Goal: Information Seeking & Learning: Learn about a topic

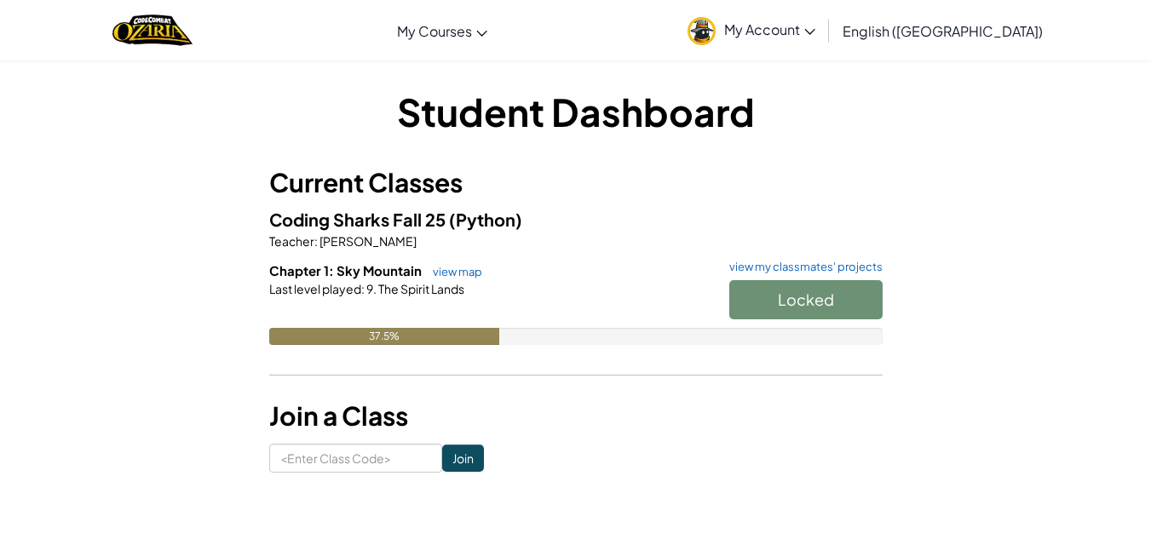
click at [774, 306] on div "Locked" at bounding box center [798, 304] width 170 height 48
click at [375, 463] on input at bounding box center [355, 458] width 173 height 29
type input "SnowWinDry"
click at [454, 459] on input "Join" at bounding box center [463, 458] width 42 height 27
click at [805, 315] on button "Start" at bounding box center [806, 299] width 153 height 39
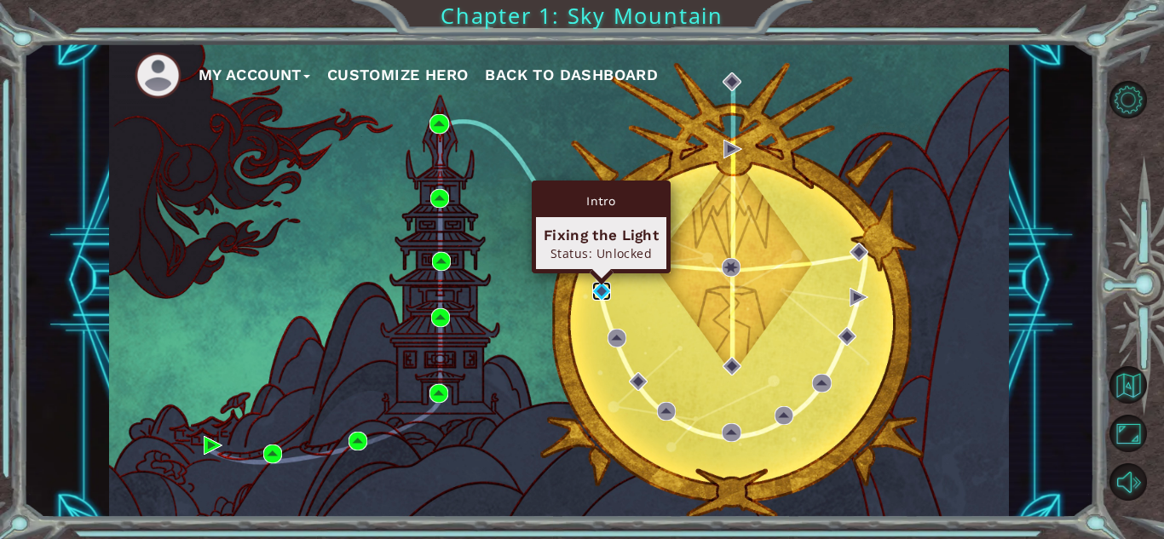
click at [604, 291] on img at bounding box center [601, 291] width 19 height 19
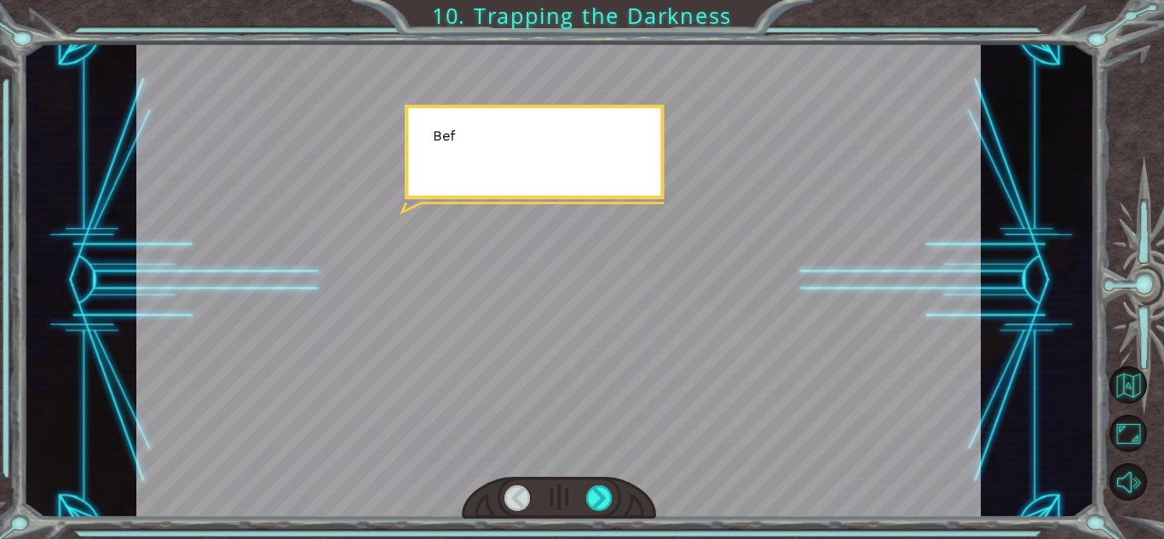
click at [718, 404] on div at bounding box center [558, 280] width 845 height 475
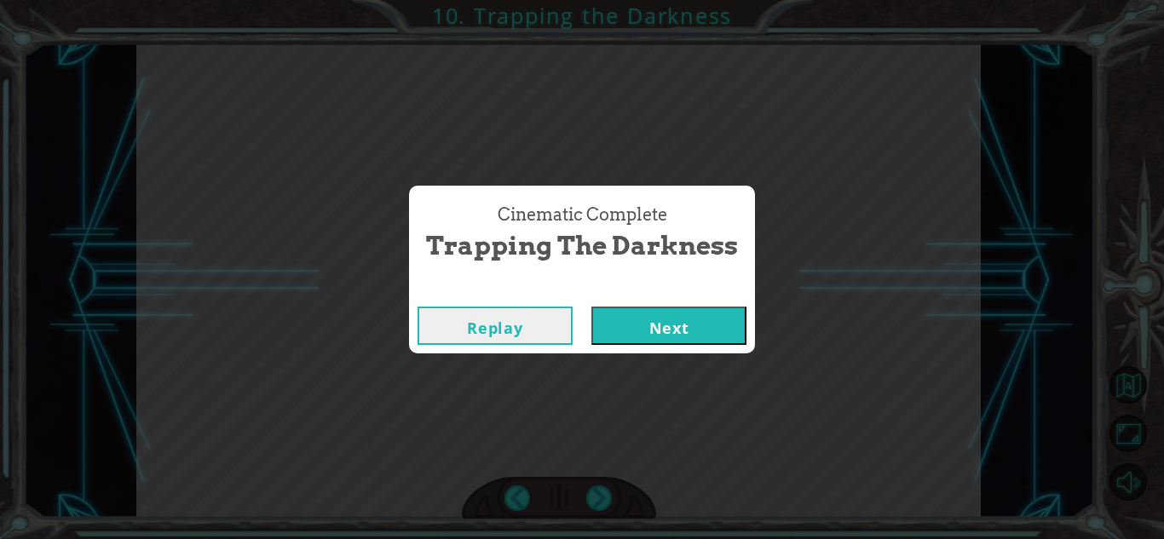
click at [710, 320] on button "Next" at bounding box center [668, 326] width 155 height 38
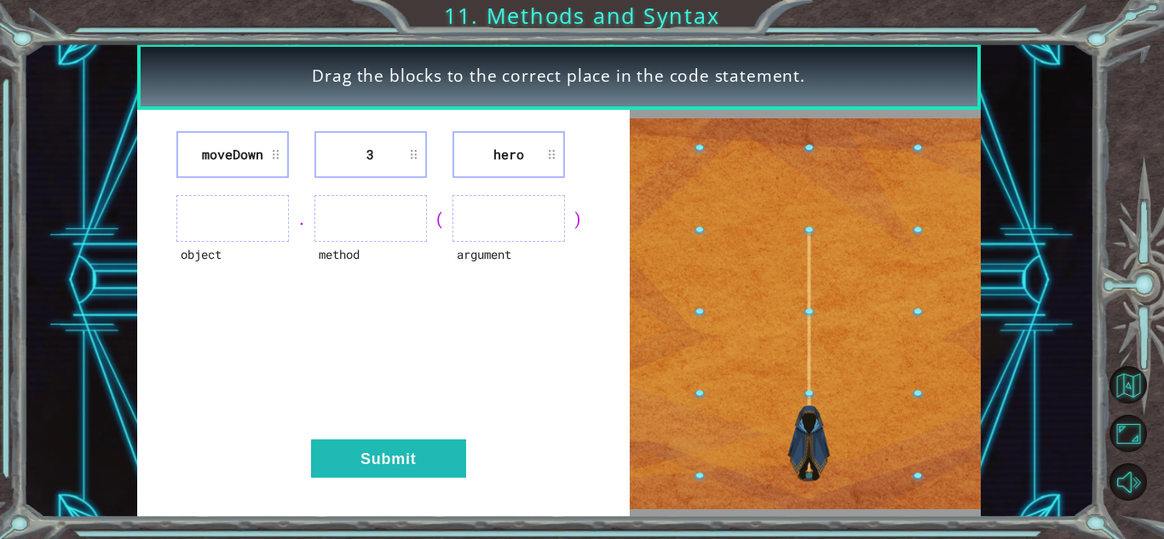
click at [216, 228] on ul at bounding box center [232, 218] width 113 height 47
click at [509, 228] on ul at bounding box center [509, 218] width 113 height 47
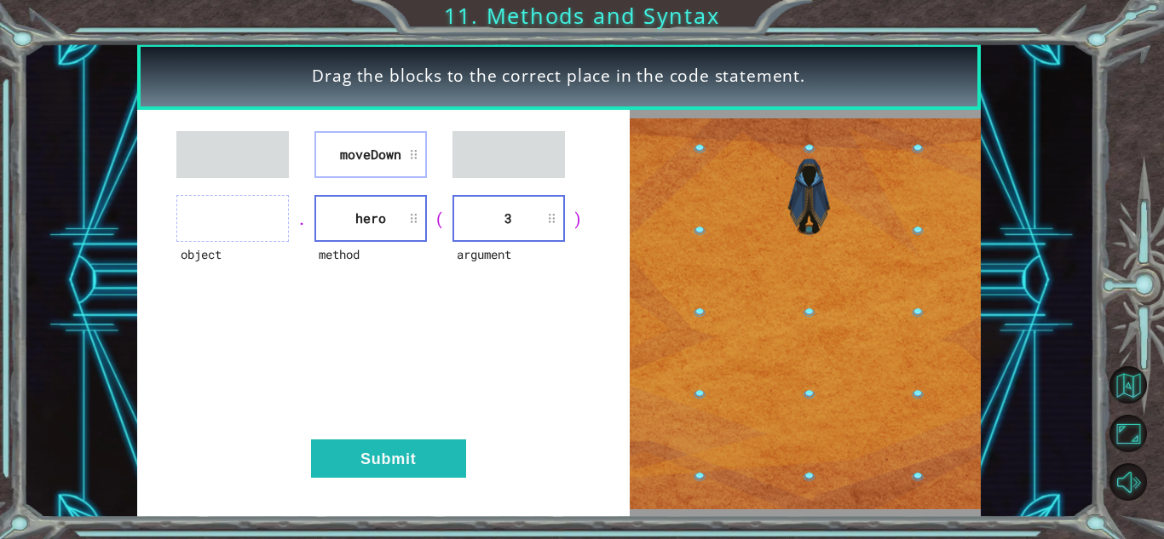
drag, startPoint x: 360, startPoint y: 194, endPoint x: 292, endPoint y: 188, distance: 67.6
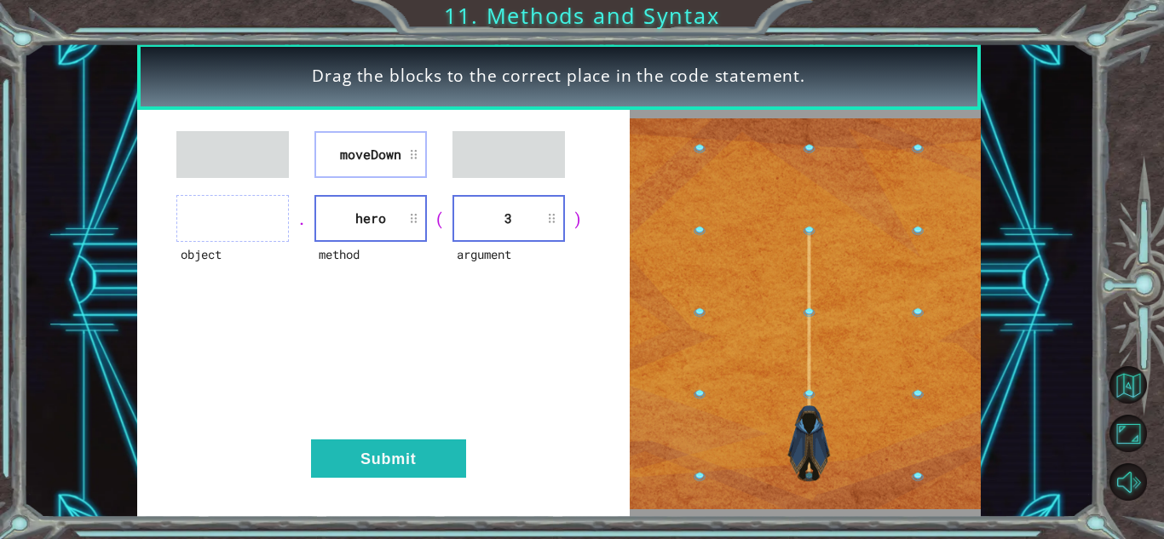
click at [292, 188] on div "moveDown object . method hero ( argument 3 ) Submit" at bounding box center [383, 314] width 493 height 408
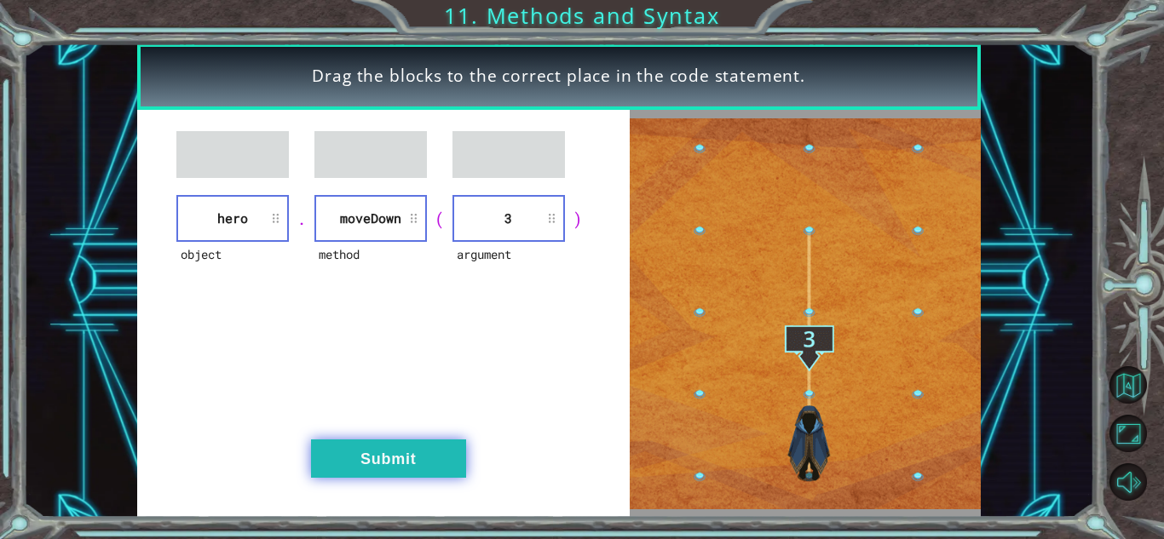
click at [365, 468] on button "Submit" at bounding box center [388, 459] width 155 height 38
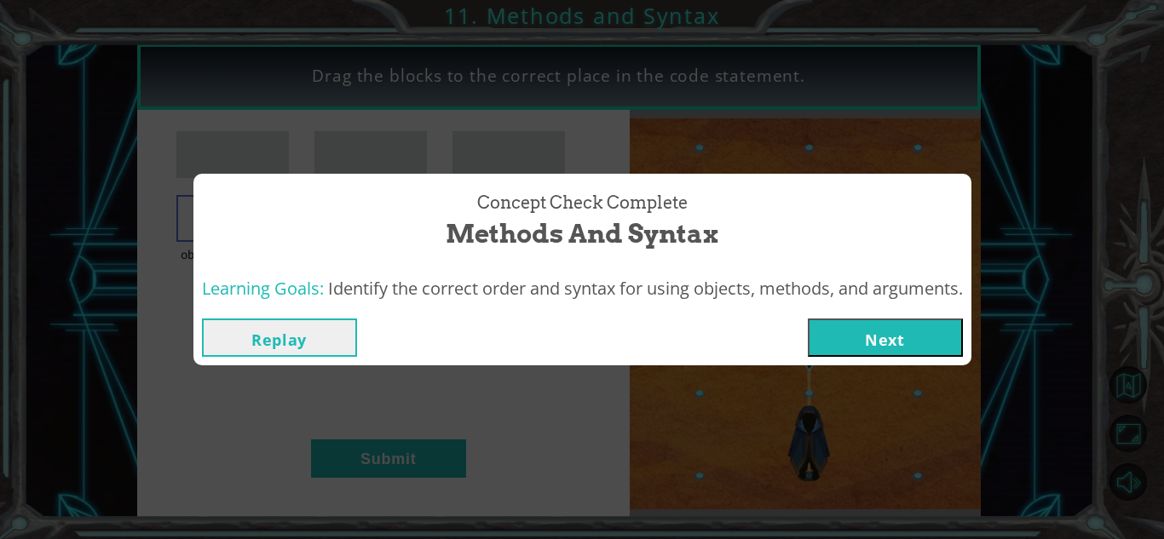
click at [866, 350] on button "Next" at bounding box center [885, 338] width 155 height 38
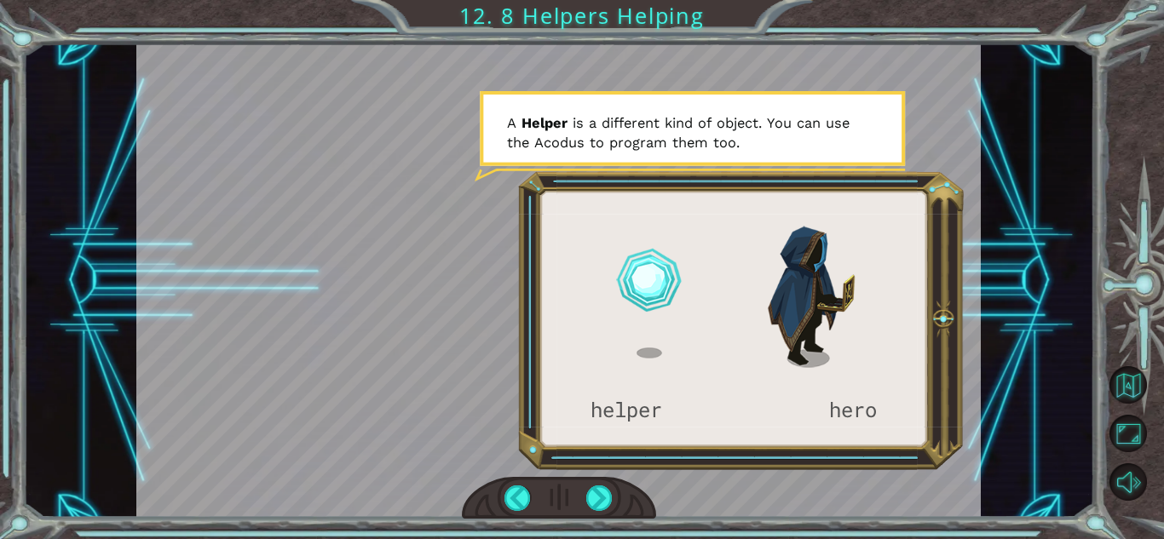
click at [879, 349] on div at bounding box center [558, 280] width 845 height 475
click at [649, 263] on div at bounding box center [558, 280] width 845 height 475
click at [580, 162] on div at bounding box center [558, 280] width 845 height 475
click at [657, 337] on div at bounding box center [558, 280] width 845 height 475
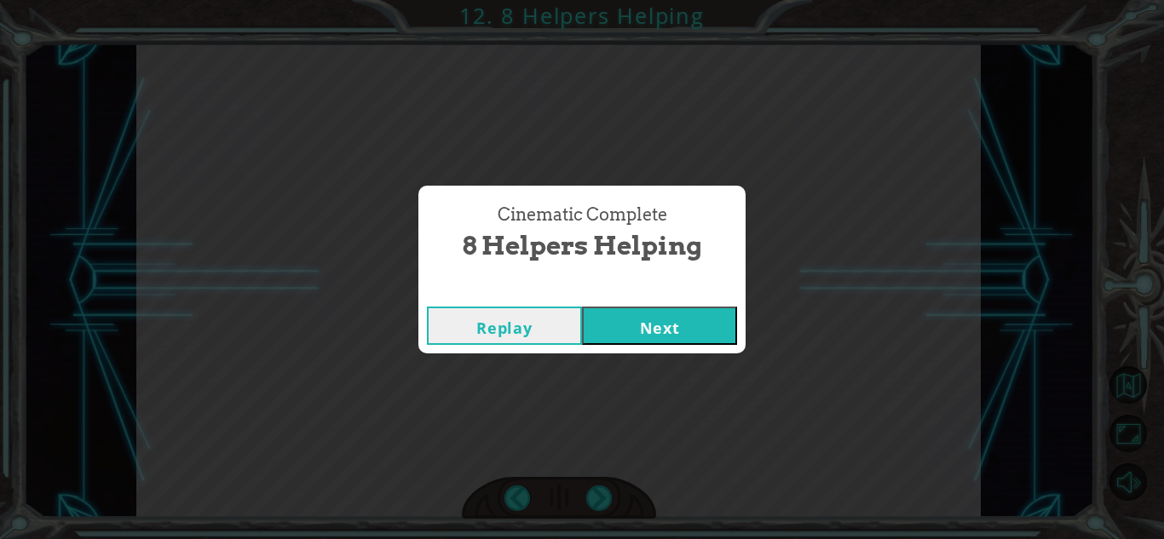
click at [666, 332] on button "Next" at bounding box center [659, 326] width 155 height 38
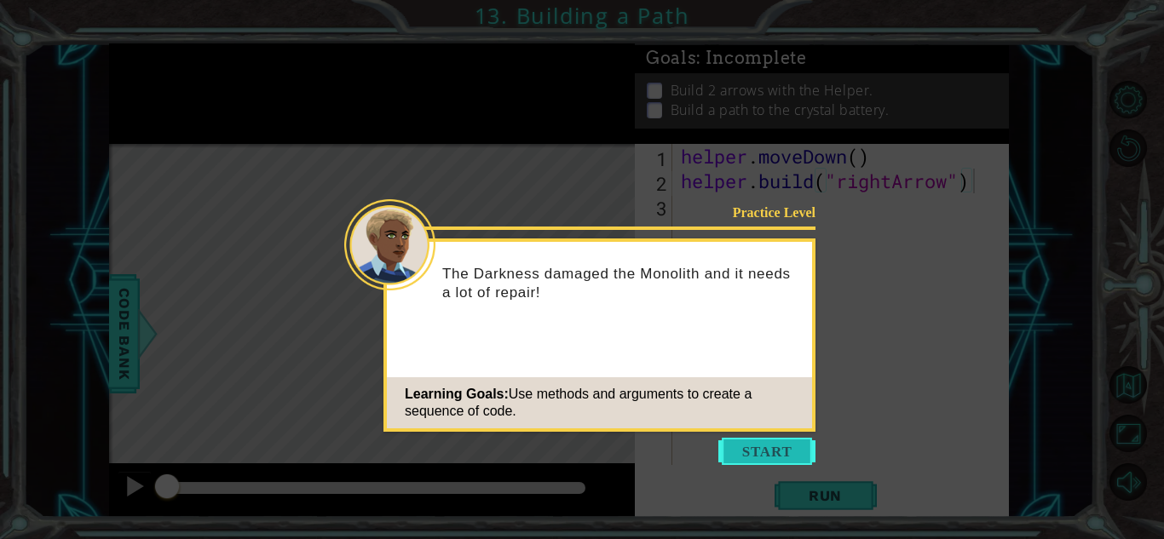
click at [774, 453] on button "Start" at bounding box center [766, 451] width 97 height 27
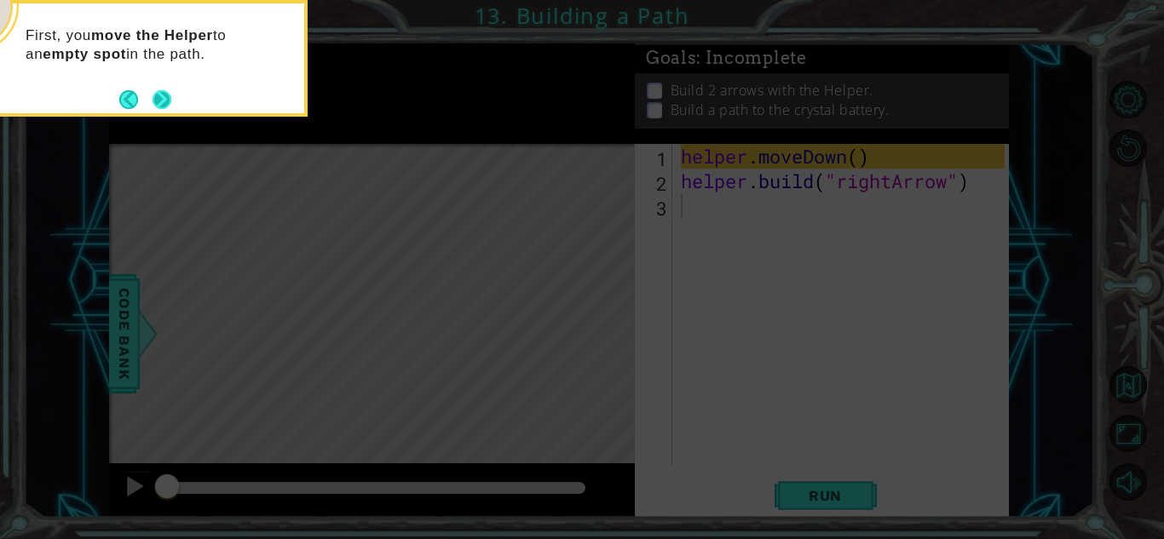
click at [164, 97] on button "Next" at bounding box center [162, 99] width 20 height 20
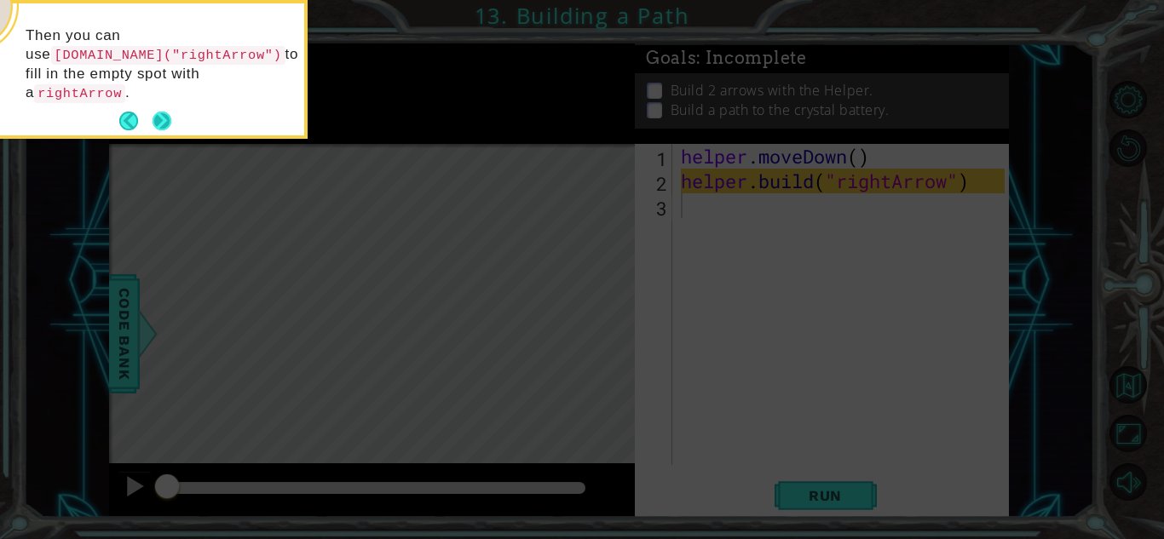
click at [158, 112] on button "Next" at bounding box center [162, 121] width 19 height 19
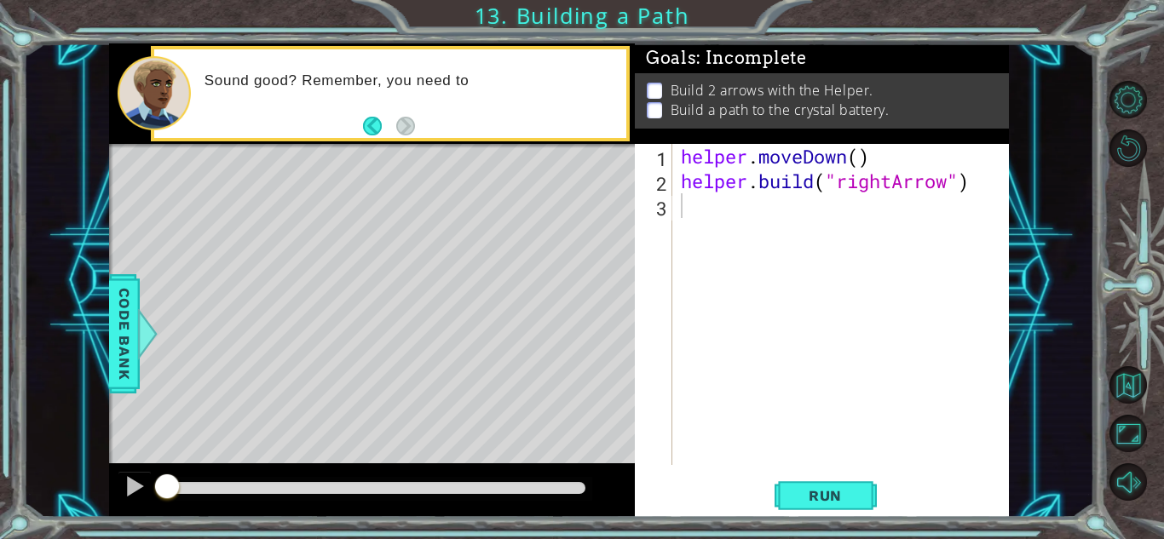
click at [173, 301] on div "Level Map" at bounding box center [503, 395] width 788 height 502
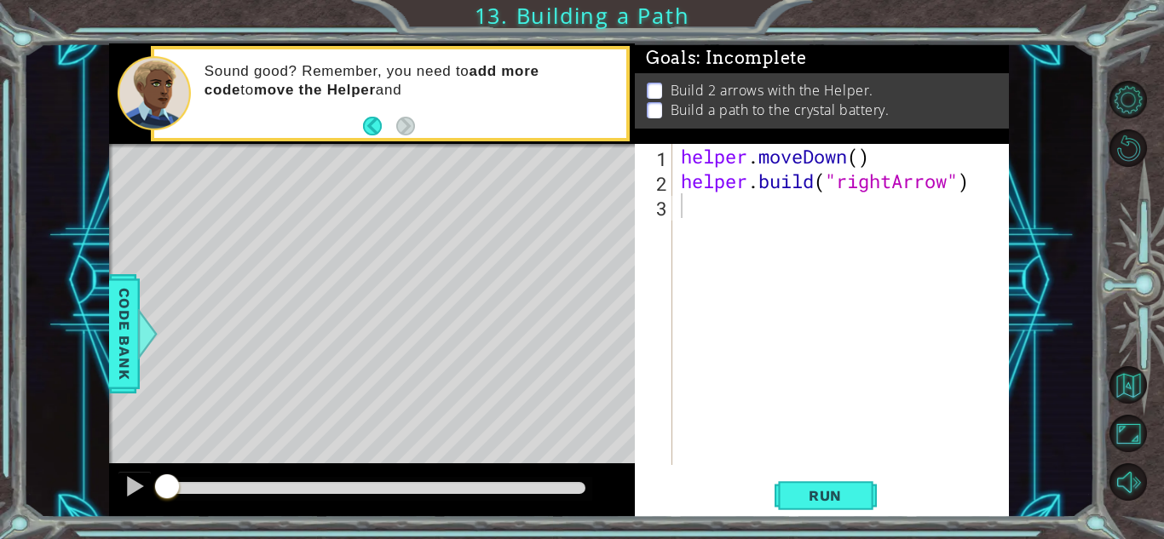
drag, startPoint x: 244, startPoint y: 219, endPoint x: 179, endPoint y: 297, distance: 101.7
click at [179, 297] on div "Level Map" at bounding box center [503, 395] width 788 height 502
click at [860, 153] on div "helper . moveDown ( ) helper . build ( "rightArrow" )" at bounding box center [846, 329] width 336 height 371
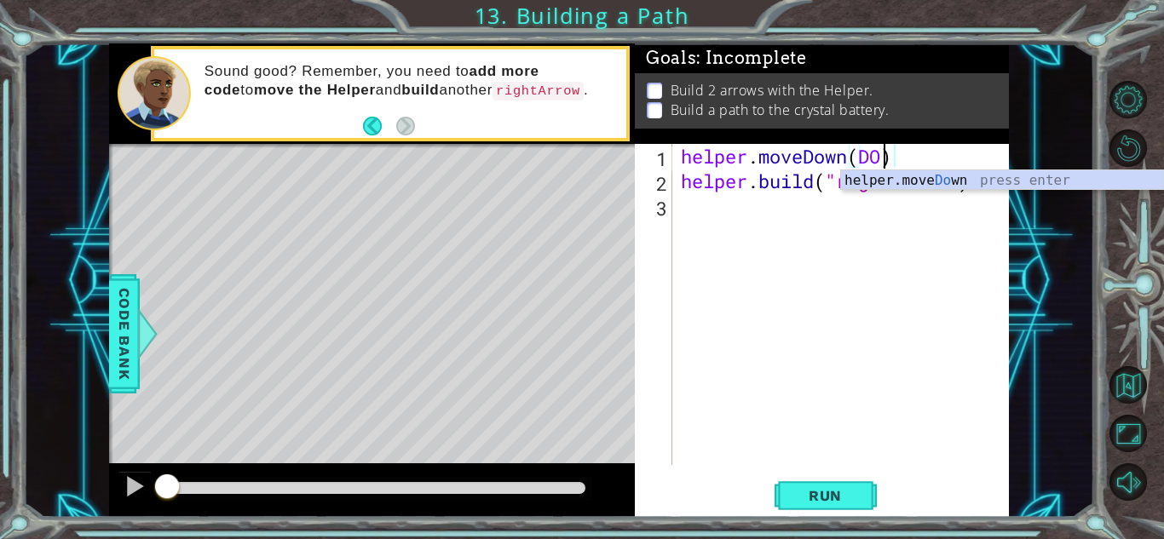
scroll to position [0, 9]
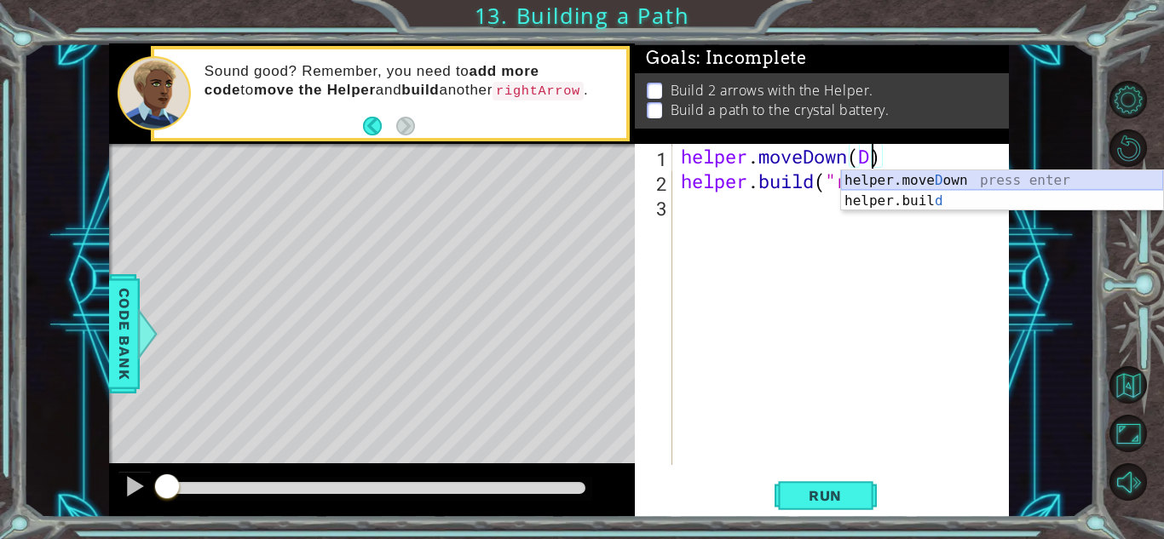
click at [906, 179] on div "helper.move D own press enter helper.buil d press enter" at bounding box center [1002, 211] width 322 height 82
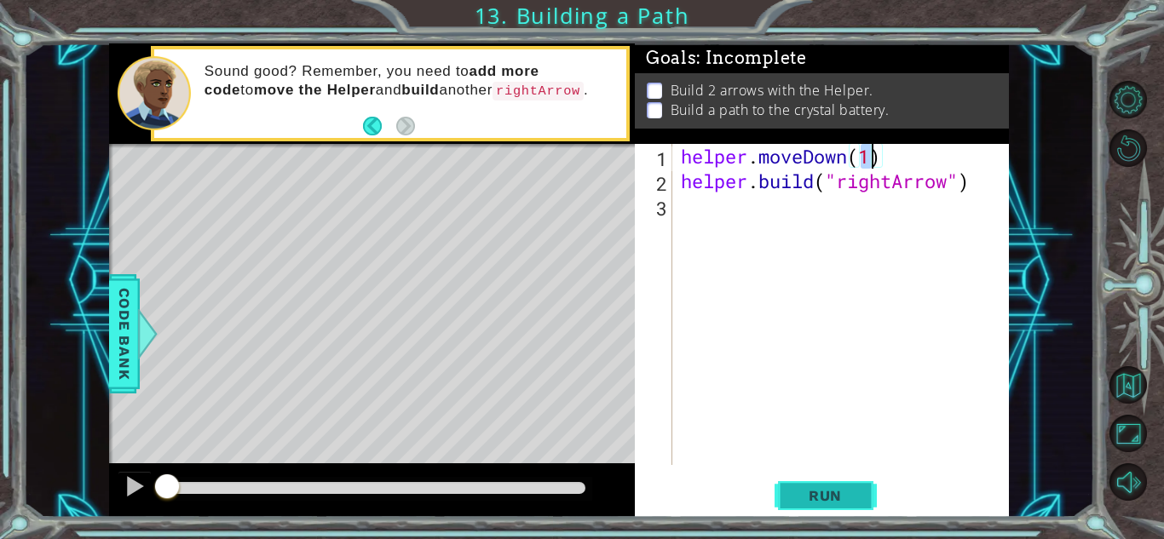
type textarea "helper.moveDown(1)"
click at [850, 499] on span "Run" at bounding box center [825, 496] width 67 height 17
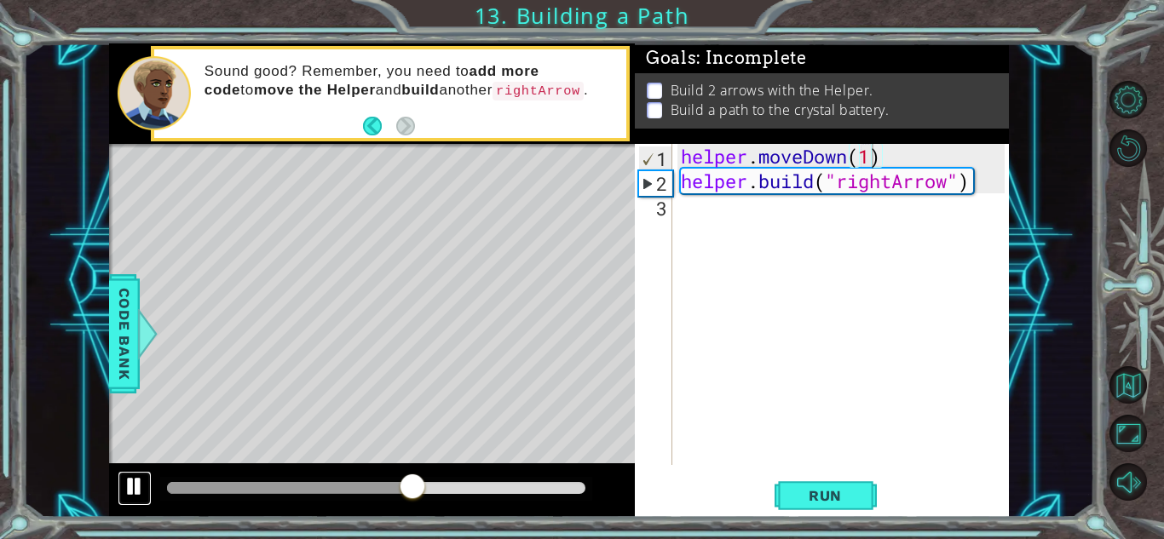
click at [133, 483] on div at bounding box center [135, 487] width 22 height 22
click at [741, 195] on div "helper . moveDown ( 1 ) helper . build ( "rightArrow" )" at bounding box center [846, 329] width 336 height 371
type textarea "m"
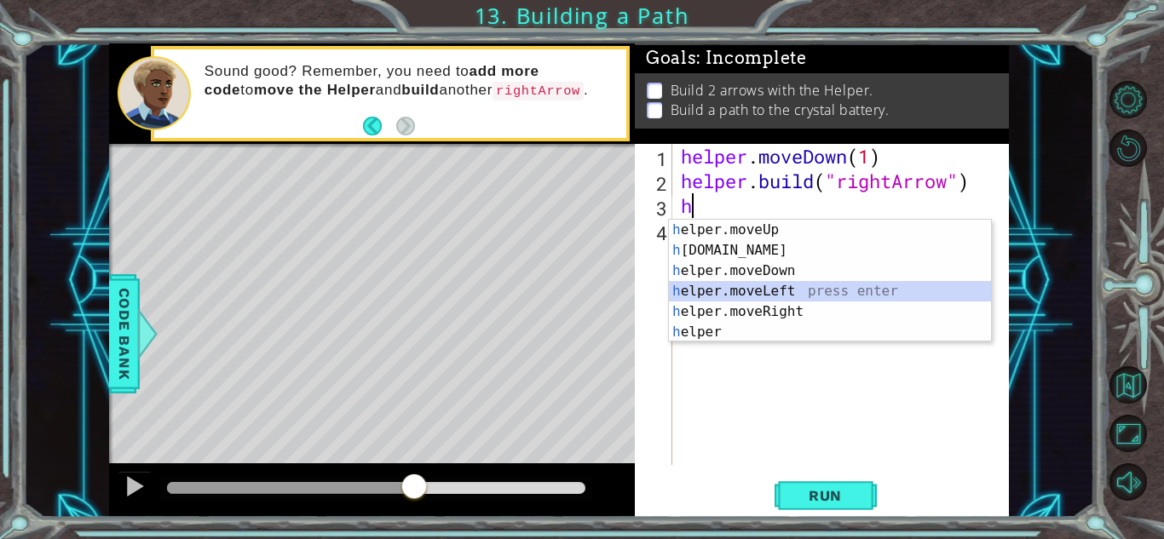
click at [802, 292] on div "h elper.moveUp press enter h elper.build press enter h elper.moveDown press ent…" at bounding box center [830, 302] width 322 height 164
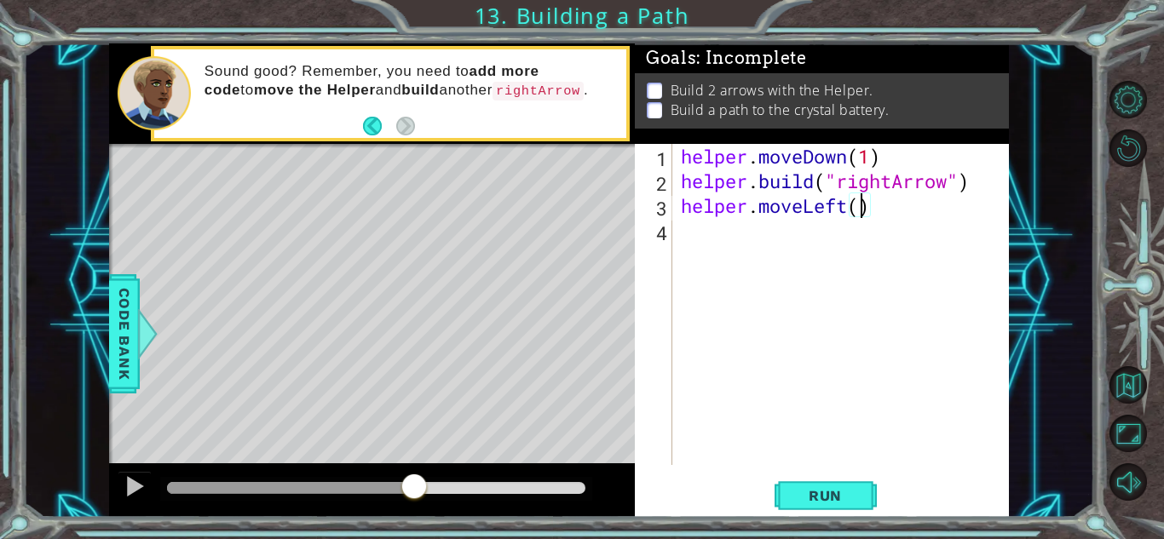
scroll to position [0, 8]
click at [834, 517] on div "helper.moveLeft(3) 1 2 3 4 helper . moveDown ( 1 ) helper . build ( "rightArrow…" at bounding box center [822, 330] width 374 height 373
click at [825, 493] on span "Run" at bounding box center [825, 496] width 67 height 17
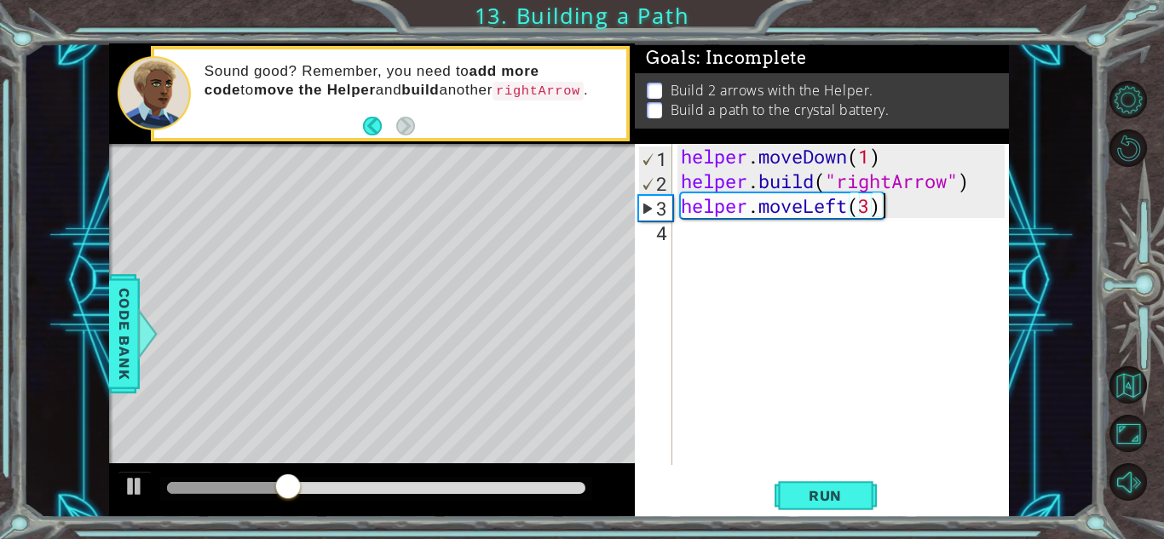
click at [889, 209] on div "helper . moveDown ( 1 ) helper . build ( "rightArrow" ) helper . moveLeft ( 3 )" at bounding box center [846, 329] width 336 height 371
click at [850, 206] on div "helper . moveDown ( 1 ) helper . build ( "rightArrow" ) helper . moveLeft ( 3 )" at bounding box center [846, 329] width 336 height 371
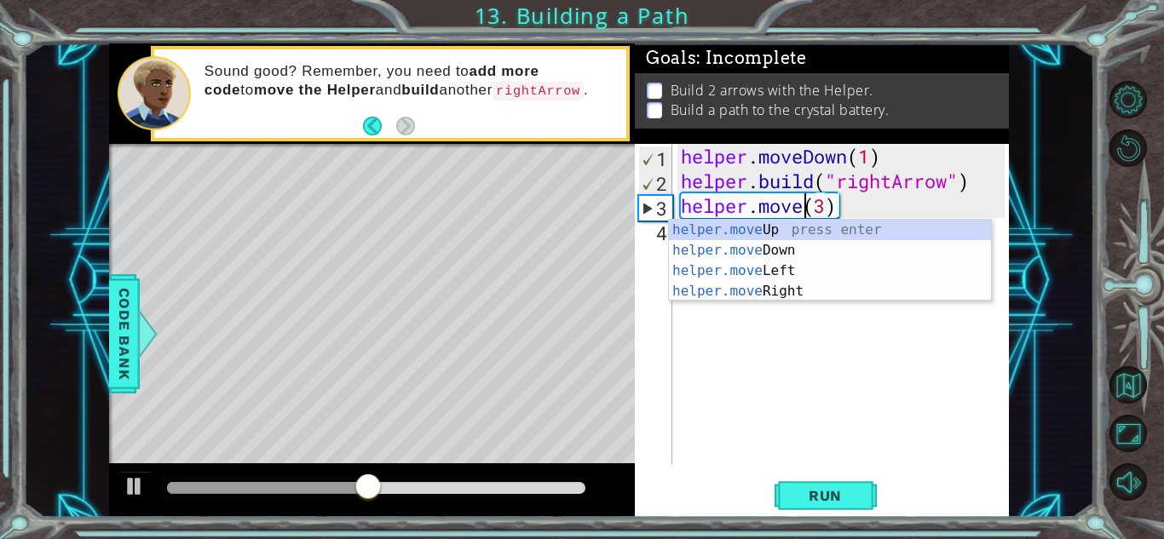
scroll to position [0, 6]
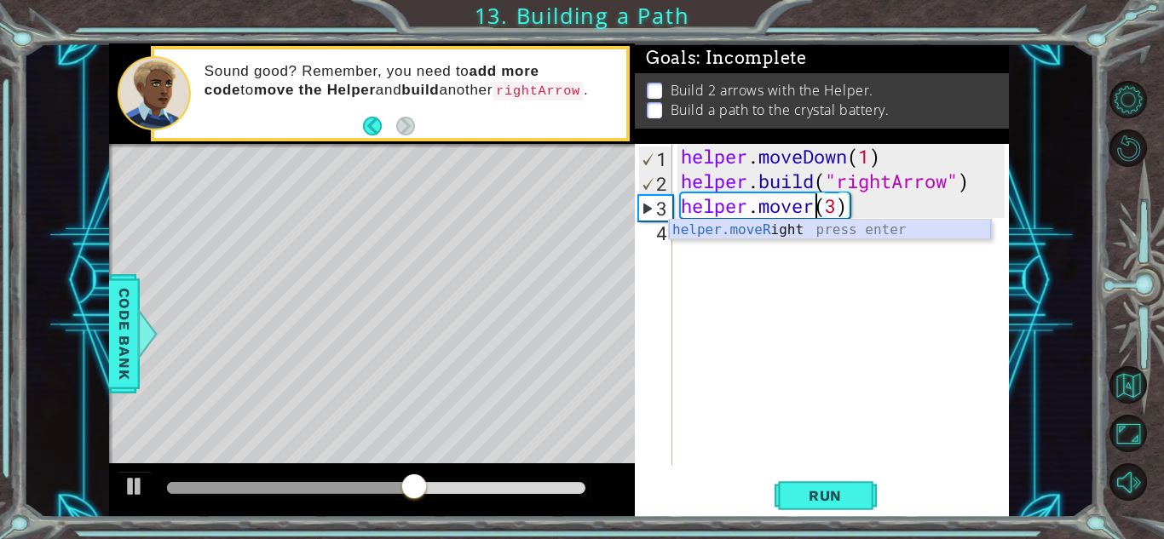
click at [832, 235] on div "helper.moveR ight press enter" at bounding box center [830, 250] width 322 height 61
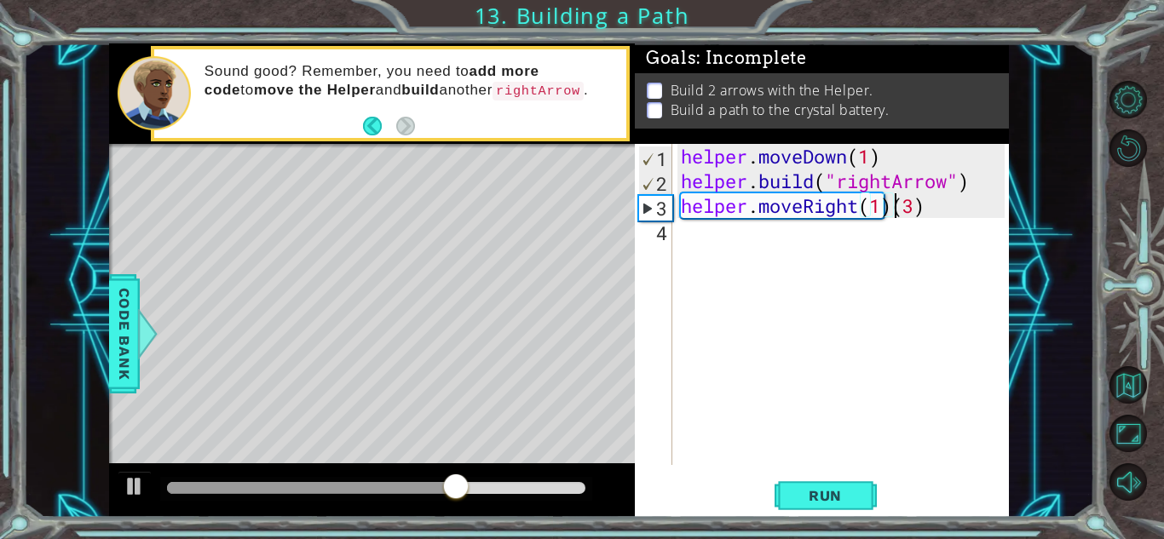
click at [893, 206] on div "helper . moveDown ( 1 ) helper . build ( "rightArrow" ) helper . moveRight ( 1 …" at bounding box center [846, 329] width 336 height 371
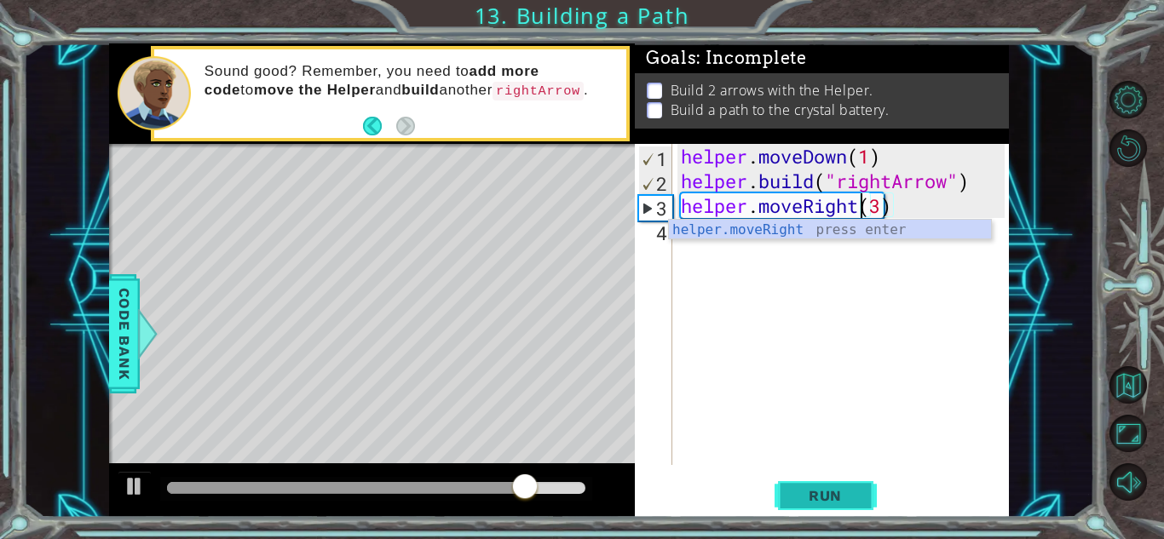
type textarea "helper.moveRight(3)"
click at [850, 501] on span "Run" at bounding box center [825, 496] width 67 height 17
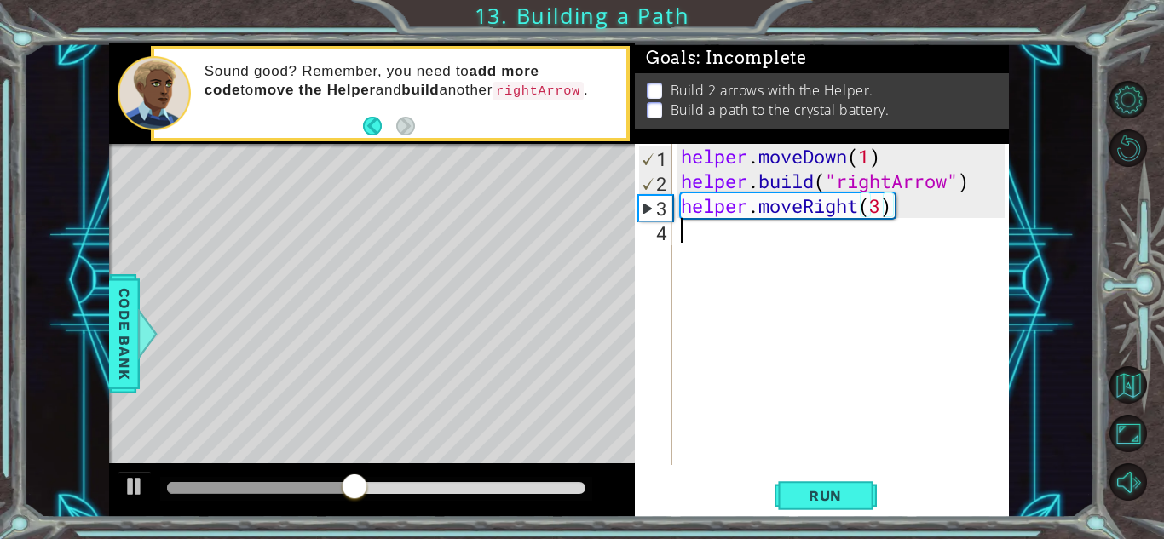
click at [755, 246] on div "helper . moveDown ( 1 ) helper . build ( "rightArrow" ) helper . moveRight ( 3 )" at bounding box center [846, 329] width 336 height 371
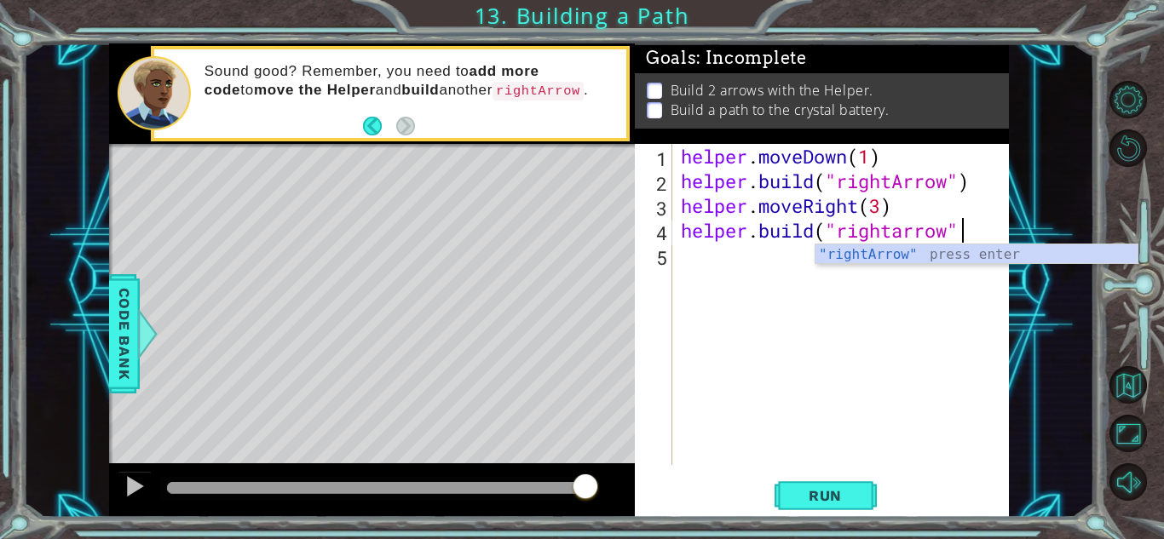
scroll to position [0, 12]
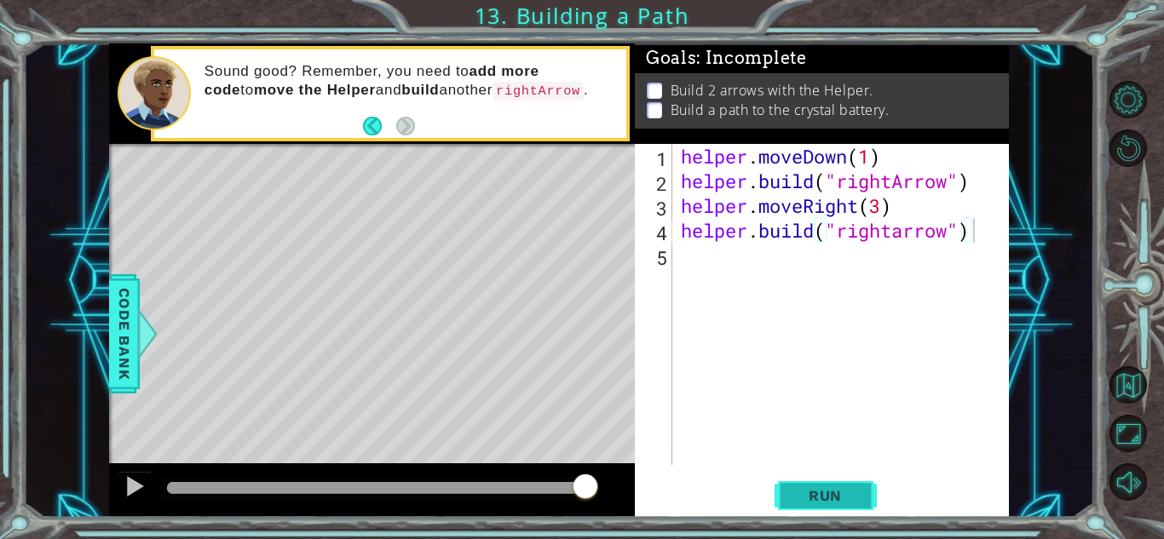
click at [805, 486] on button "Run" at bounding box center [826, 496] width 102 height 38
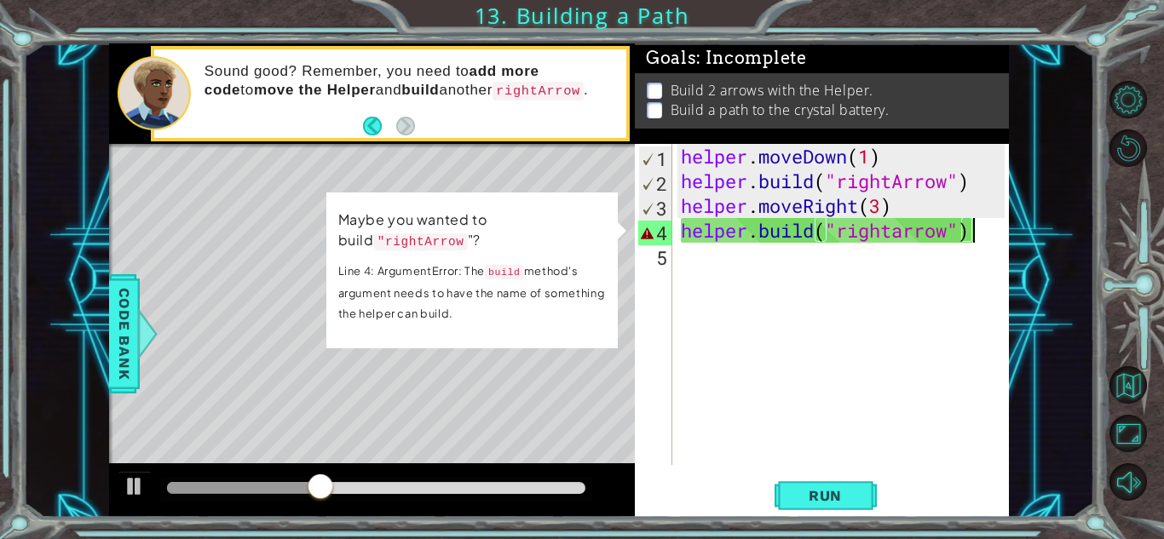
click at [897, 228] on div "helper . moveDown ( 1 ) helper . build ( "rightArrow" ) helper . moveRight ( 3 …" at bounding box center [846, 329] width 336 height 371
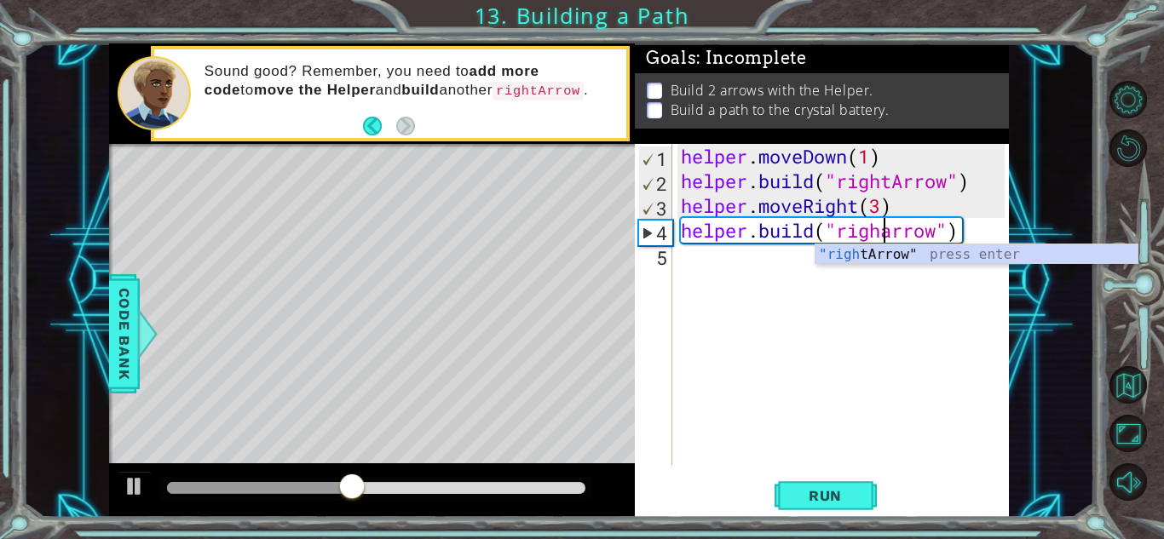
scroll to position [0, 9]
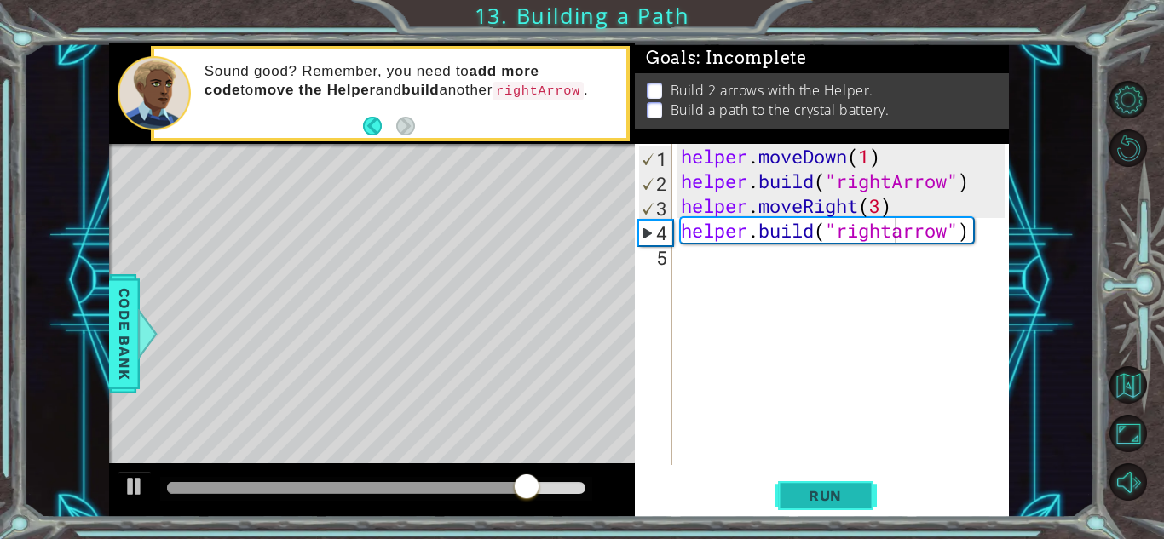
click at [837, 481] on button "Run" at bounding box center [826, 496] width 102 height 38
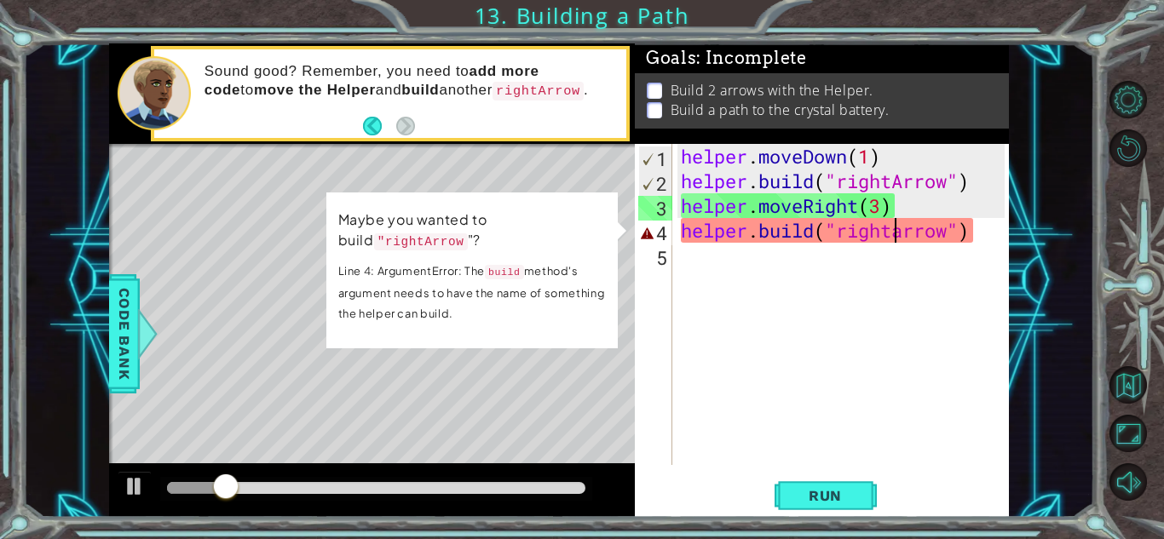
click at [906, 229] on div "helper . moveDown ( 1 ) helper . build ( "rightArrow" ) helper . moveRight ( 3 …" at bounding box center [846, 329] width 336 height 371
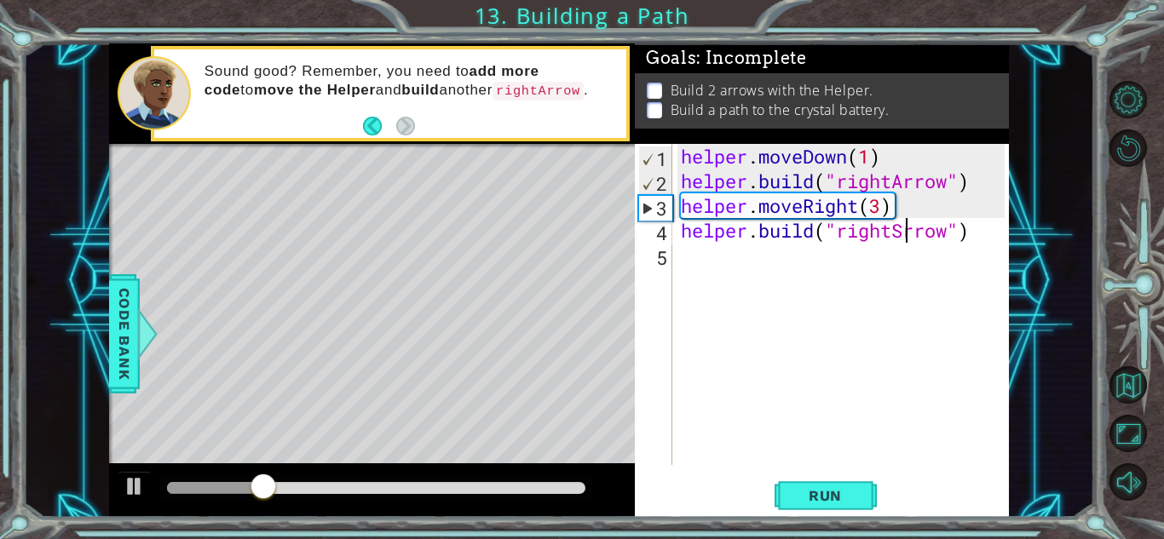
scroll to position [0, 10]
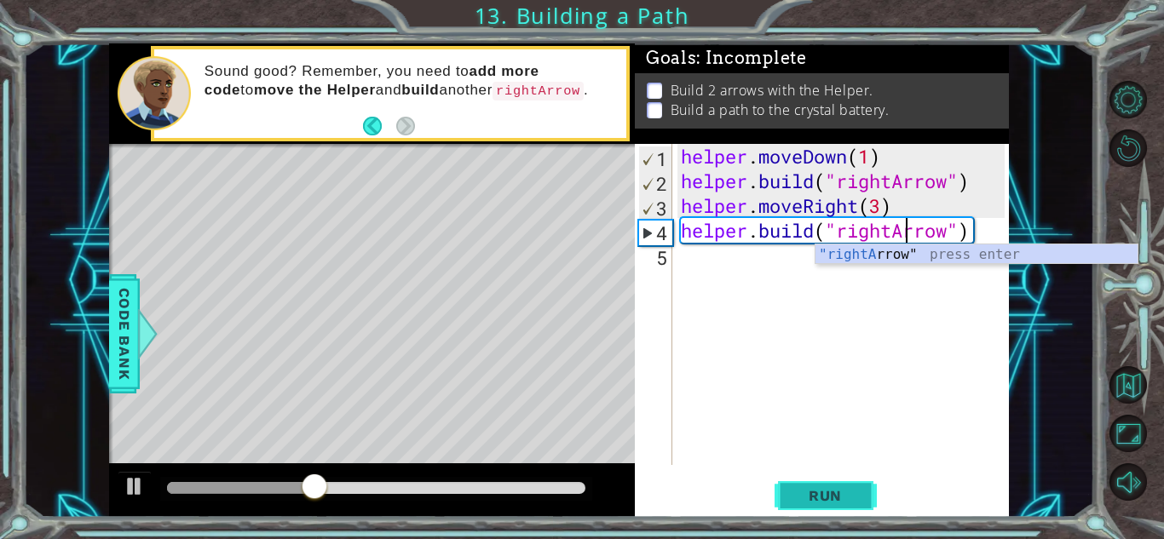
type textarea "helper.build("rightArrow")"
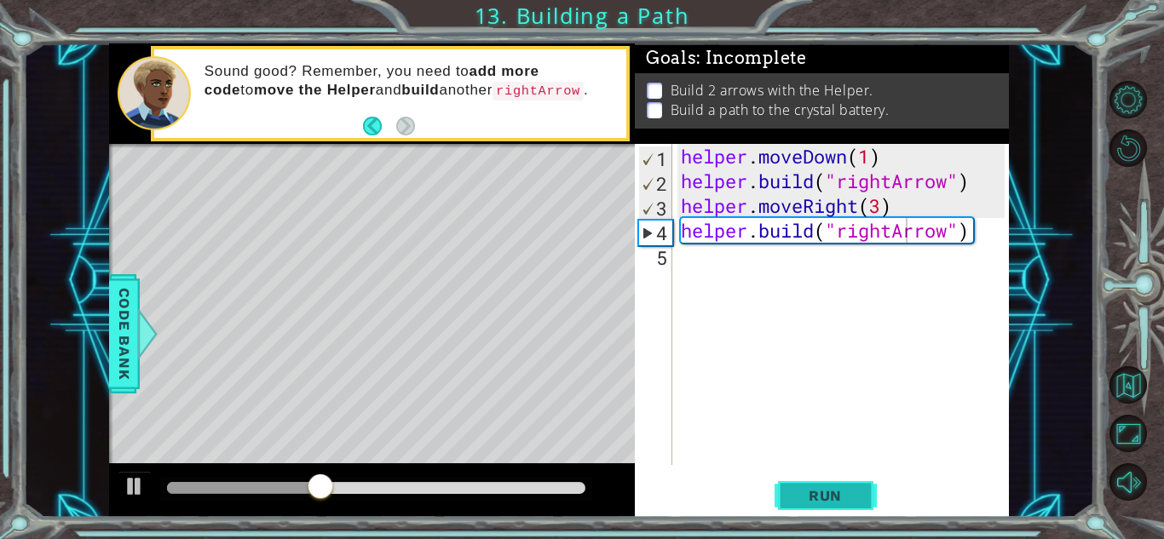
click at [823, 488] on span "Run" at bounding box center [825, 496] width 67 height 17
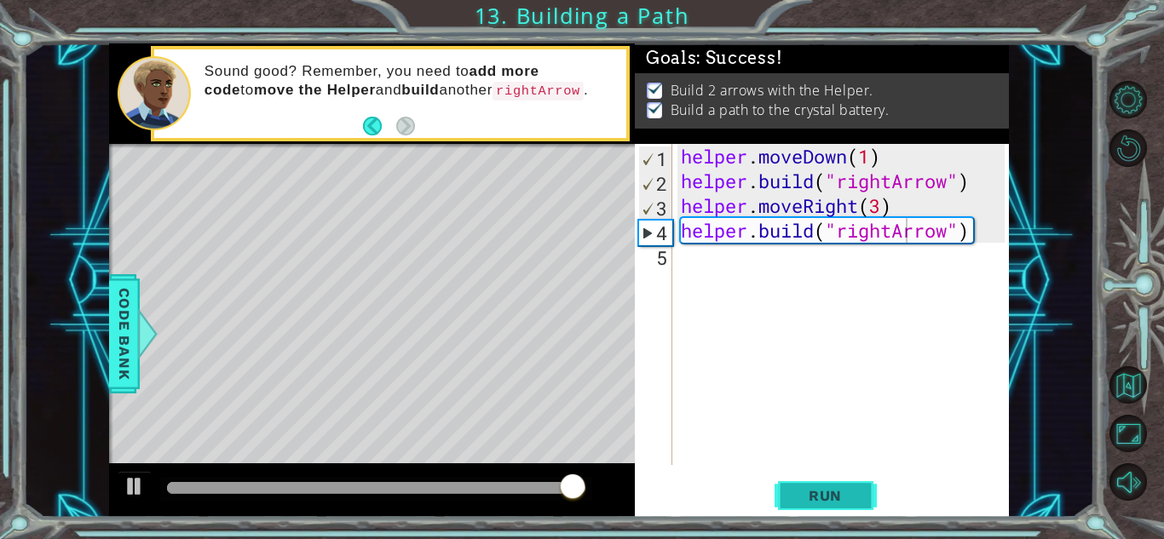
click at [828, 488] on span "Run" at bounding box center [825, 496] width 67 height 17
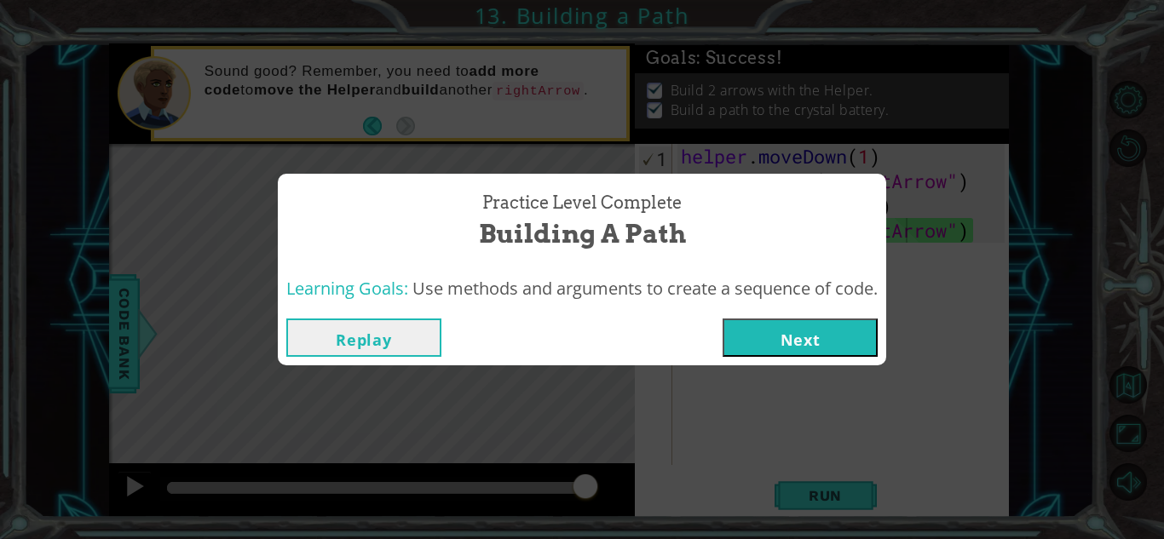
click at [770, 320] on button "Next" at bounding box center [800, 338] width 155 height 38
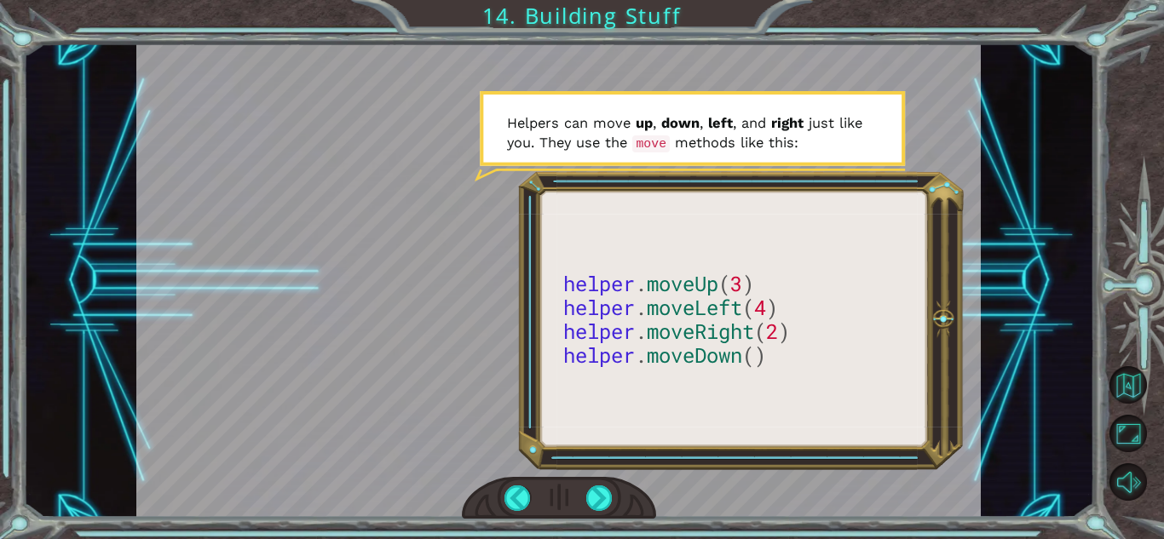
click at [1008, 406] on div "helper . moveUp ( 3 ) helper . moveLeft ( 4 ) helper . moveRight ( 2 ) helper .…" at bounding box center [558, 280] width 1071 height 475
click at [604, 488] on div at bounding box center [599, 499] width 26 height 26
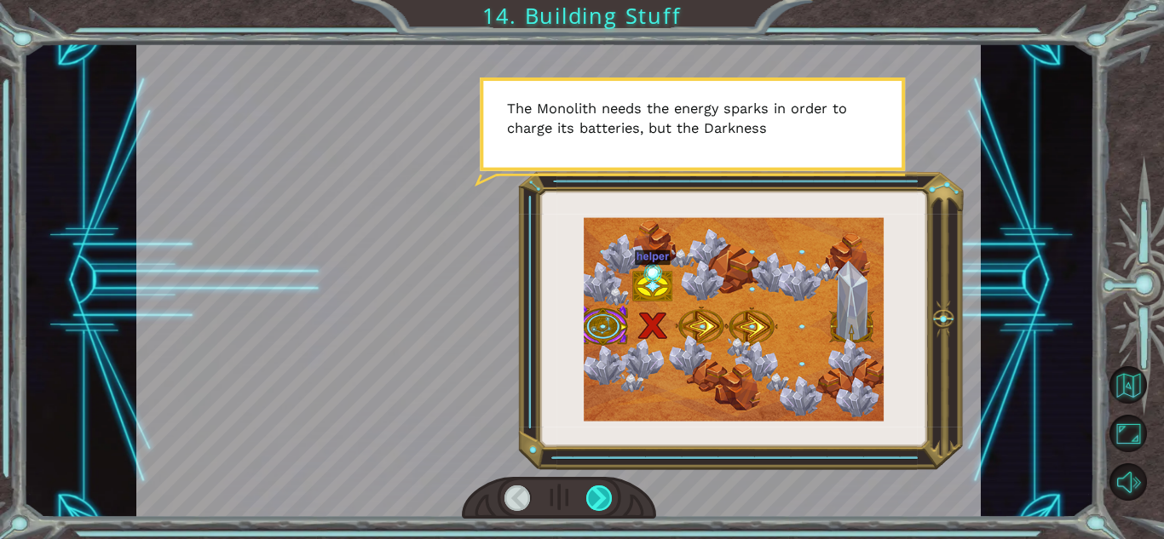
drag, startPoint x: 604, startPoint y: 488, endPoint x: 590, endPoint y: 497, distance: 16.8
click at [590, 497] on div at bounding box center [599, 499] width 26 height 26
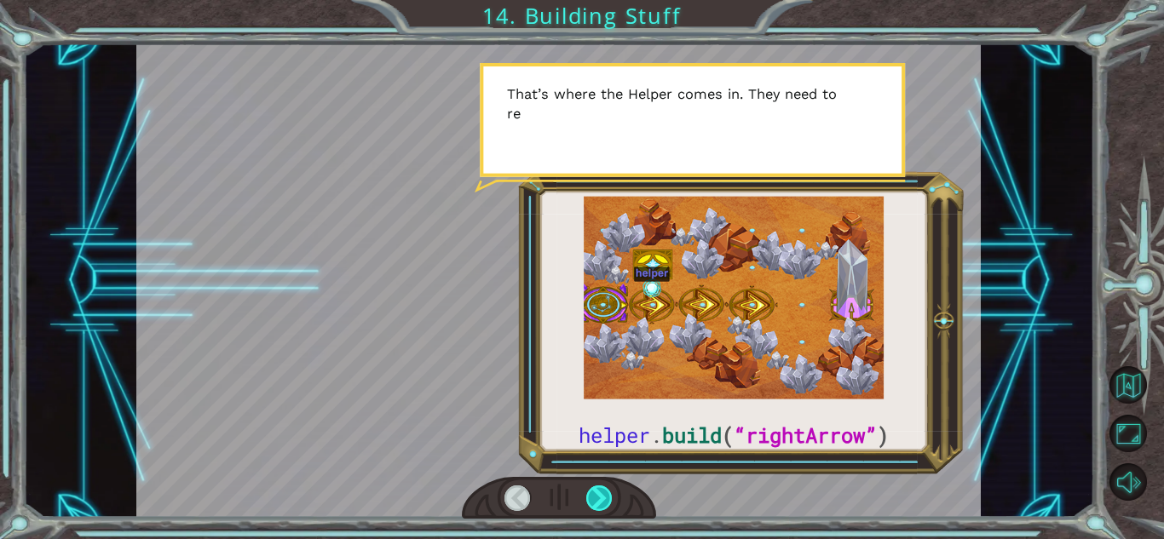
click at [600, 499] on div at bounding box center [599, 499] width 26 height 26
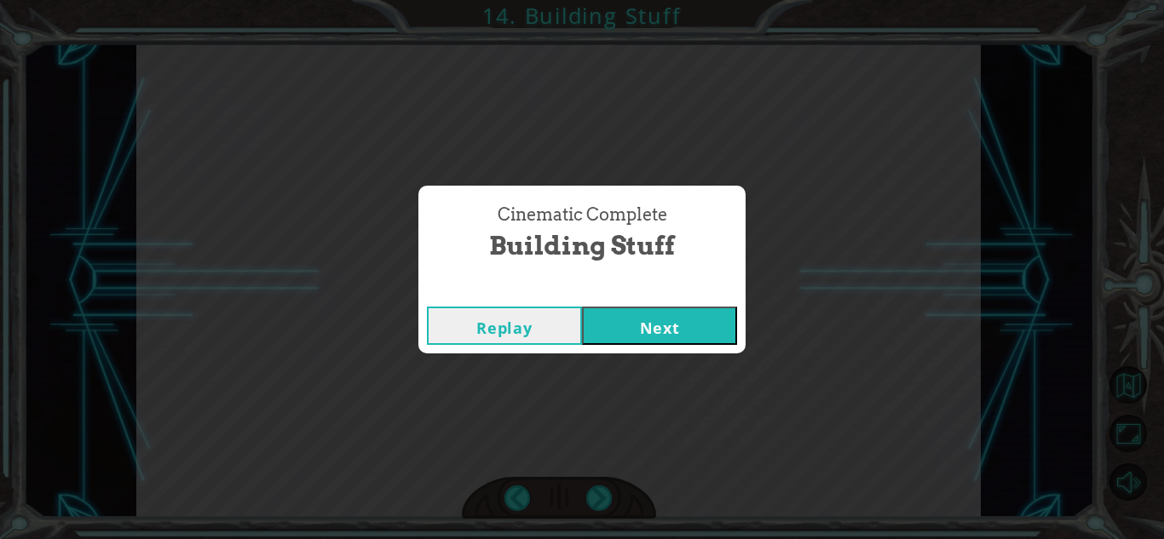
click at [736, 323] on button "Next" at bounding box center [659, 326] width 155 height 38
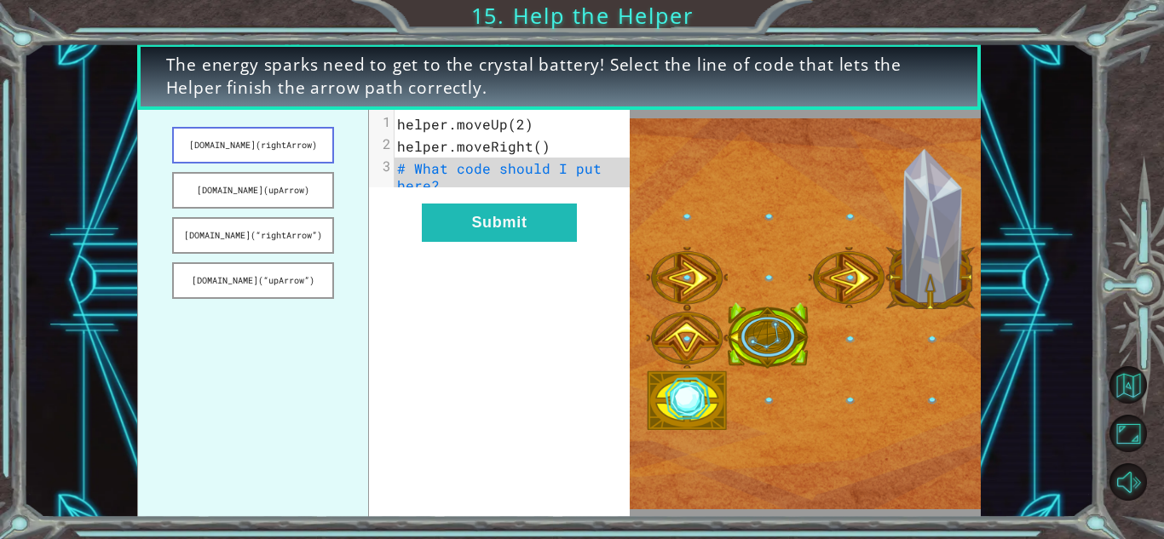
click at [285, 139] on button "helper.build(rightArrow)" at bounding box center [252, 145] width 161 height 37
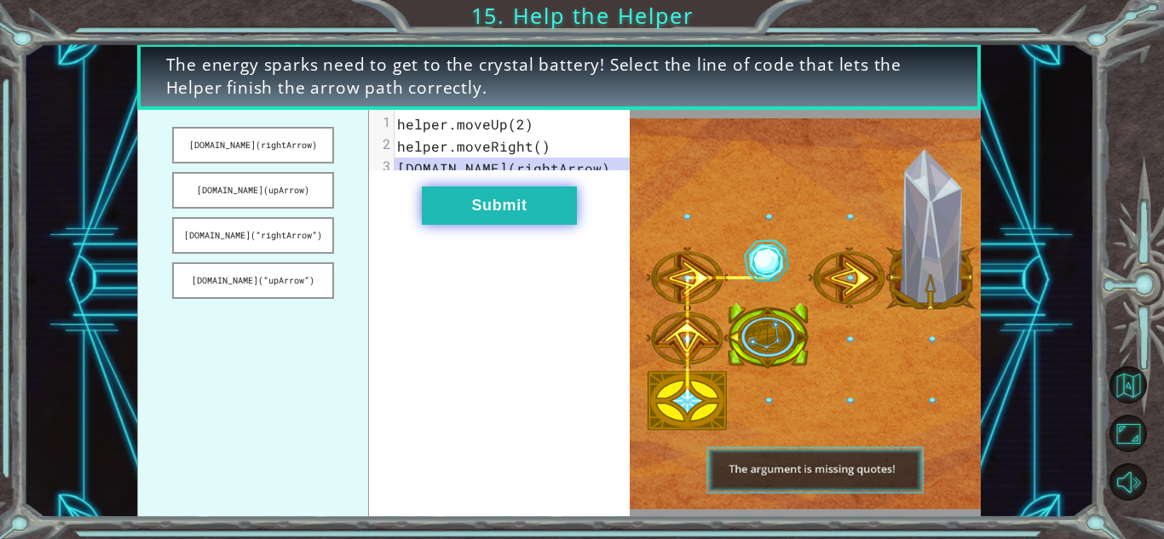
click at [554, 222] on button "Submit" at bounding box center [499, 206] width 155 height 38
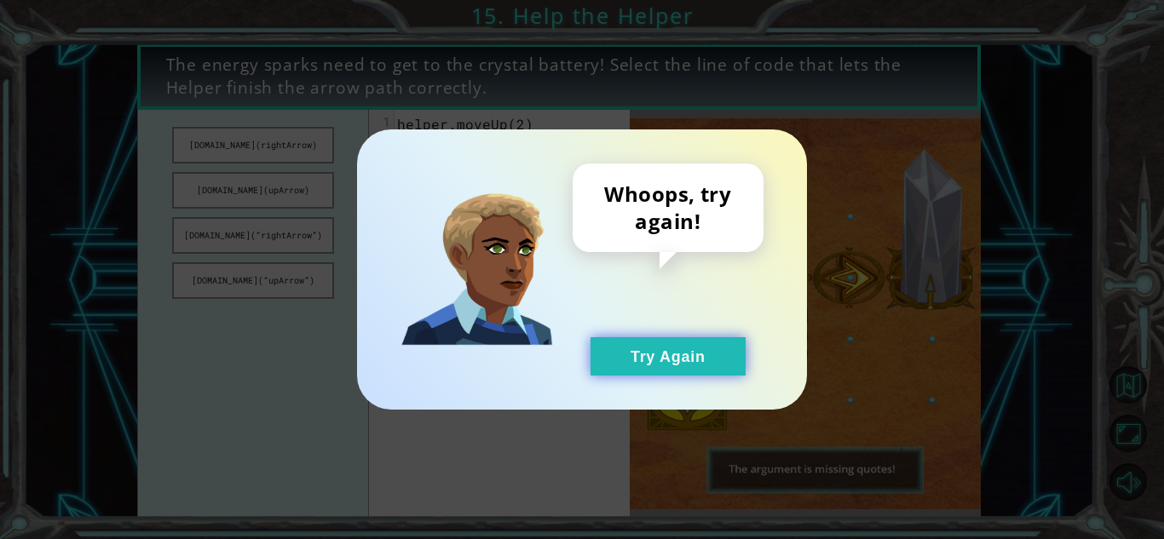
click at [689, 354] on button "Try Again" at bounding box center [668, 357] width 155 height 38
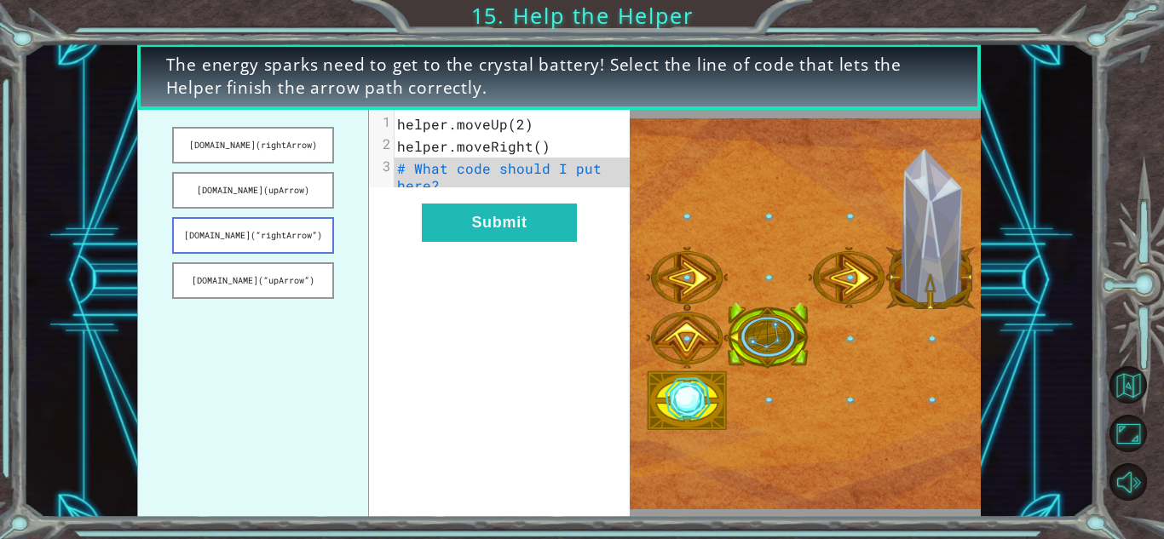
click at [289, 234] on button "helper.build(“rightArrow”)" at bounding box center [252, 235] width 161 height 37
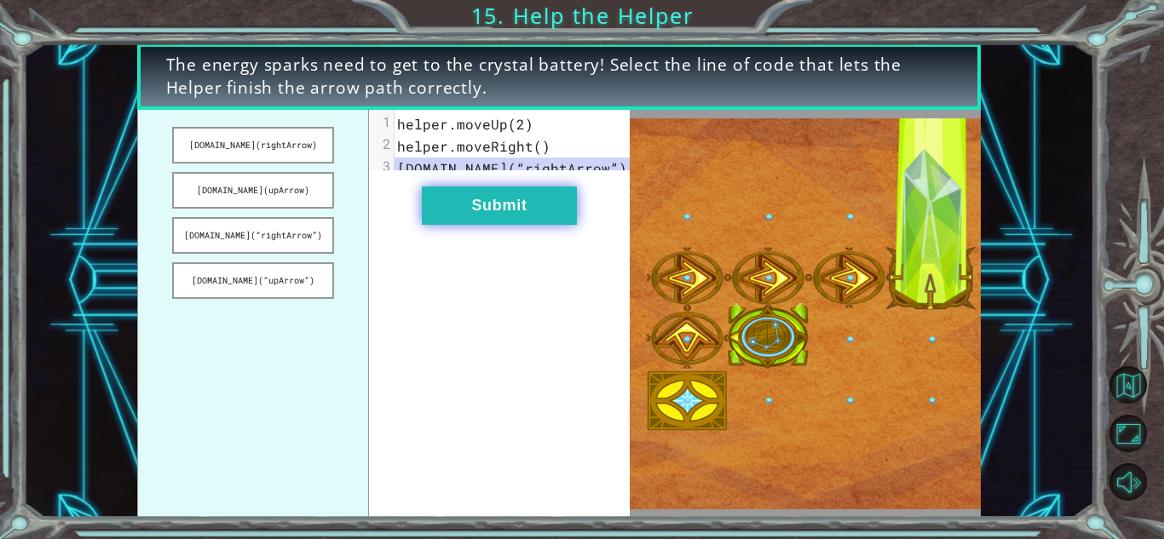
click at [470, 222] on button "Submit" at bounding box center [499, 206] width 155 height 38
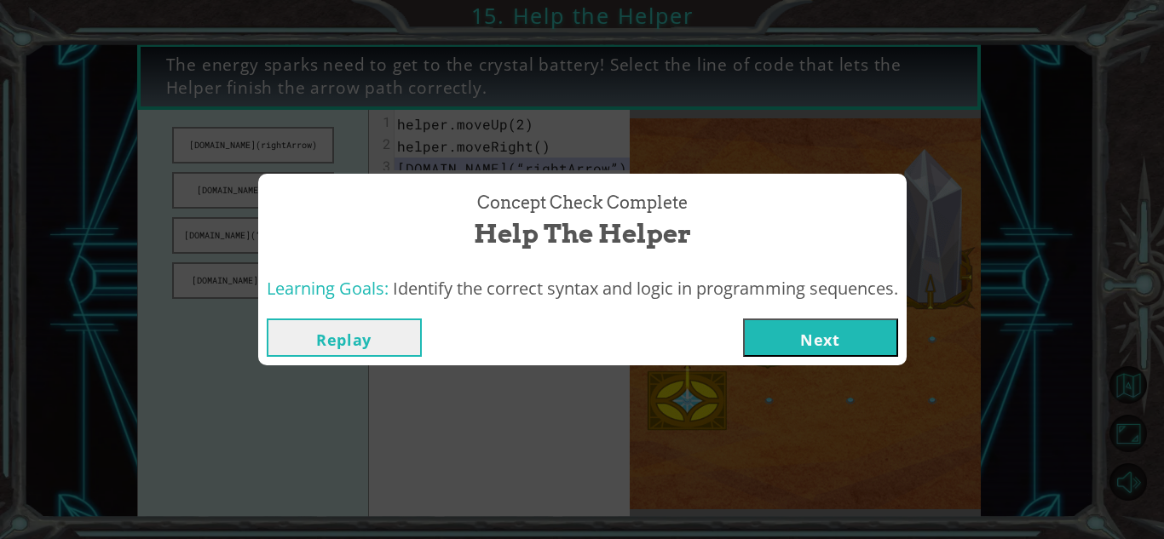
click at [788, 334] on button "Next" at bounding box center [820, 338] width 155 height 38
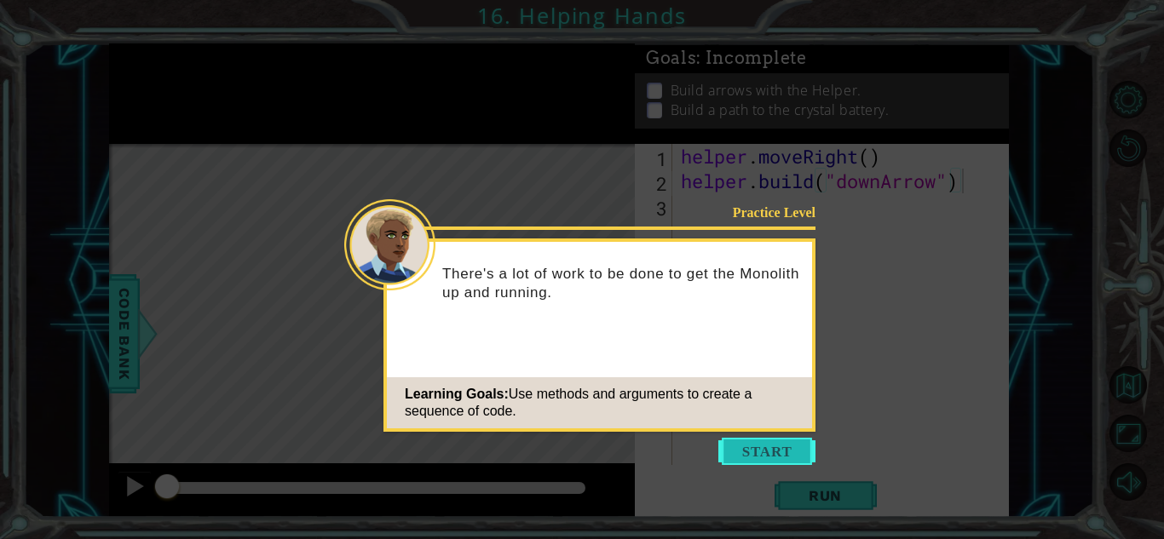
click at [808, 441] on button "Start" at bounding box center [766, 451] width 97 height 27
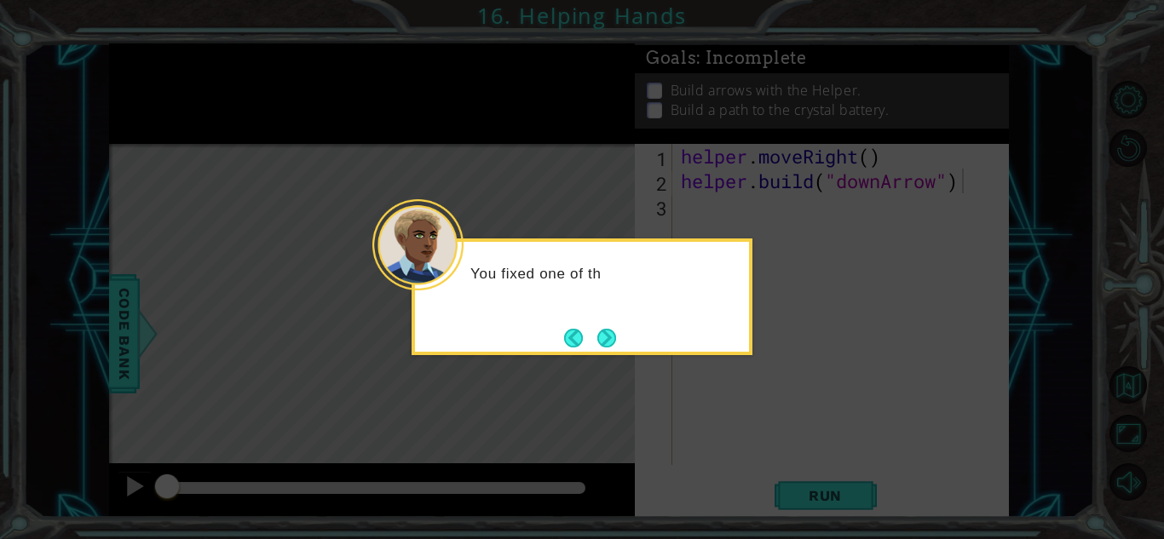
click at [800, 483] on icon at bounding box center [582, 269] width 1164 height 539
click at [803, 486] on icon at bounding box center [582, 269] width 1164 height 539
click at [807, 491] on icon at bounding box center [582, 269] width 1164 height 539
click at [811, 497] on icon at bounding box center [582, 269] width 1164 height 539
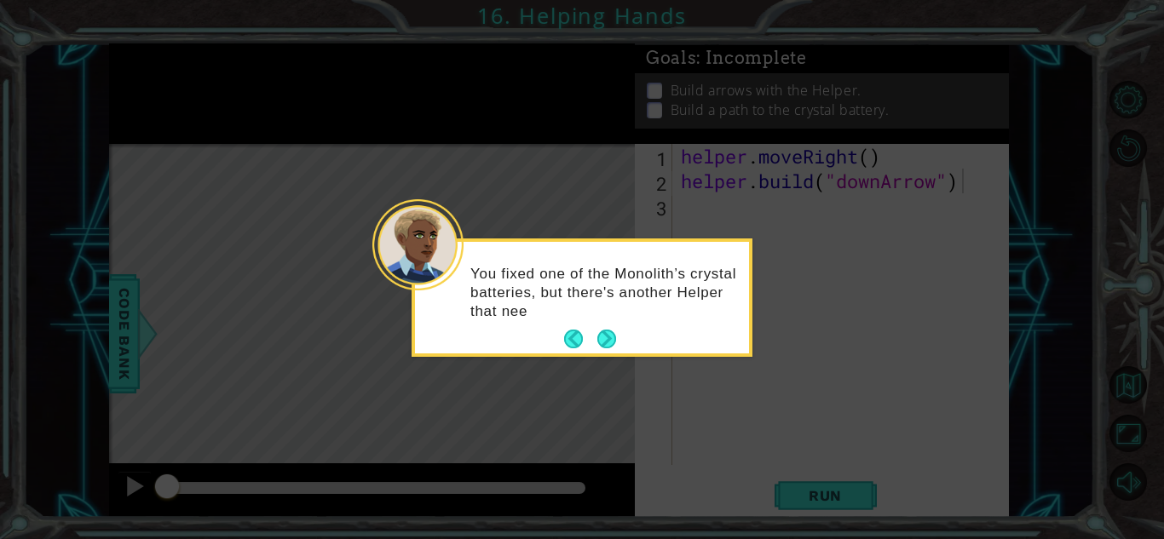
click at [818, 505] on icon at bounding box center [582, 269] width 1164 height 539
click at [822, 513] on icon at bounding box center [582, 269] width 1164 height 539
click at [824, 516] on icon at bounding box center [582, 269] width 1164 height 539
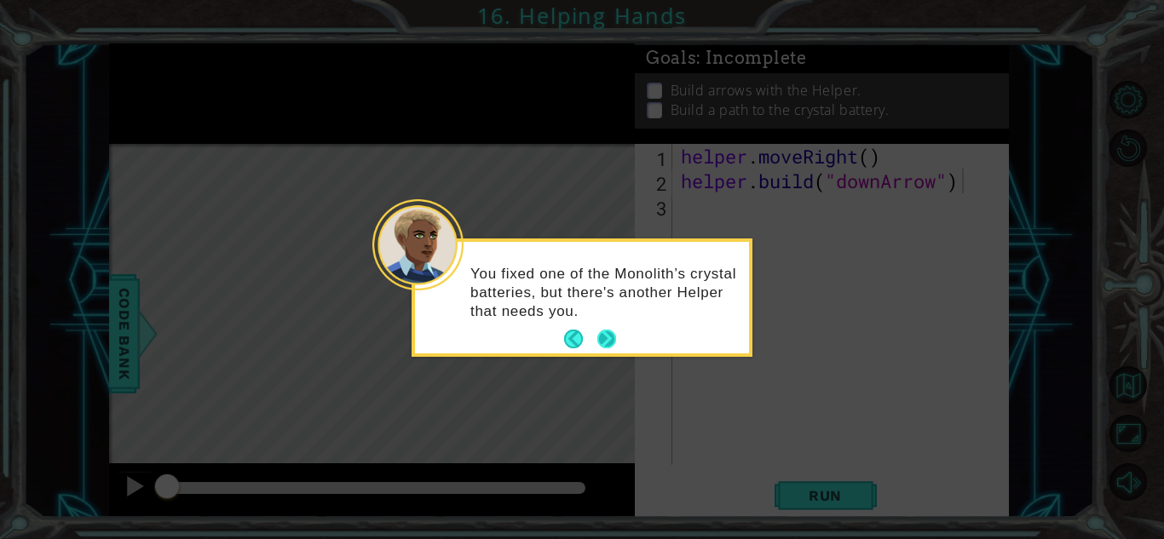
click at [612, 335] on button "Next" at bounding box center [607, 340] width 22 height 22
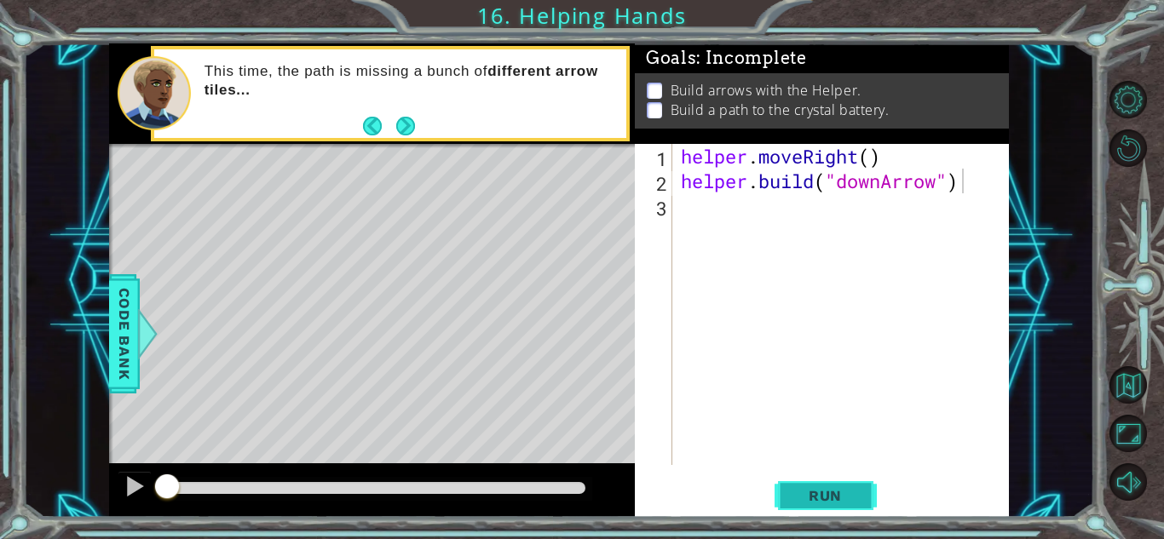
click at [798, 491] on span "Run" at bounding box center [825, 496] width 67 height 17
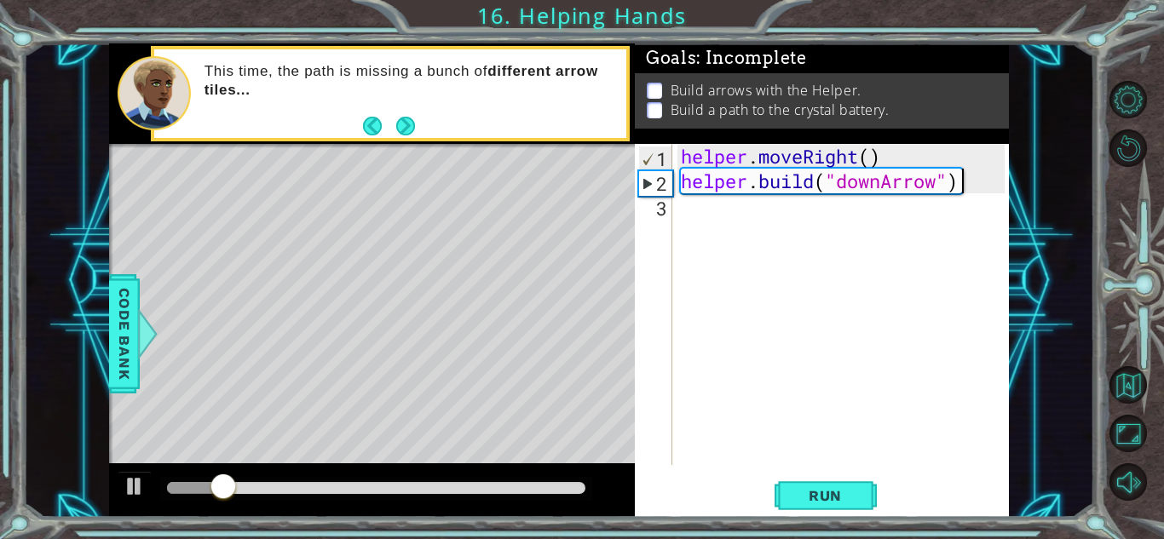
click at [709, 222] on div "helper . moveRight ( ) helper . build ( "downArrow" )" at bounding box center [846, 329] width 336 height 371
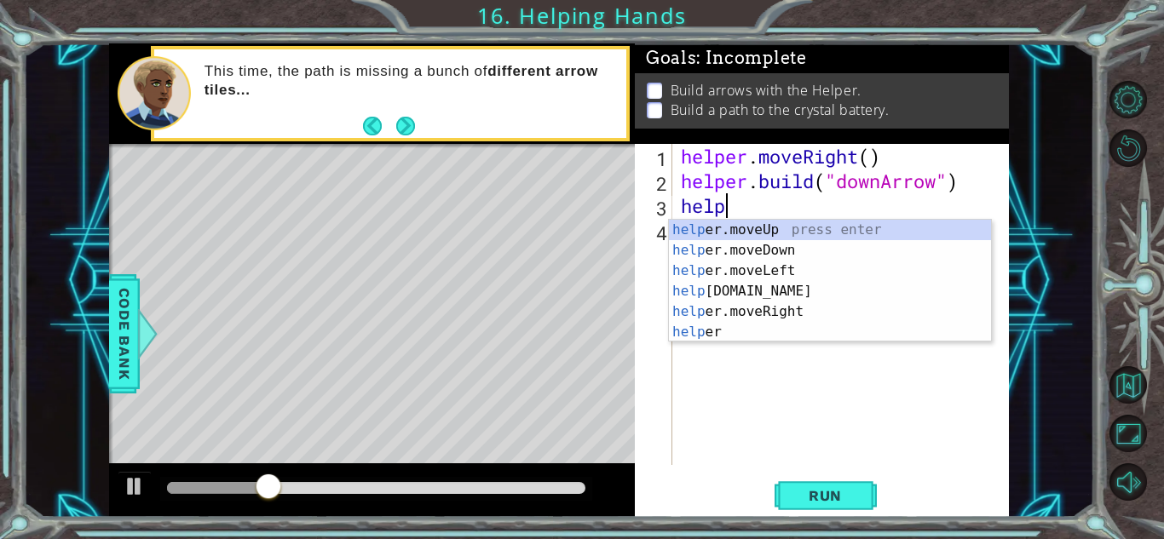
scroll to position [0, 2]
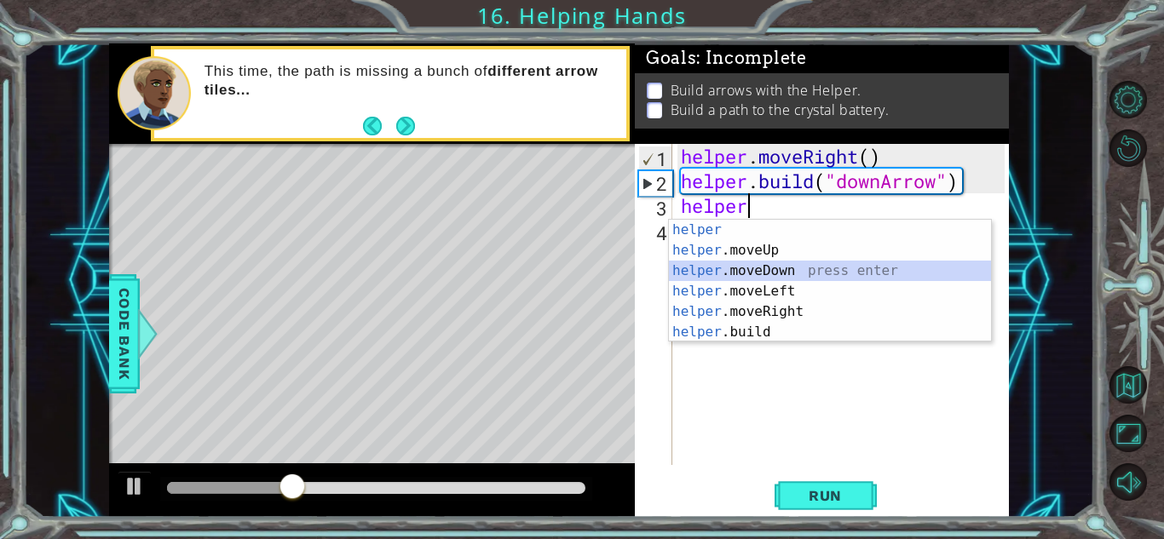
click at [739, 274] on div "helper press enter helper .moveUp press enter helper .moveDown press enter help…" at bounding box center [830, 302] width 322 height 164
type textarea "helper.moveDown(1)"
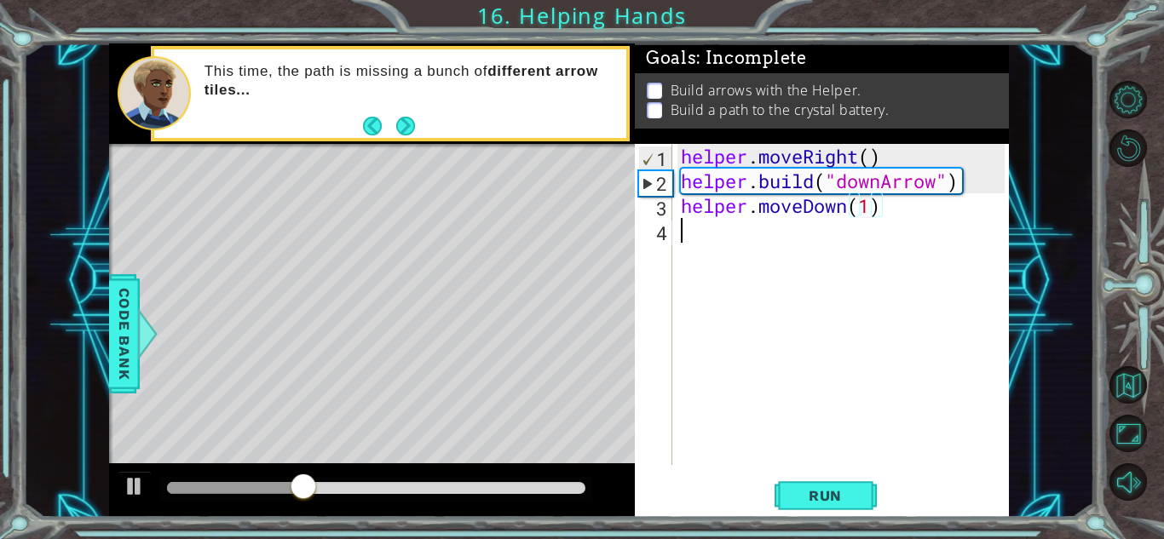
click at [730, 227] on div "helper . moveRight ( ) helper . build ( "downArrow" ) helper . moveDown ( 1 )" at bounding box center [846, 329] width 336 height 371
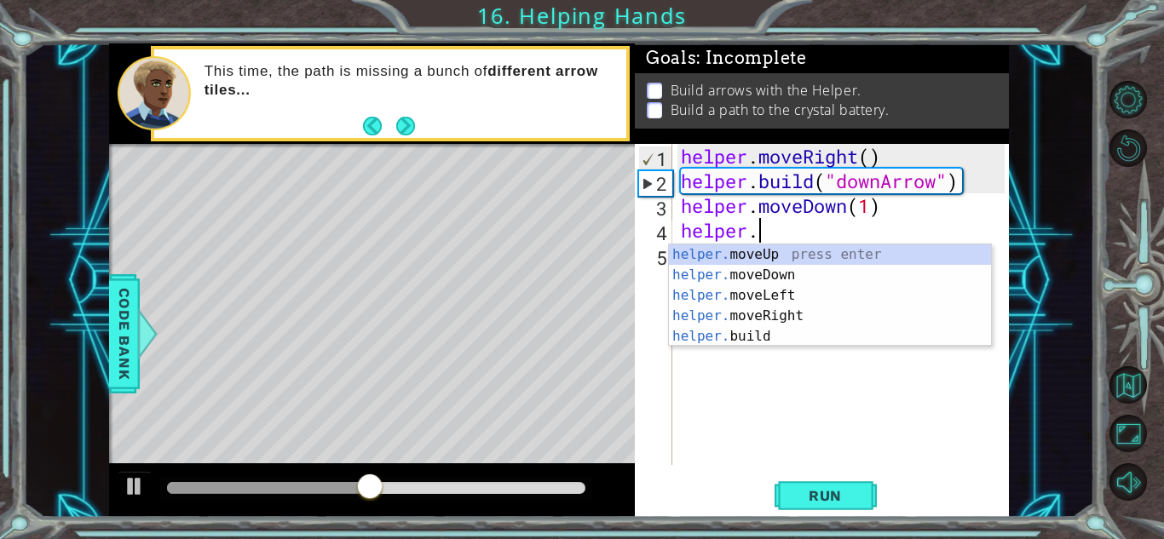
scroll to position [0, 3]
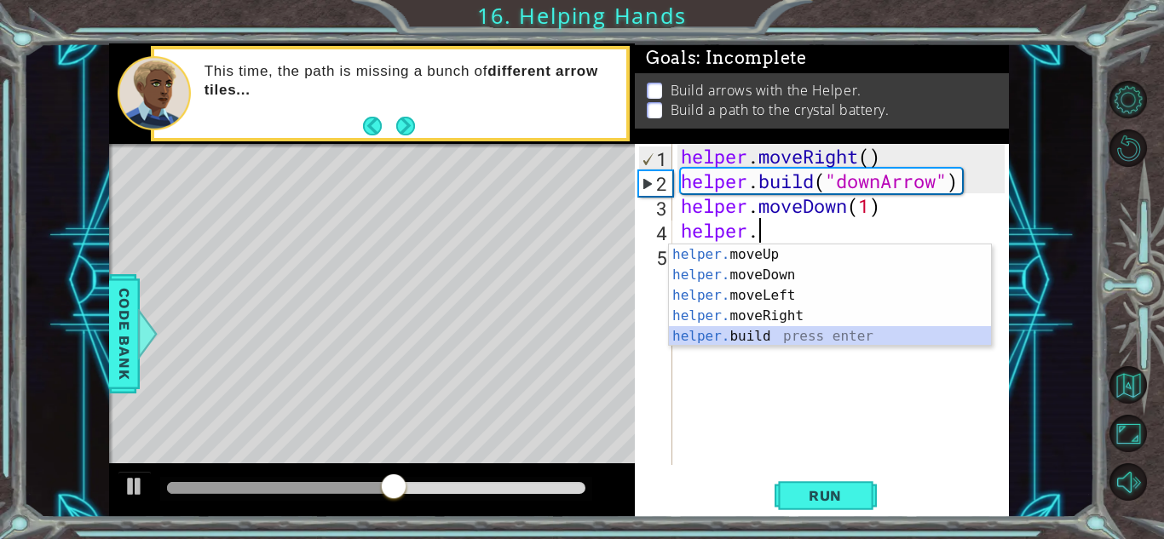
click at [773, 332] on div "helper. moveUp press enter helper. moveDown press enter helper. moveLeft press …" at bounding box center [830, 316] width 322 height 143
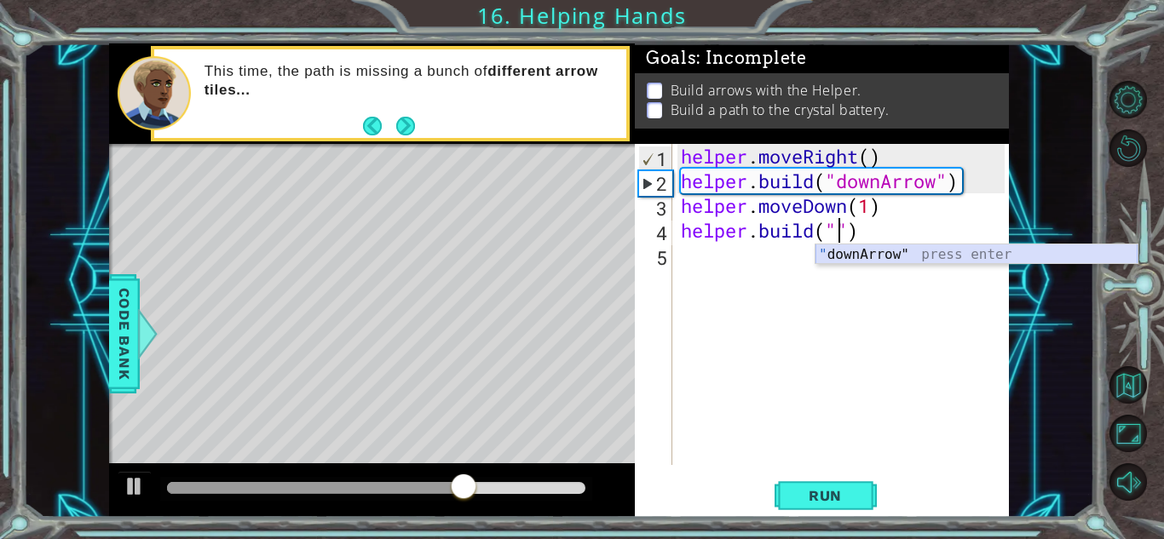
click at [966, 262] on div "" downArrow" press enter" at bounding box center [977, 275] width 322 height 61
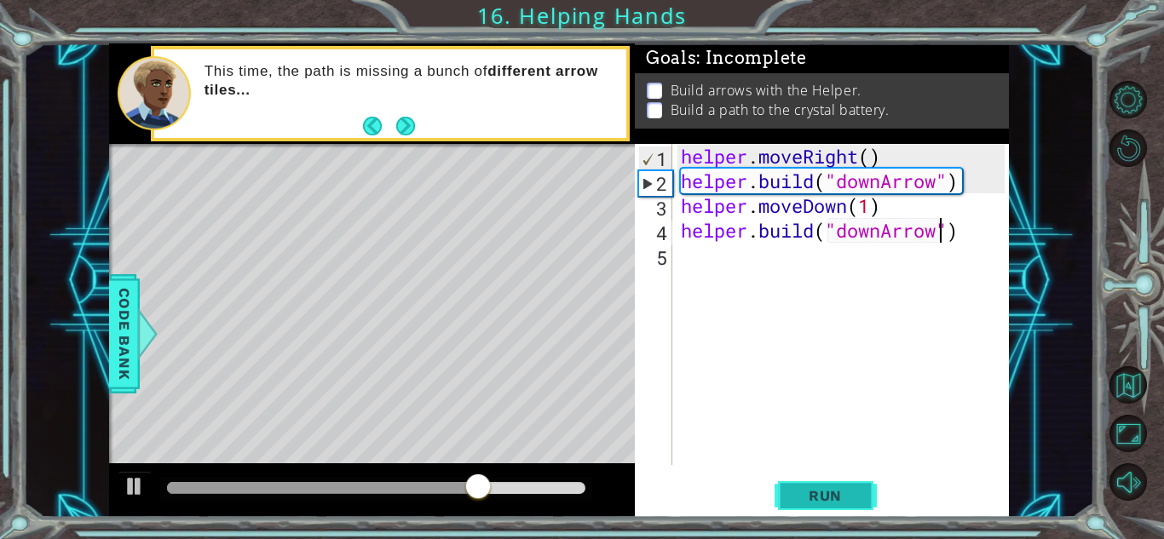
type textarea "helper.build("downArrow")"
click at [819, 493] on span "Run" at bounding box center [825, 496] width 67 height 17
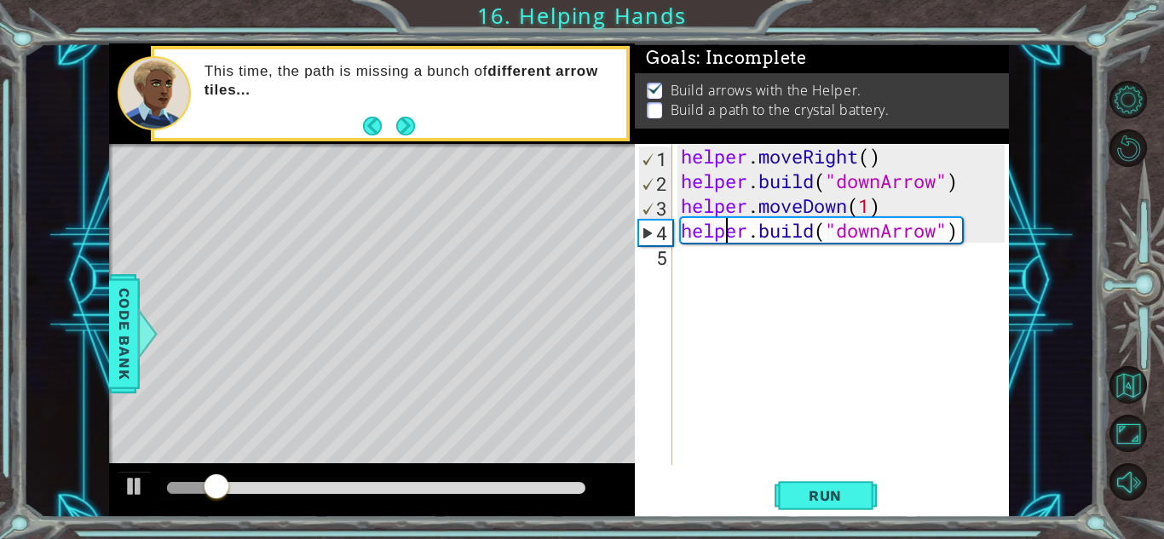
click at [729, 231] on div "helper . moveRight ( ) helper . build ( "downArrow" ) helper . moveDown ( 1 ) h…" at bounding box center [846, 329] width 336 height 371
click at [732, 263] on div "helper . moveRight ( ) helper . build ( "downArrow" ) helper . moveDown ( 1 ) h…" at bounding box center [846, 329] width 336 height 371
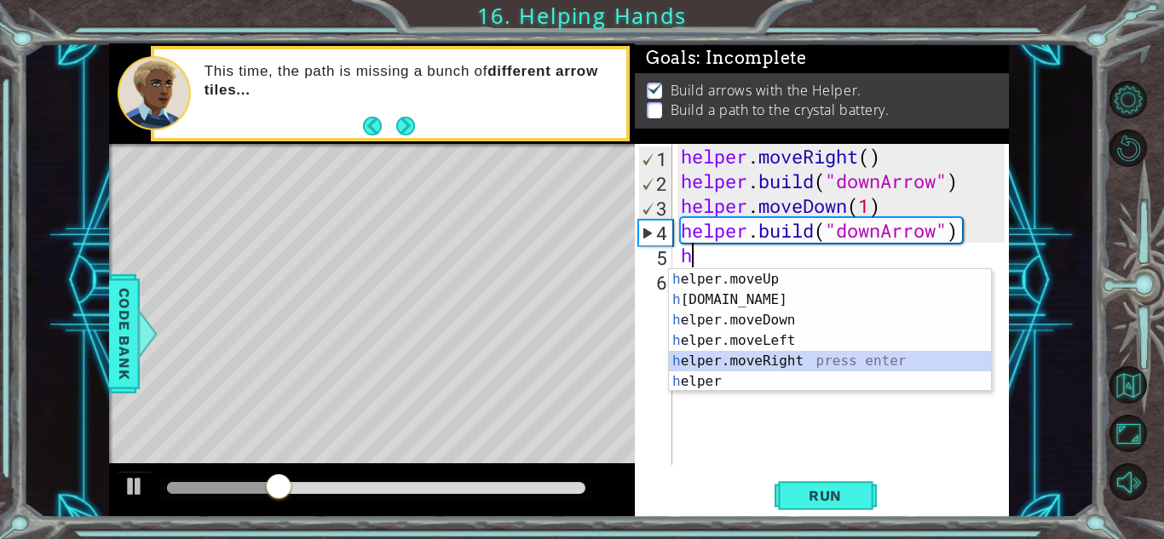
click at [789, 360] on div "h elper.moveUp press enter h elper.build press enter h elper.moveDown press ent…" at bounding box center [830, 351] width 322 height 164
type textarea "helper.moveRight(1)"
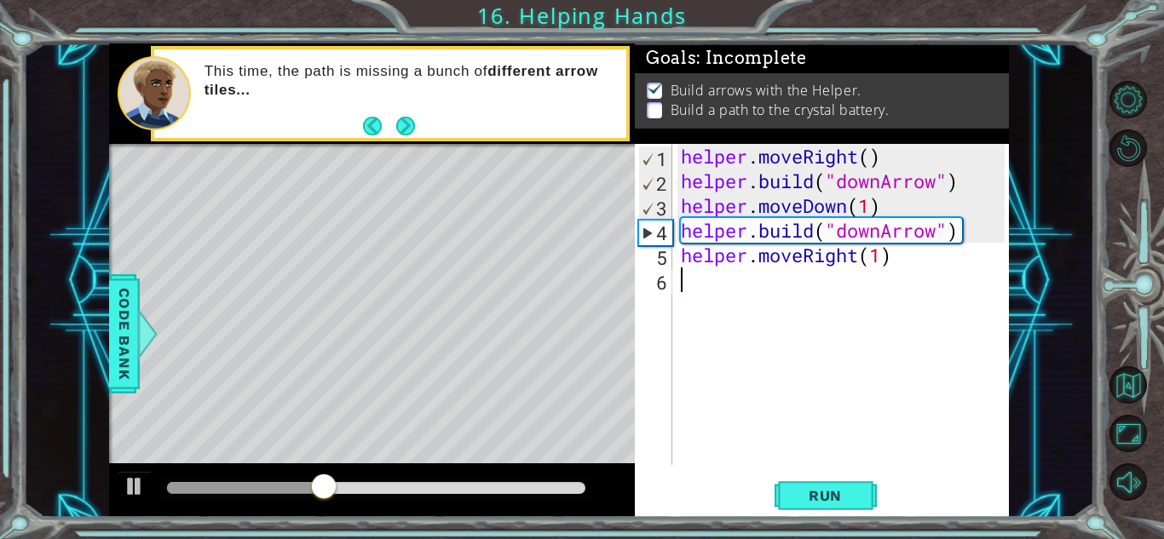
click at [703, 287] on div "helper . moveRight ( ) helper . build ( "downArrow" ) helper . moveDown ( 1 ) h…" at bounding box center [846, 329] width 336 height 371
click at [938, 227] on div "helper . moveRight ( ) helper . build ( "downArrow" ) helper . moveDown ( 1 ) h…" at bounding box center [846, 329] width 336 height 371
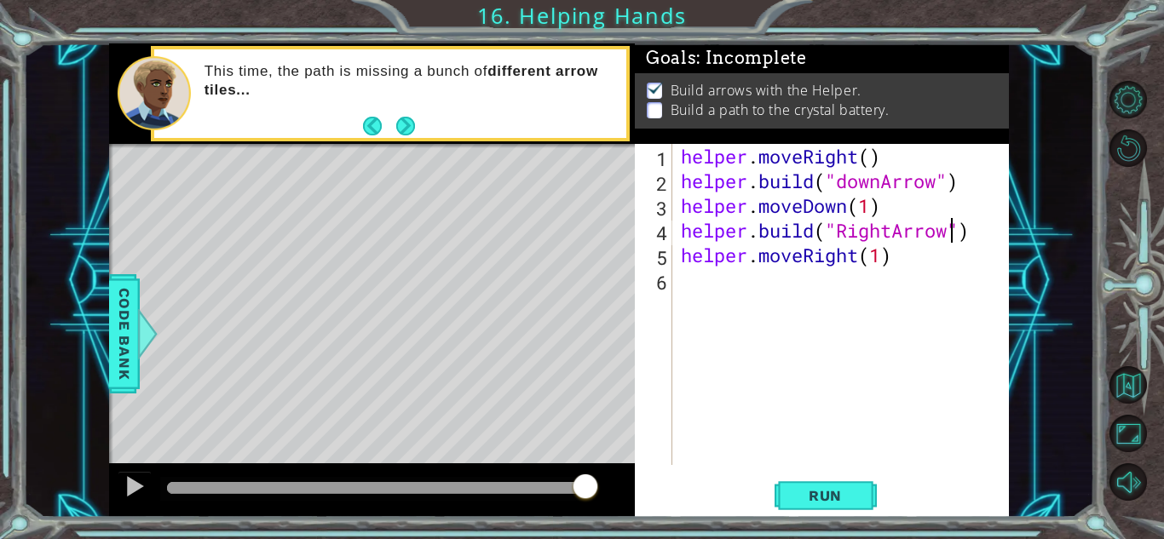
scroll to position [0, 12]
click at [850, 501] on span "Run" at bounding box center [825, 496] width 67 height 17
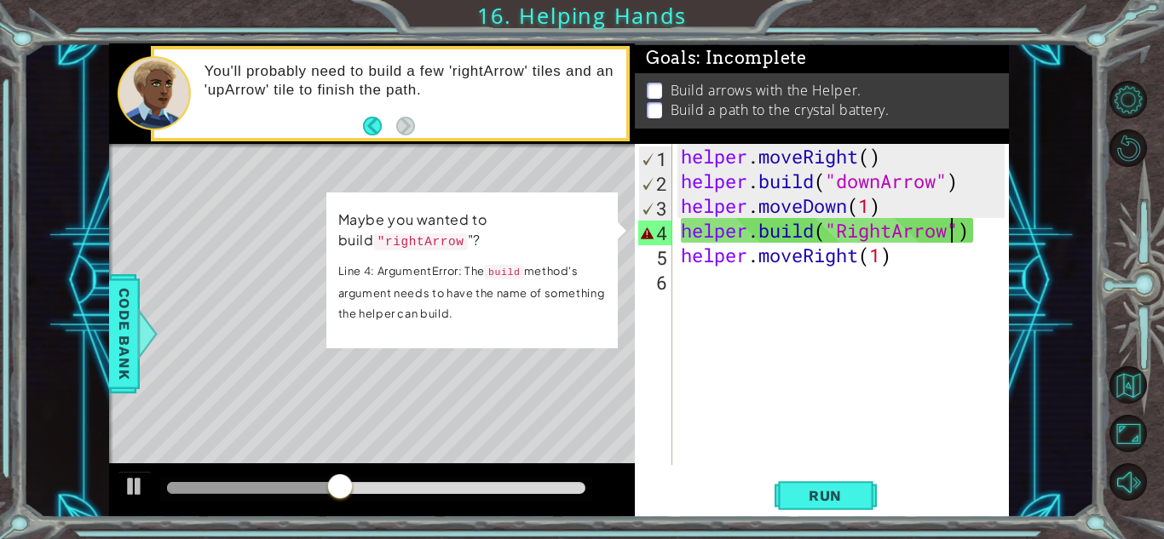
click at [845, 221] on div "helper . moveRight ( ) helper . build ( "downArrow" ) helper . moveDown ( 1 ) h…" at bounding box center [846, 329] width 336 height 371
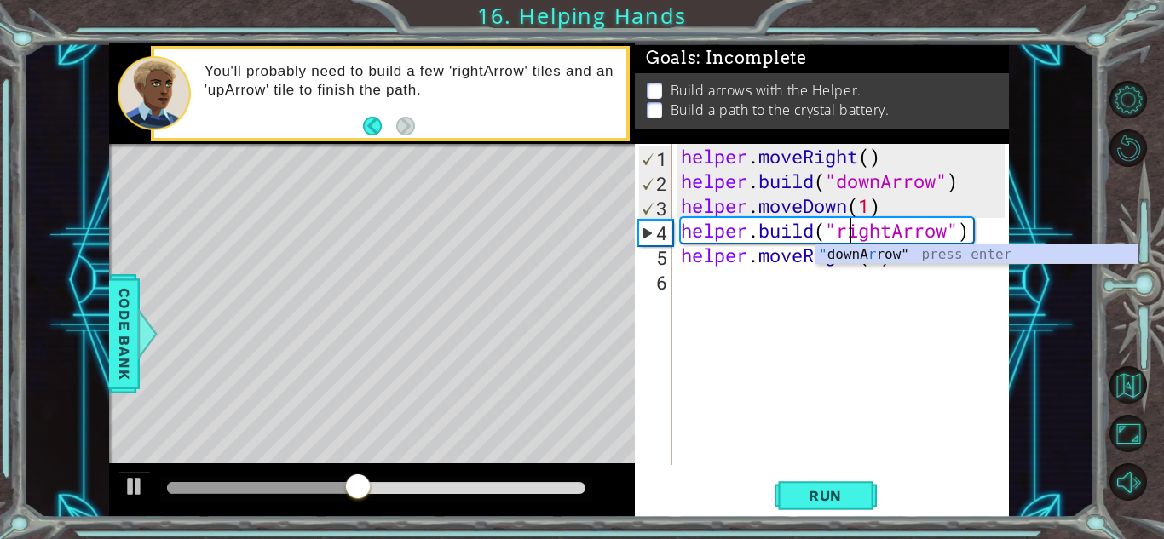
scroll to position [0, 8]
type textarea "helper.build("rightArrow")"
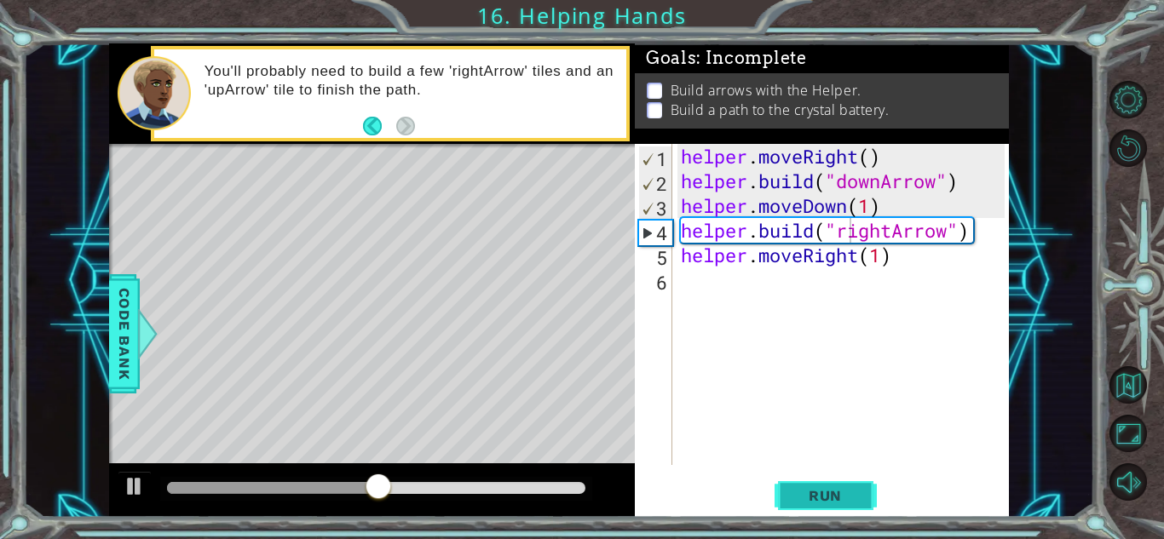
click at [826, 502] on span "Run" at bounding box center [825, 496] width 67 height 17
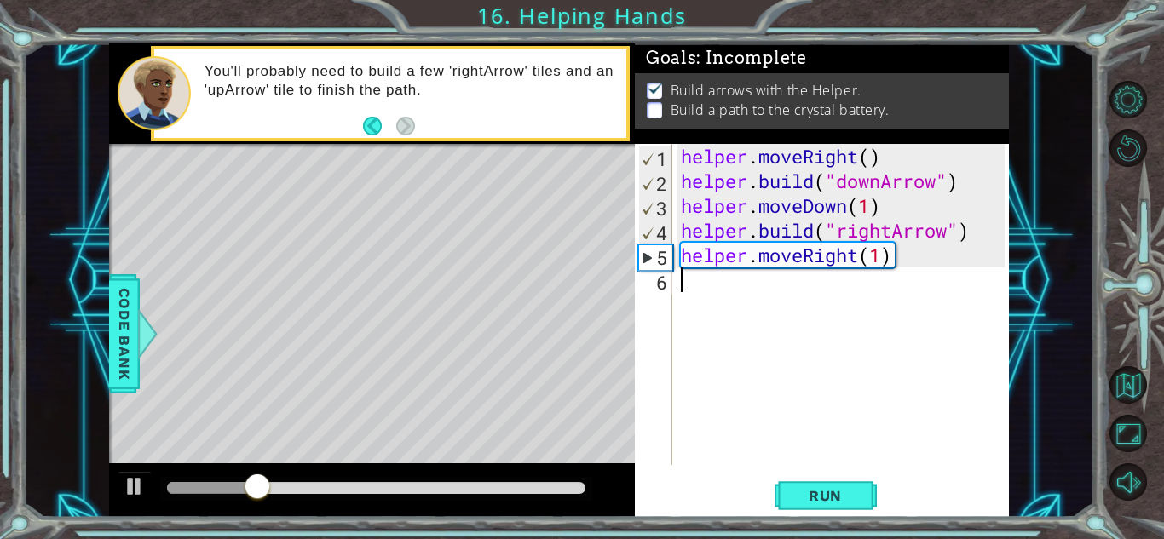
click at [698, 304] on div "helper . moveRight ( ) helper . build ( "downArrow" ) helper . moveDown ( 1 ) h…" at bounding box center [846, 329] width 336 height 371
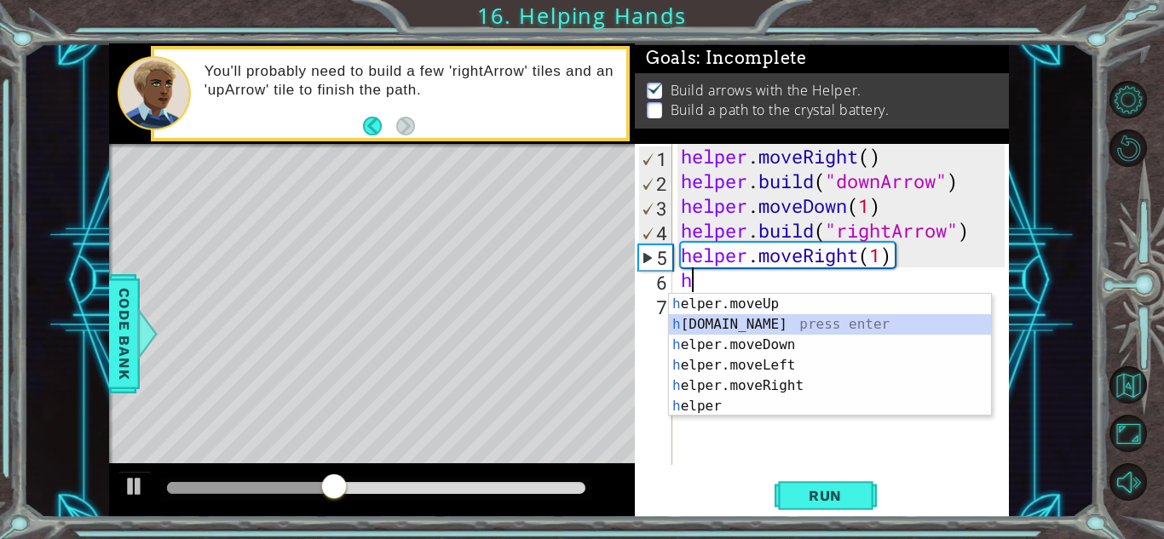
click at [767, 326] on div "h elper.moveUp press enter h elper.build press enter h elper.moveDown press ent…" at bounding box center [830, 376] width 322 height 164
type textarea "helper.build("rightArrow")"
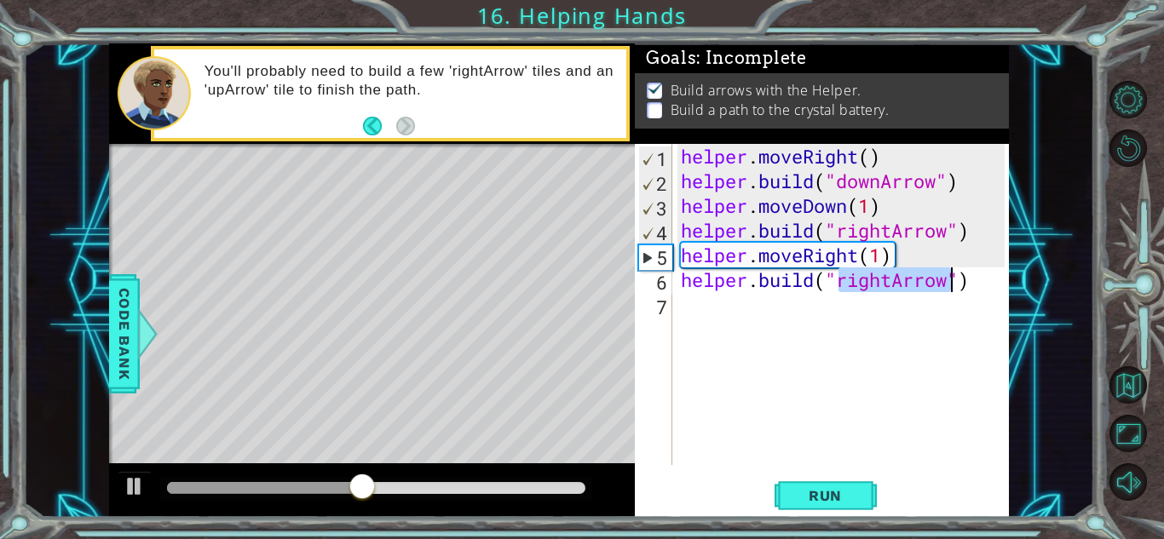
click at [733, 317] on div "helper . moveRight ( ) helper . build ( "downArrow" ) helper . moveDown ( 1 ) h…" at bounding box center [846, 329] width 336 height 371
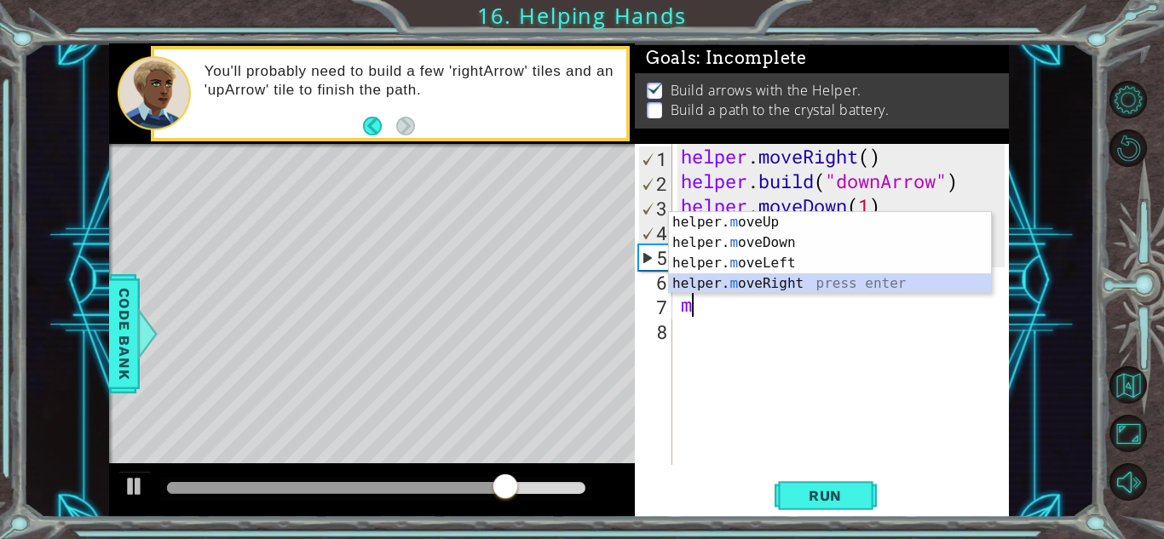
click at [776, 286] on div "helper. m oveUp press enter helper. m oveDown press enter helper. m oveLeft pre…" at bounding box center [830, 273] width 322 height 123
type textarea "helper.moveRight(1)"
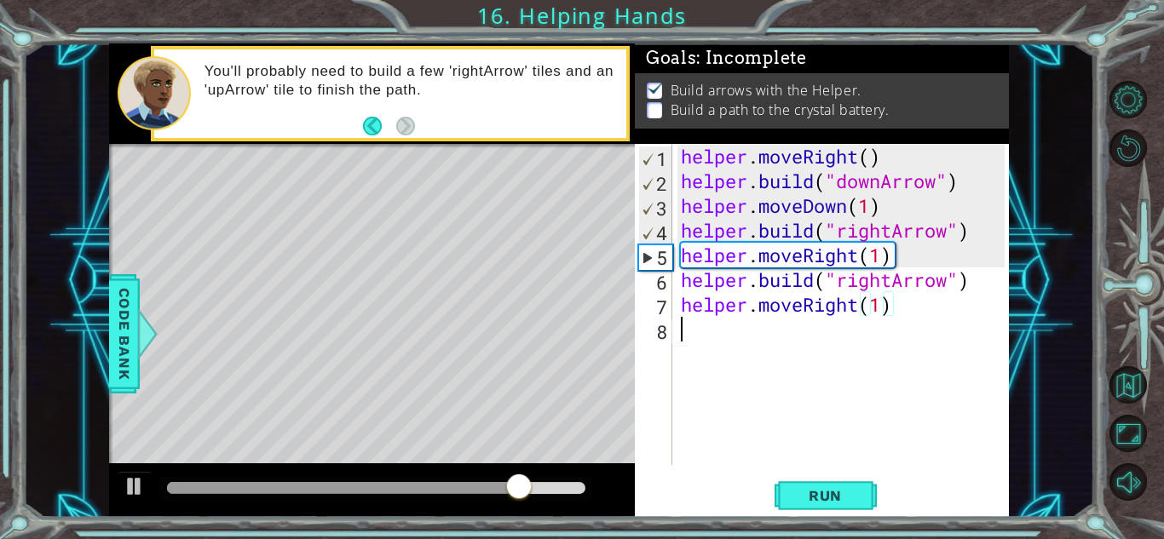
click at [745, 351] on div "helper . moveRight ( ) helper . build ( "downArrow" ) helper . moveDown ( 1 ) h…" at bounding box center [846, 329] width 336 height 371
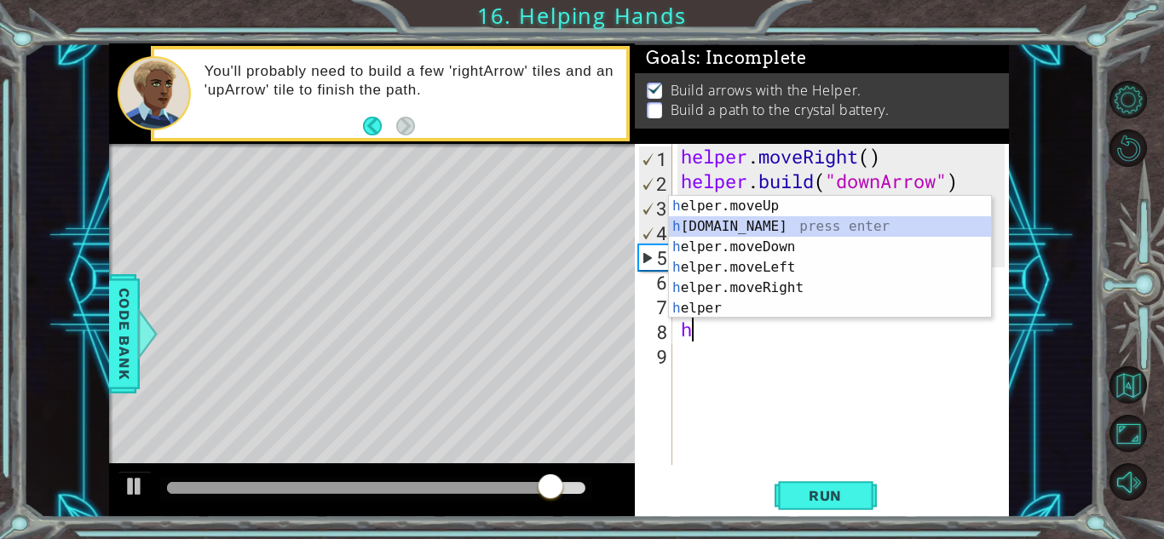
click at [736, 227] on div "h elper.moveUp press enter h elper.build press enter h elper.moveDown press ent…" at bounding box center [830, 278] width 322 height 164
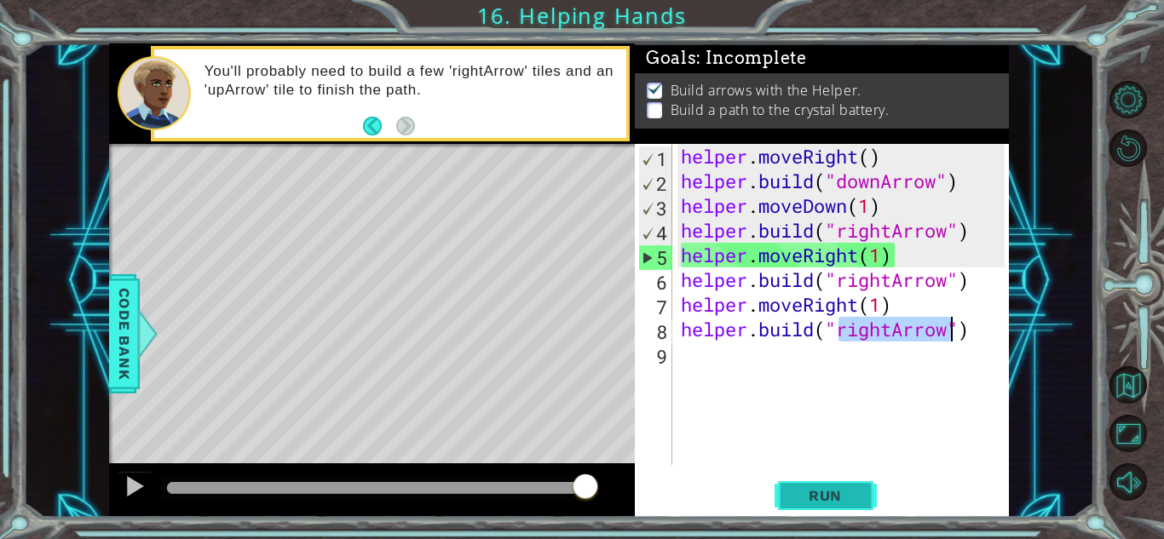
click at [801, 494] on span "Run" at bounding box center [825, 496] width 67 height 17
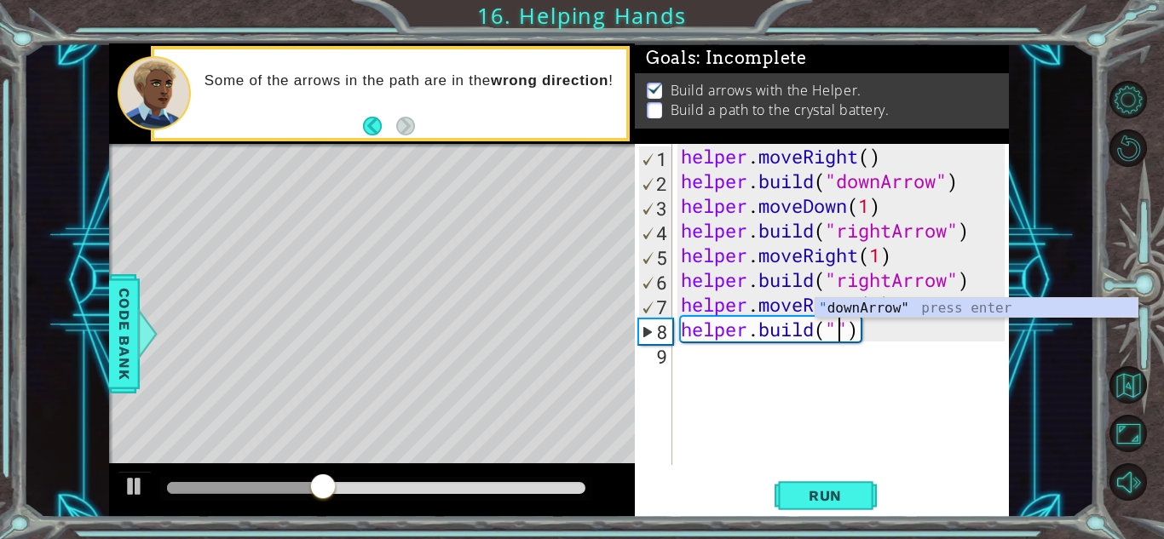
click at [929, 332] on div "helper . moveRight ( ) helper . build ( "downArrow" ) helper . moveDown ( 1 ) h…" at bounding box center [846, 329] width 336 height 371
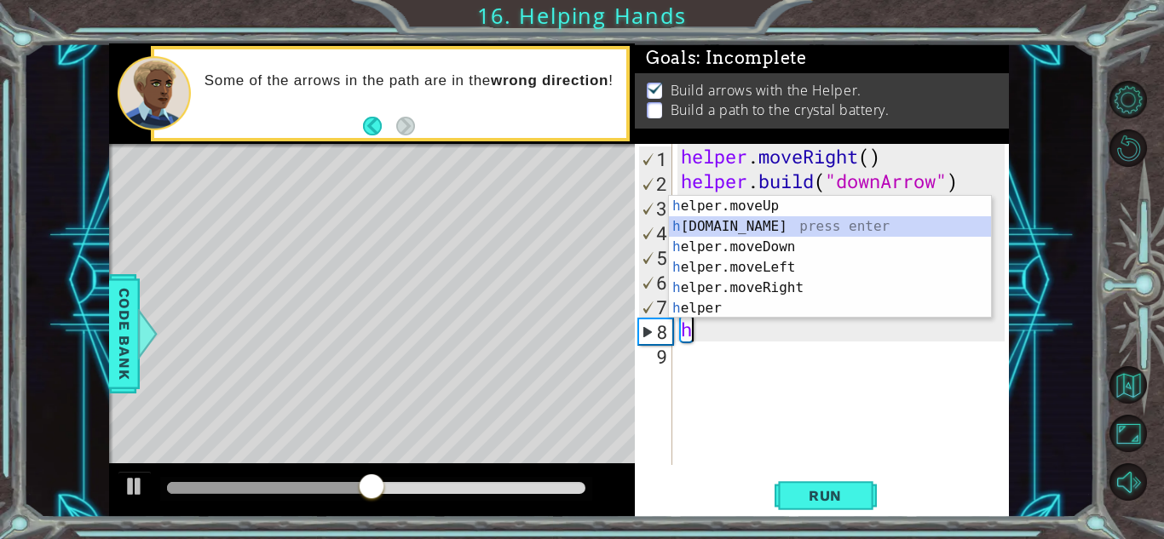
click at [782, 229] on div "h elper.moveUp press enter h elper.build press enter h elper.moveDown press ent…" at bounding box center [830, 278] width 322 height 164
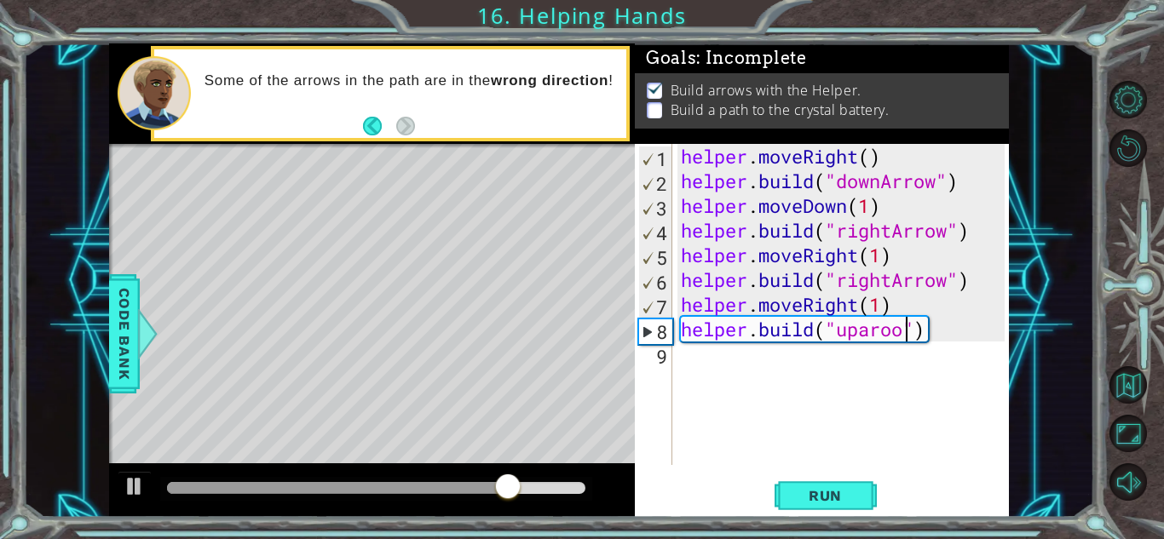
scroll to position [0, 10]
click at [868, 331] on div "helper . moveRight ( ) helper . build ( "downArrow" ) helper . moveDown ( 1 ) h…" at bounding box center [846, 329] width 336 height 371
click at [903, 332] on div "helper . moveRight ( ) helper . build ( "downArrow" ) helper . moveDown ( 1 ) h…" at bounding box center [846, 329] width 336 height 371
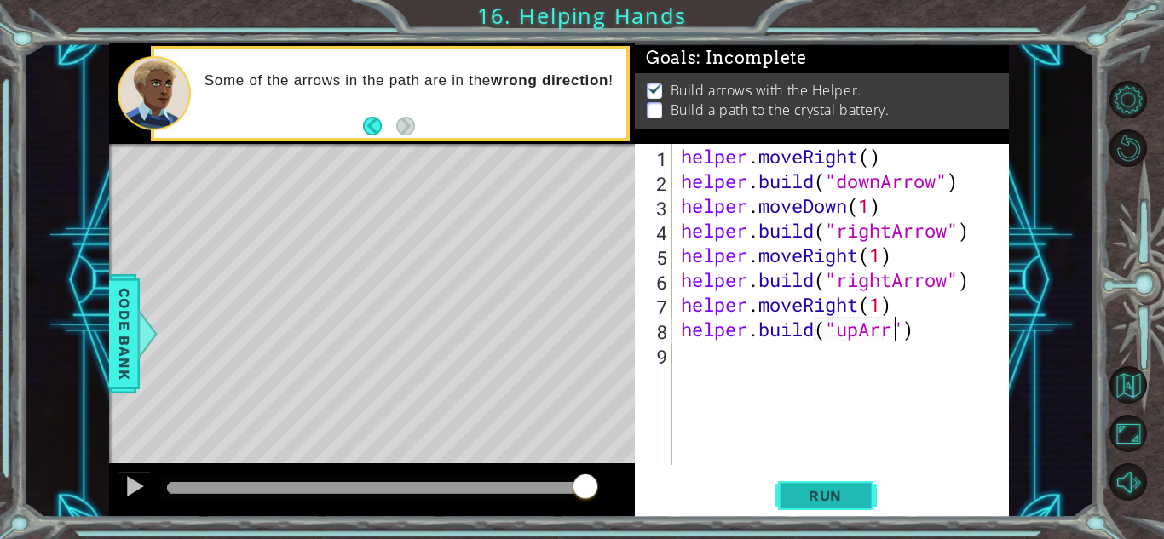
scroll to position [0, 10]
type textarea "helper.build("upArrow")"
click at [853, 488] on span "Run" at bounding box center [825, 496] width 67 height 17
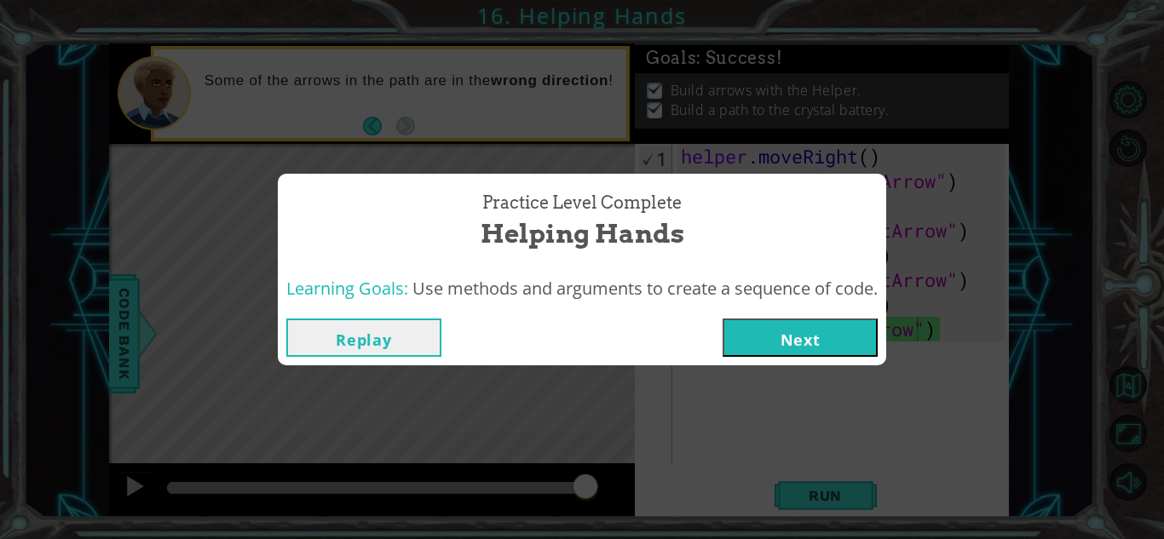
click at [832, 349] on button "Next" at bounding box center [800, 338] width 155 height 38
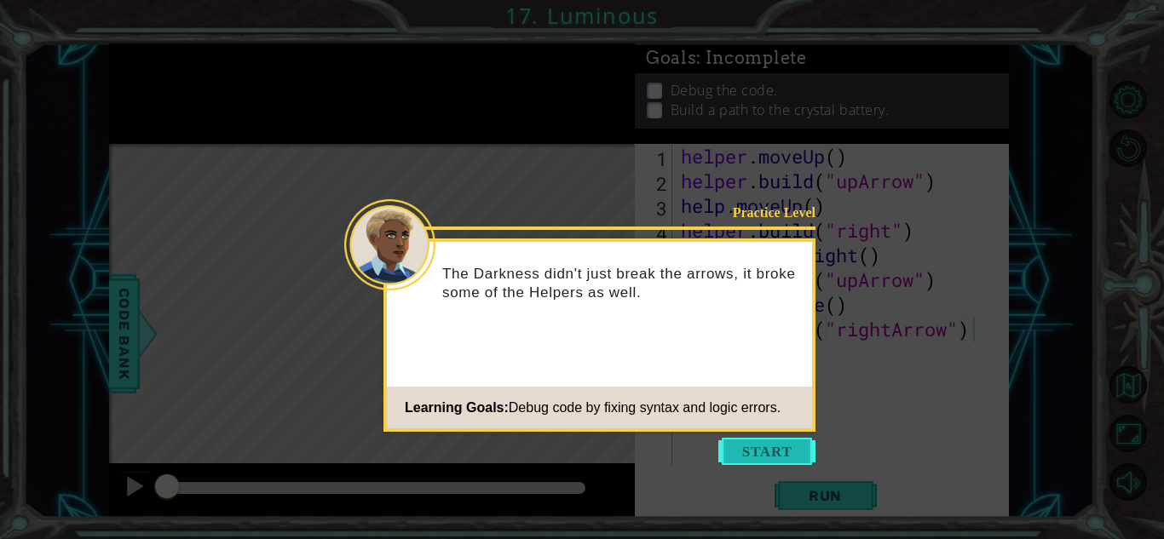
click at [770, 443] on button "Start" at bounding box center [766, 451] width 97 height 27
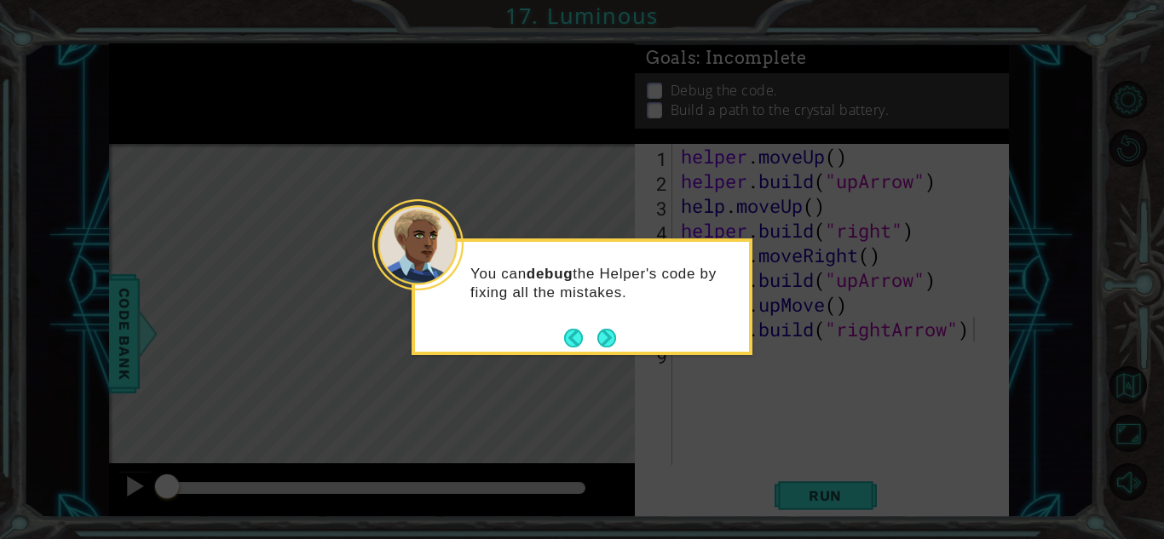
click at [626, 344] on div "You can debug the Helper's code by fixing all the mistakes." at bounding box center [582, 297] width 341 height 117
click at [609, 339] on button "Next" at bounding box center [606, 338] width 19 height 19
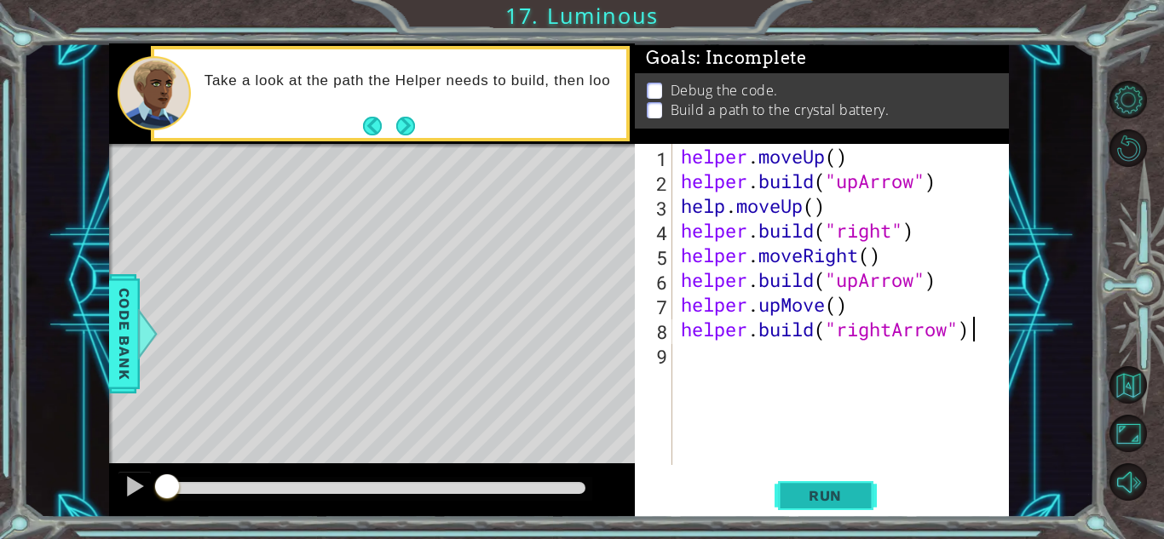
click at [821, 490] on span "Run" at bounding box center [825, 496] width 67 height 17
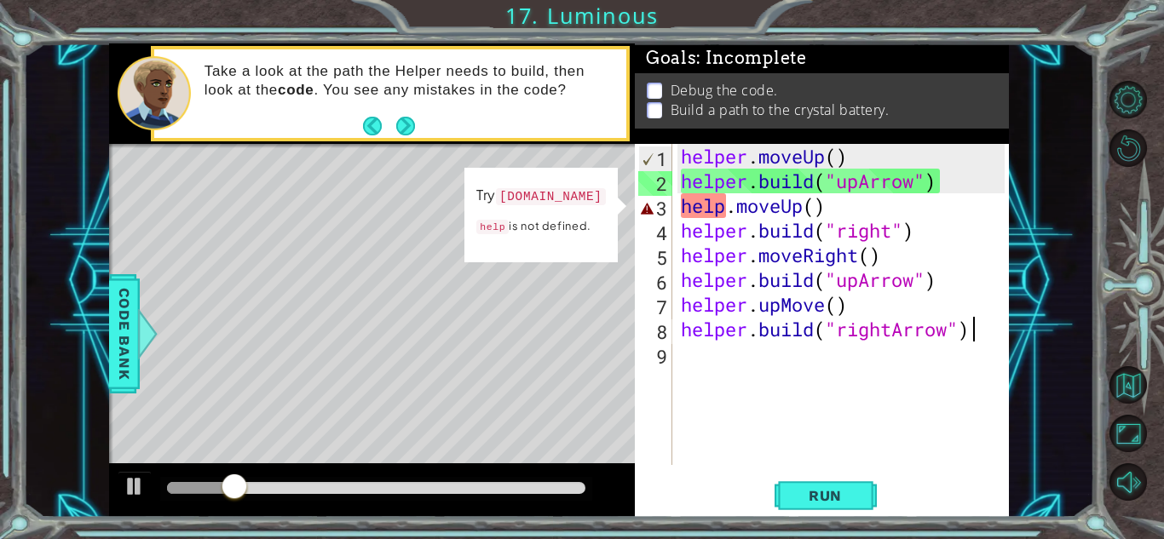
click at [814, 207] on div "helper . moveUp ( ) helper . build ( "upArrow" ) help . moveUp ( ) helper . bui…" at bounding box center [846, 329] width 336 height 371
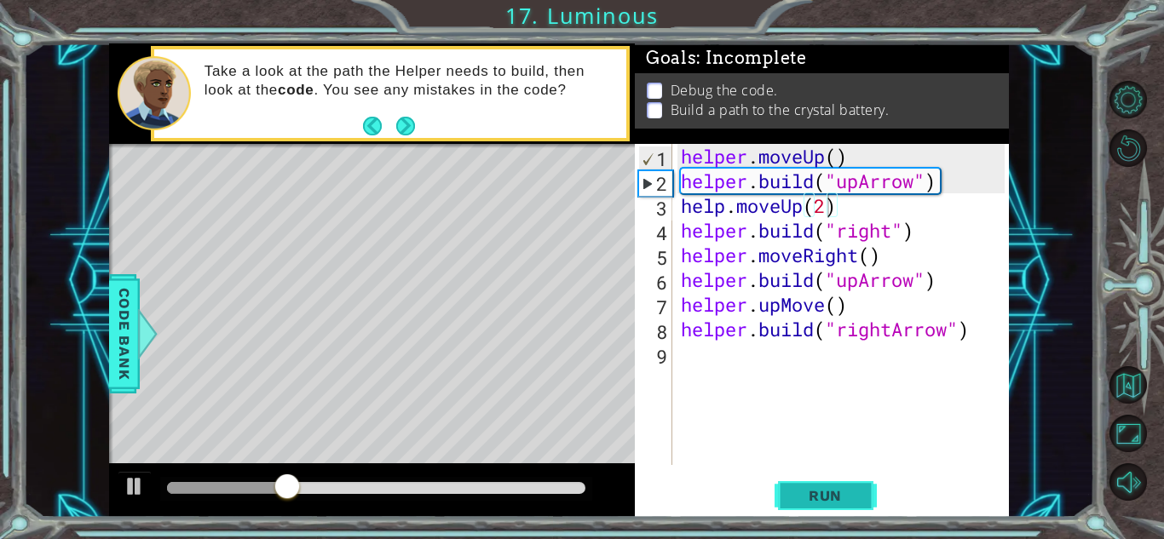
click at [824, 486] on button "Run" at bounding box center [826, 496] width 102 height 38
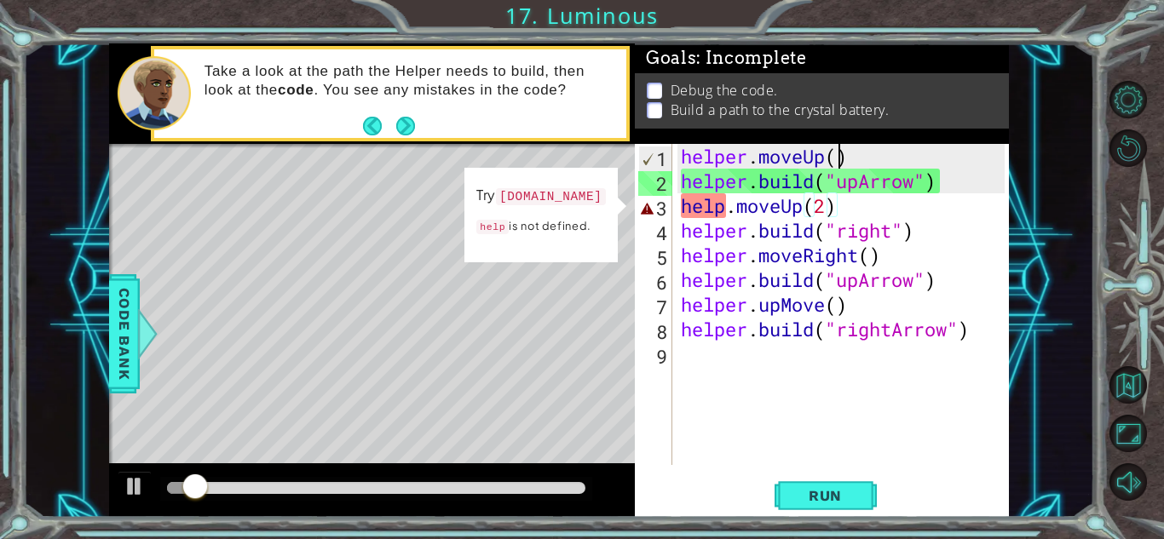
click at [838, 157] on div "helper . moveUp ( ) helper . build ( "upArrow" ) help . moveUp ( 2 ) helper . b…" at bounding box center [846, 329] width 336 height 371
click at [823, 205] on div "helper . moveUp ( ) helper . build ( "upArrow" ) help . moveUp ( 2 ) helper . b…" at bounding box center [846, 329] width 336 height 371
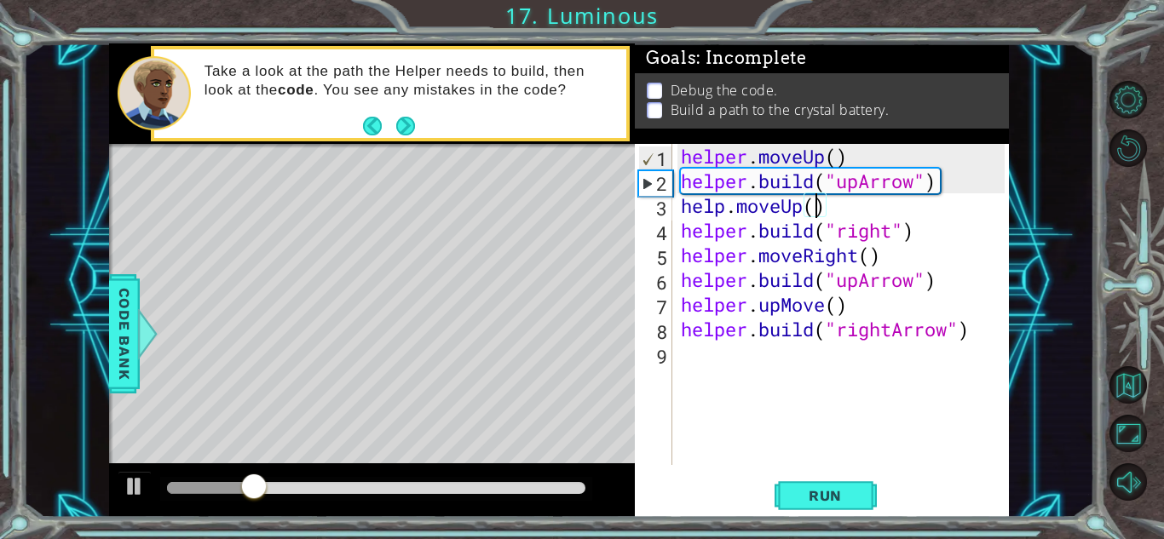
click at [838, 155] on div "helper . moveUp ( ) helper . build ( "upArrow" ) help . moveUp ( ) helper . bui…" at bounding box center [846, 329] width 336 height 371
click at [814, 211] on div "helper . moveUp ( 2 ) helper . build ( "upArrow" ) help . moveUp ( ) helper . b…" at bounding box center [846, 329] width 336 height 371
click at [845, 155] on div "helper . moveUp ( 2 ) helper . build ( "upArrow" ) help . moveUp ( ) helper . b…" at bounding box center [846, 329] width 336 height 371
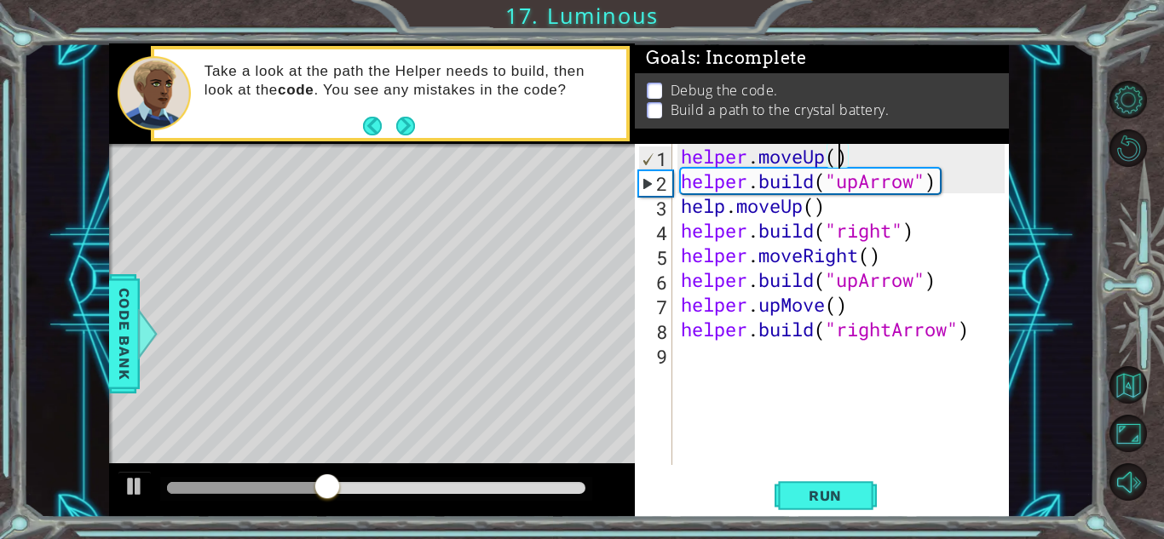
scroll to position [0, 7]
click at [816, 210] on div "helper . moveUp ( 1 ) helper . build ( "upArrow" ) help . moveUp ( ) helper . b…" at bounding box center [846, 329] width 336 height 371
click at [870, 259] on div "helper . moveUp ( 1 ) helper . build ( "upArrow" ) help . moveUp ( 1 ) helper .…" at bounding box center [846, 329] width 336 height 371
click at [892, 234] on div "helper . moveUp ( 1 ) helper . build ( "upArrow" ) help . moveUp ( 1 ) helper .…" at bounding box center [846, 329] width 336 height 371
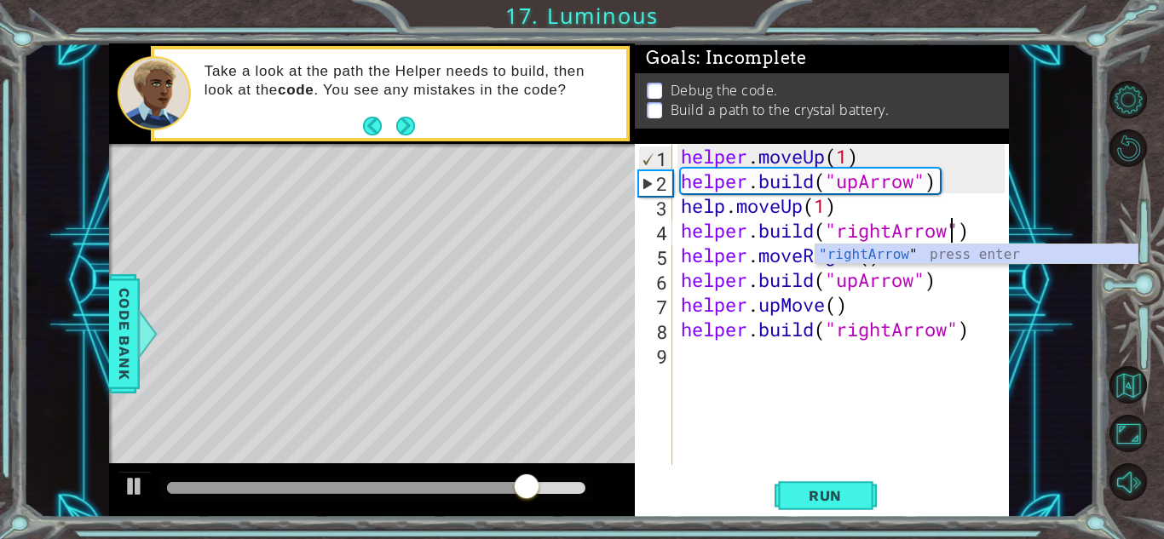
scroll to position [0, 12]
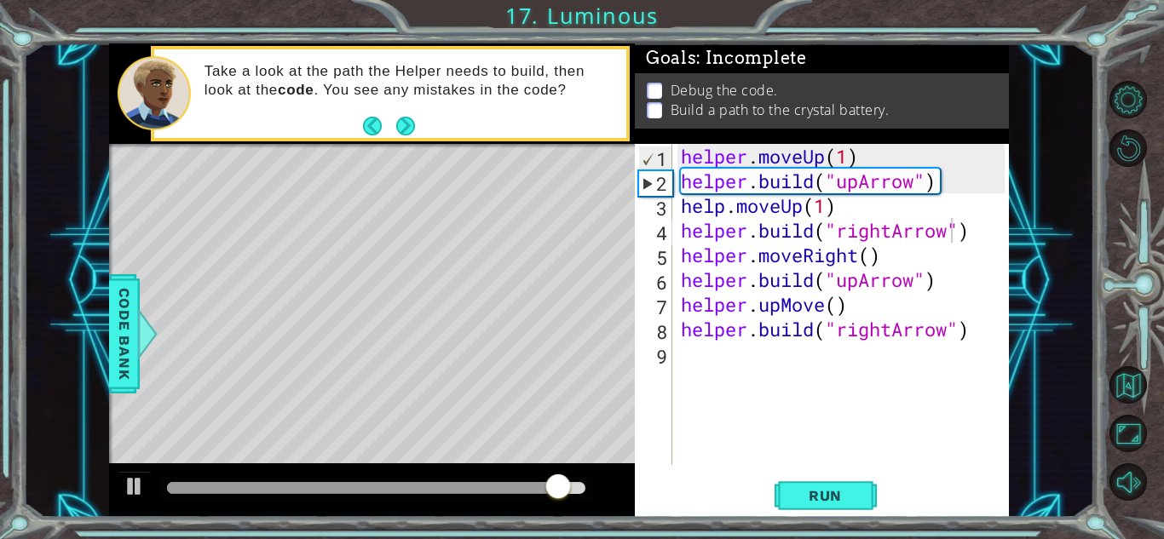
click at [1041, 342] on div "1 ההההההההההההההההההההההההההההההההההההההההההההההההההההההההההההההההההההההההההההה…" at bounding box center [558, 280] width 1071 height 475
click at [872, 261] on div "helper . moveUp ( 1 ) helper . build ( "upArrow" ) help . moveUp ( 1 ) helper .…" at bounding box center [846, 329] width 336 height 371
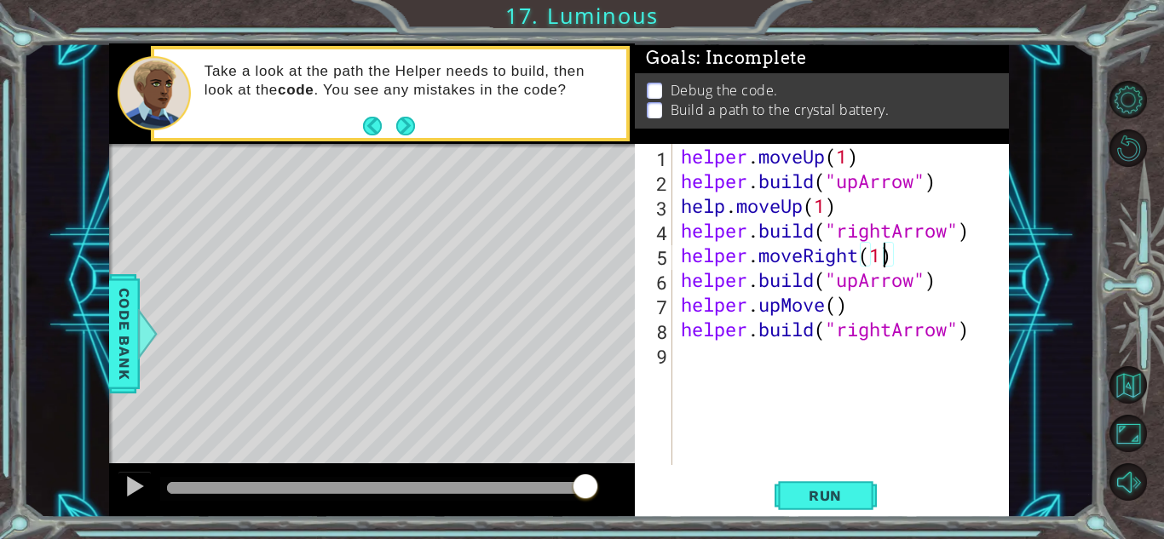
click at [840, 304] on div "helper . moveUp ( 1 ) helper . build ( "upArrow" ) help . moveUp ( 1 ) helper .…" at bounding box center [846, 329] width 336 height 371
click at [828, 482] on button "Run" at bounding box center [826, 496] width 102 height 38
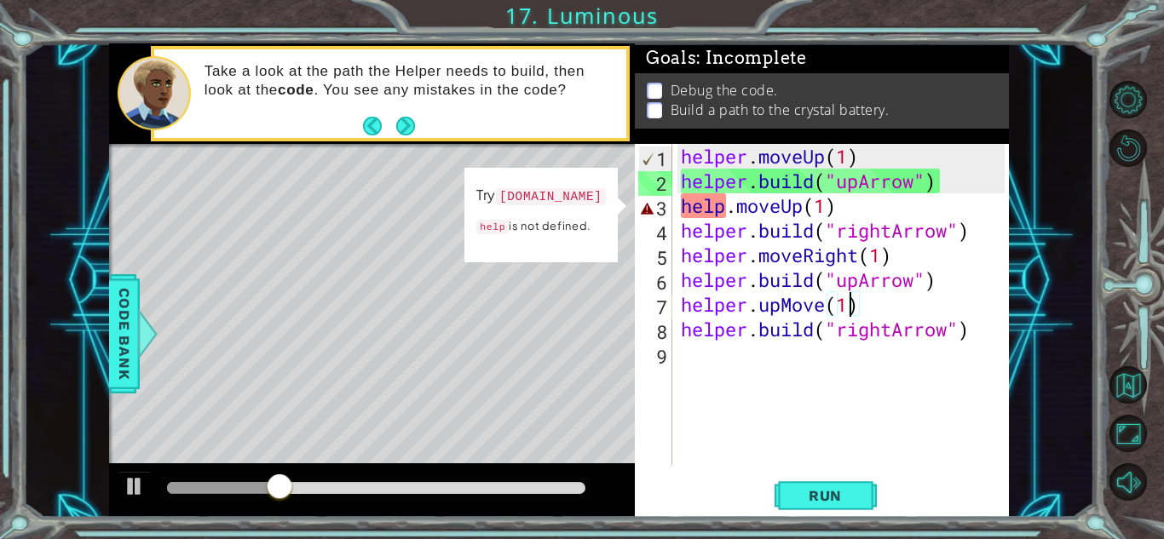
click at [725, 204] on div "helper . moveUp ( 1 ) helper . build ( "upArrow" ) help . moveUp ( 1 ) helper .…" at bounding box center [846, 329] width 336 height 371
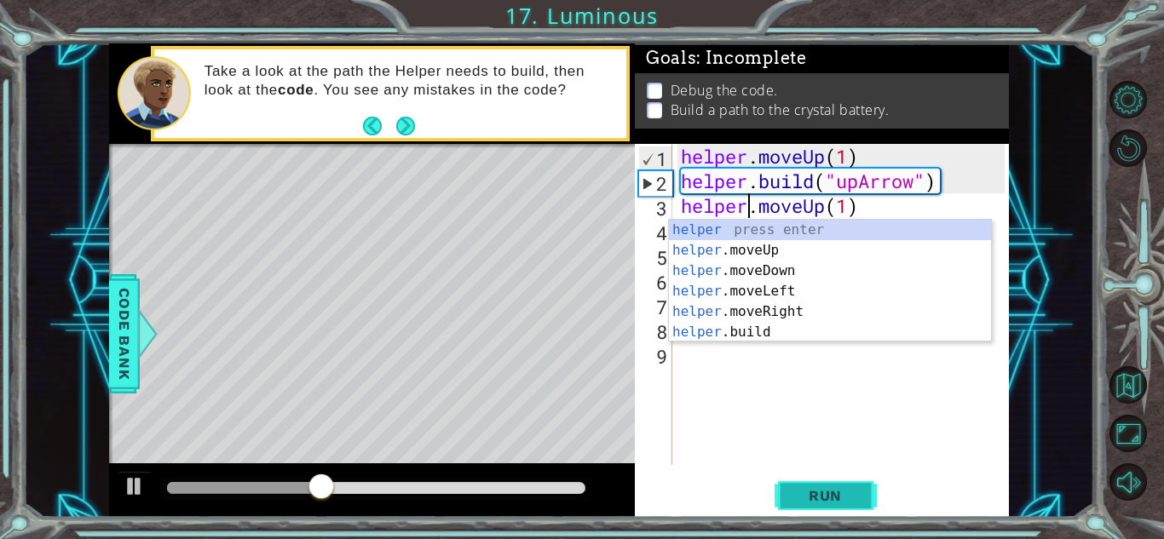
click at [798, 481] on button "Run" at bounding box center [826, 496] width 102 height 38
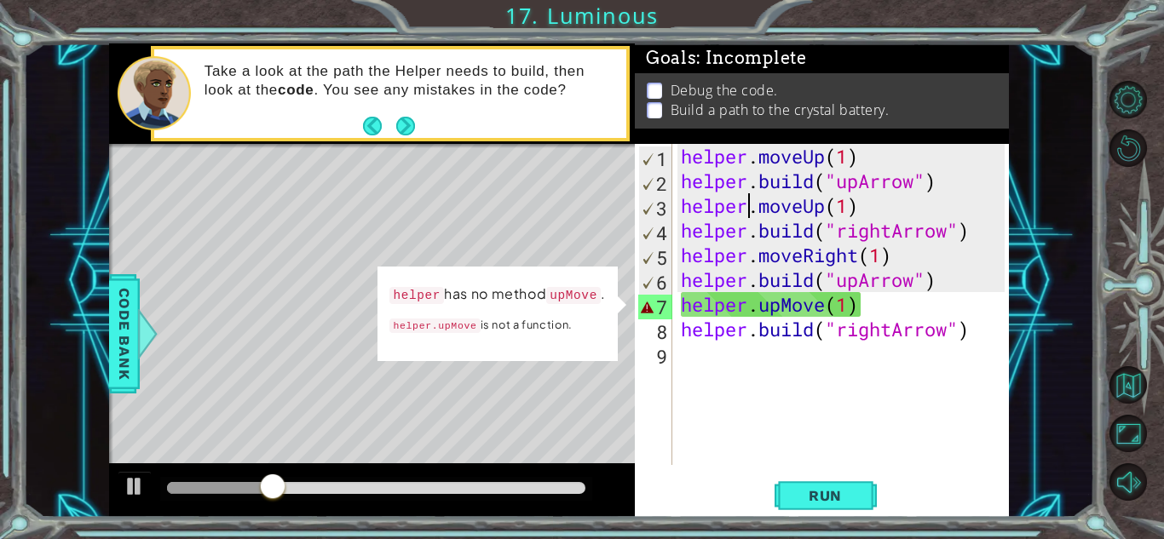
click at [828, 309] on div "helper . moveUp ( 1 ) helper . build ( "upArrow" ) helper . moveUp ( 1 ) helper…" at bounding box center [846, 329] width 336 height 371
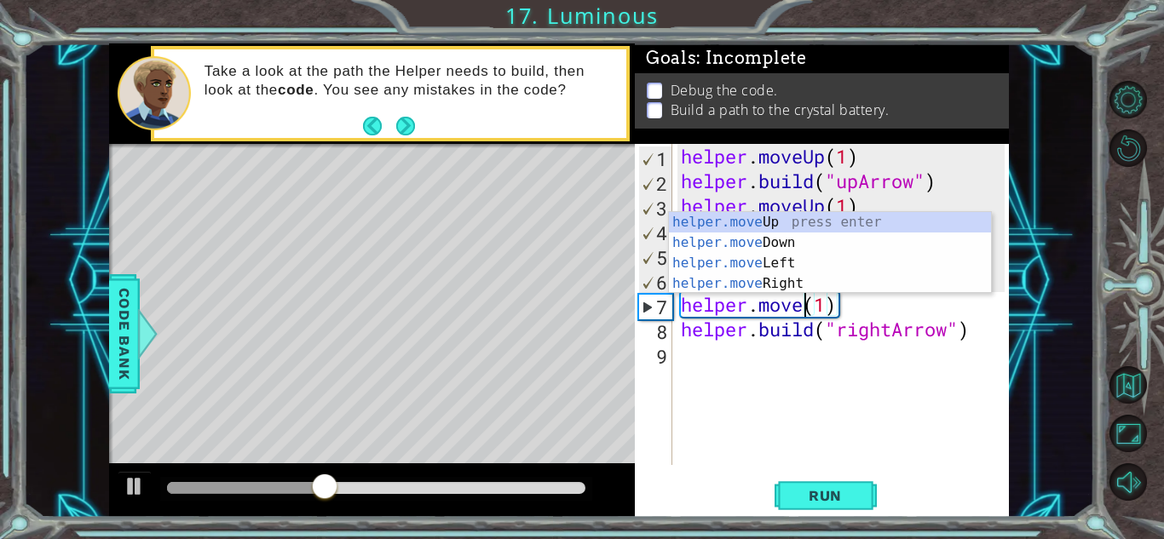
scroll to position [0, 6]
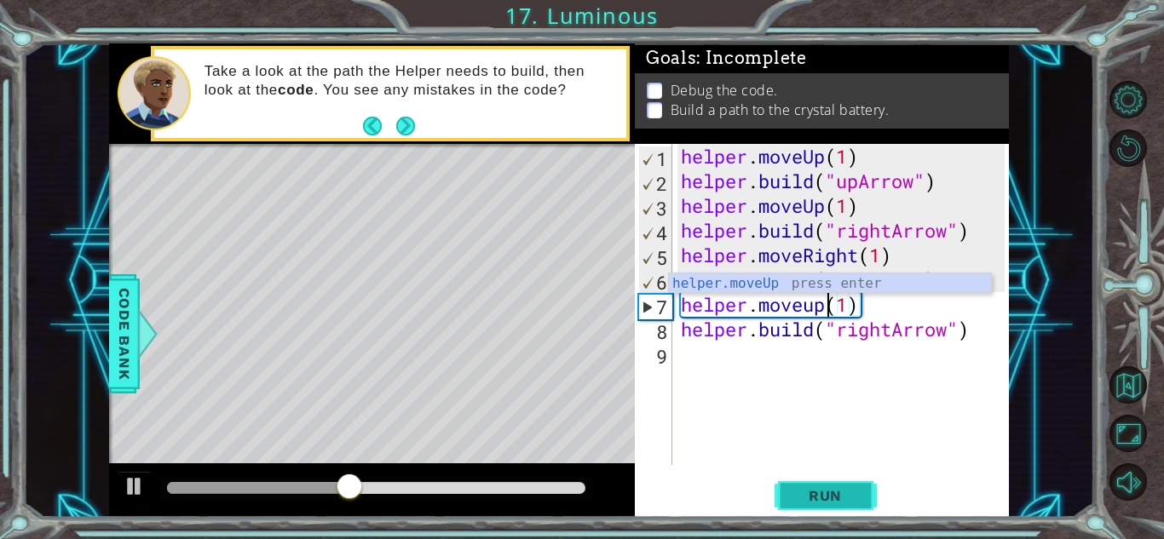
click at [854, 503] on span "Run" at bounding box center [825, 496] width 67 height 17
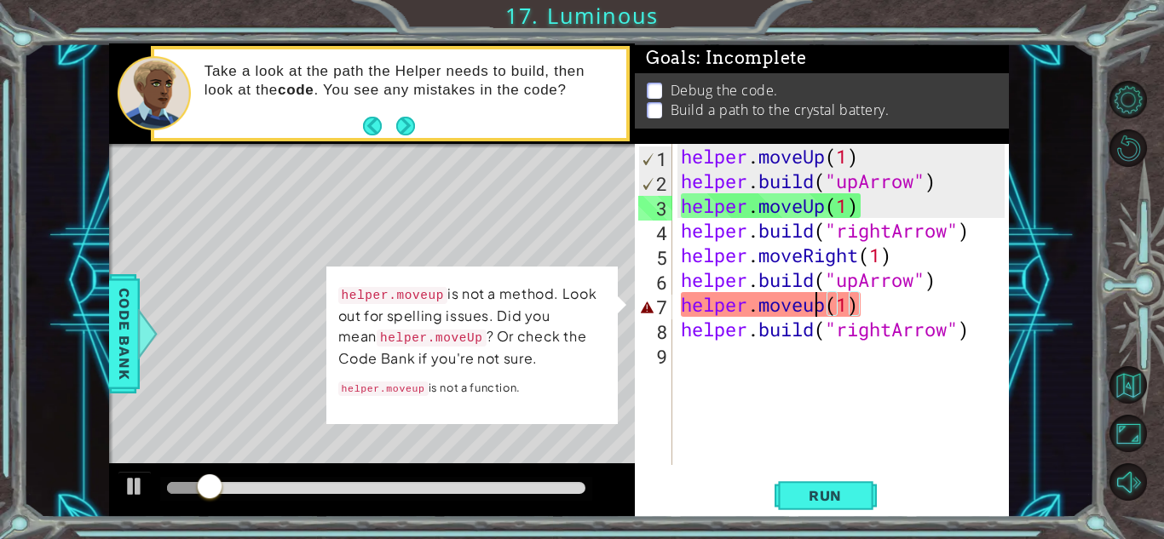
click at [813, 314] on div "helper . moveUp ( 1 ) helper . build ( "upArrow" ) helper . moveUp ( 1 ) helper…" at bounding box center [846, 329] width 336 height 371
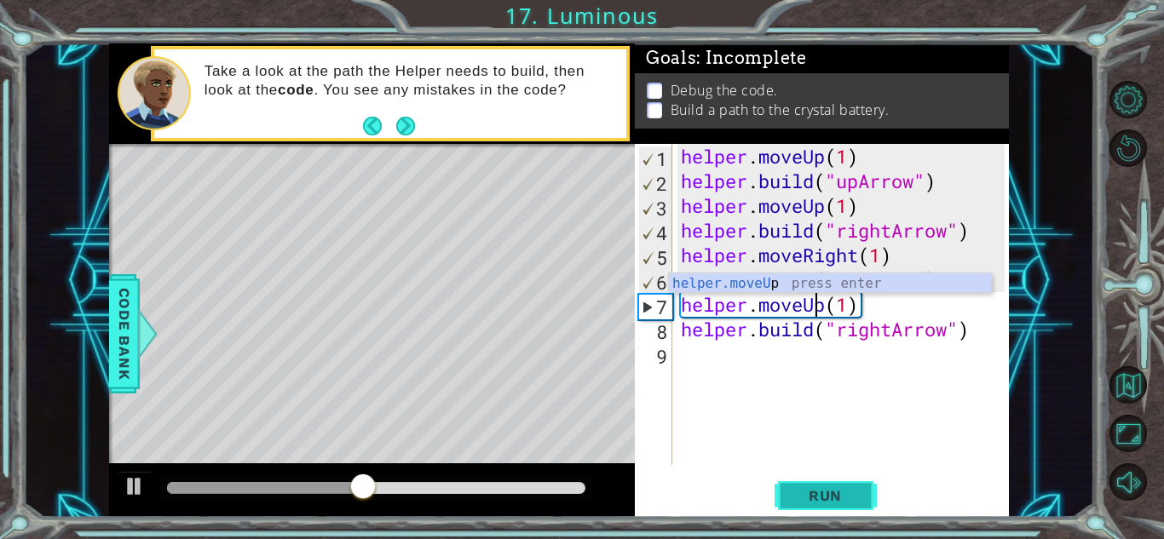
type textarea "helper.moveUp(1)"
click at [860, 505] on button "Run" at bounding box center [826, 496] width 102 height 38
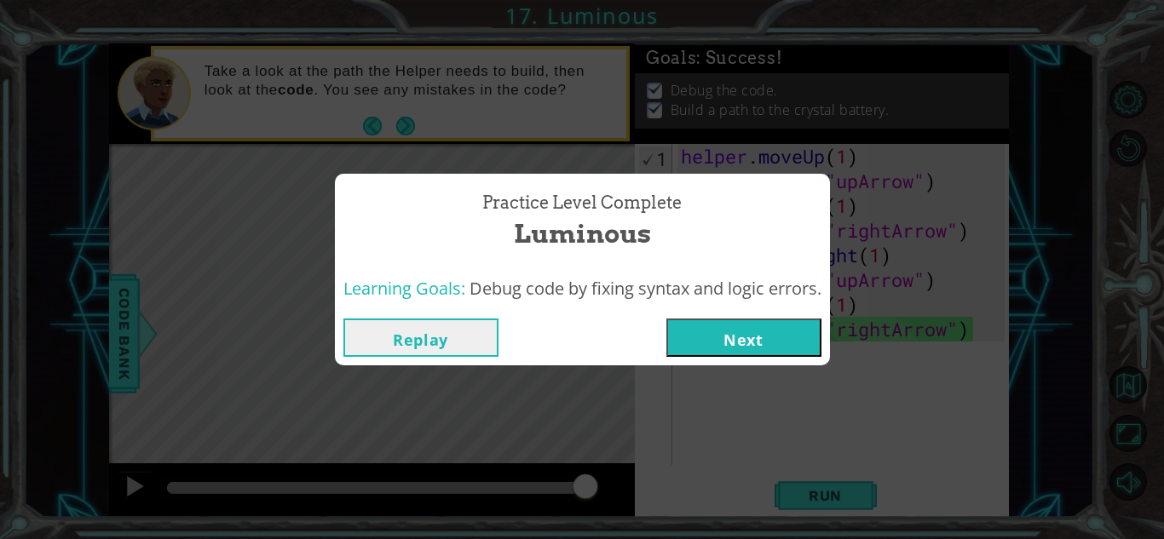
click at [748, 353] on button "Next" at bounding box center [743, 338] width 155 height 38
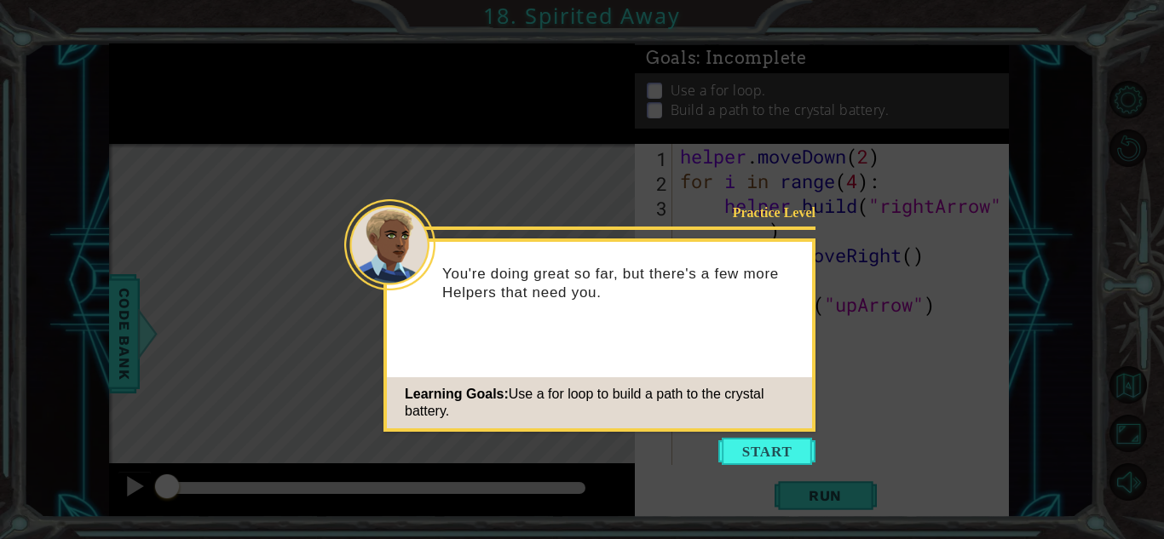
click at [784, 475] on icon at bounding box center [582, 269] width 1164 height 539
click at [773, 436] on icon at bounding box center [582, 269] width 1164 height 539
click at [776, 445] on button "Start" at bounding box center [766, 451] width 97 height 27
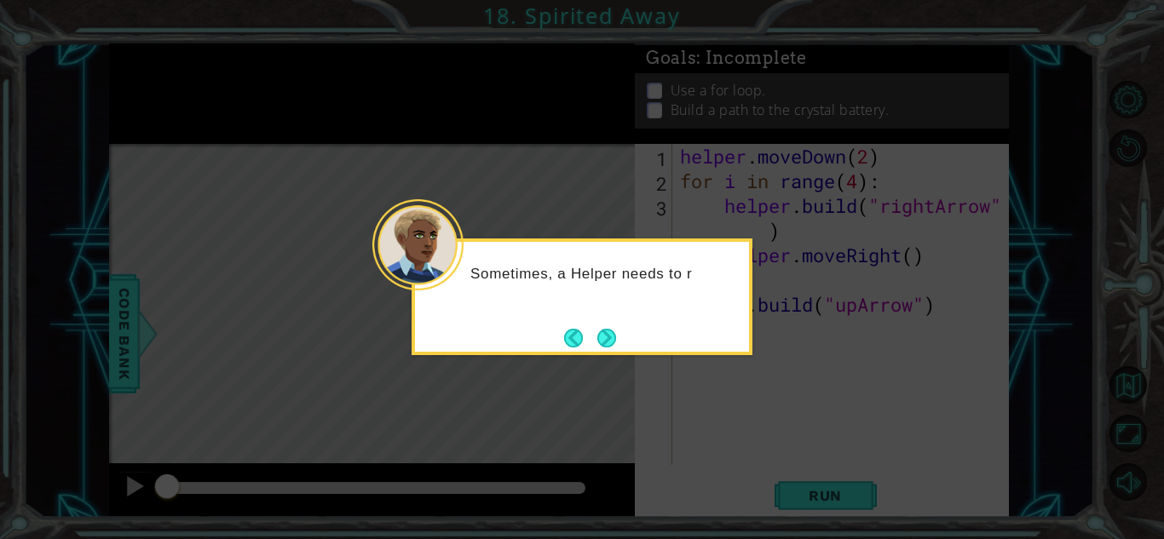
click at [624, 324] on div "Sometimes, a Helper needs to r" at bounding box center [582, 297] width 341 height 117
click at [615, 321] on div "Sometimes, a Helper needs to repeat the sam" at bounding box center [582, 292] width 334 height 86
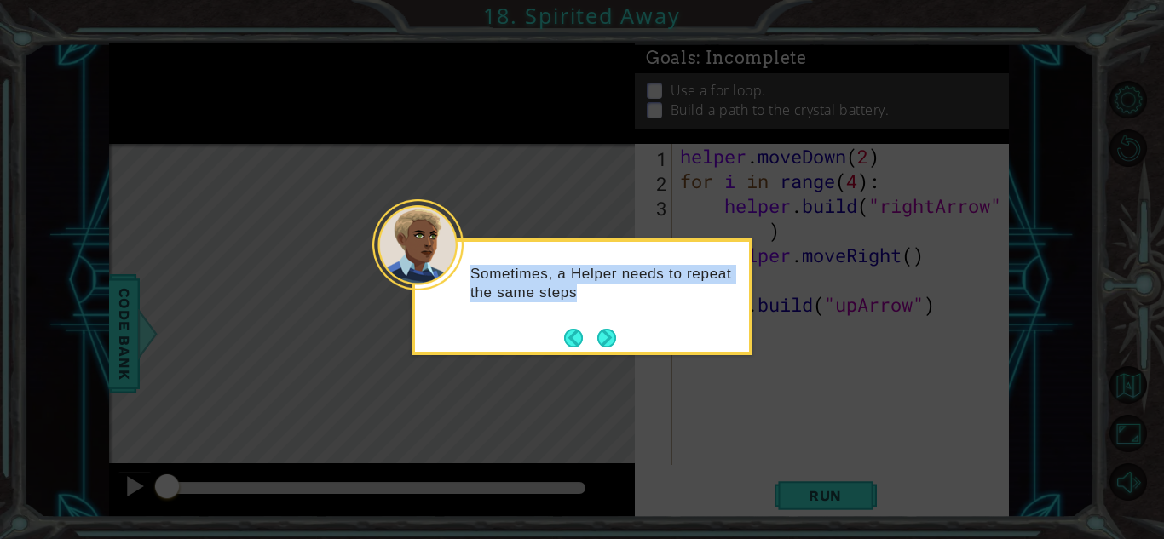
click at [615, 321] on div "Sometimes, a Helper needs to repeat the same steps" at bounding box center [582, 292] width 334 height 86
click at [614, 324] on div "Sometimes, a Helper needs to repeat the same steps over a" at bounding box center [582, 292] width 334 height 86
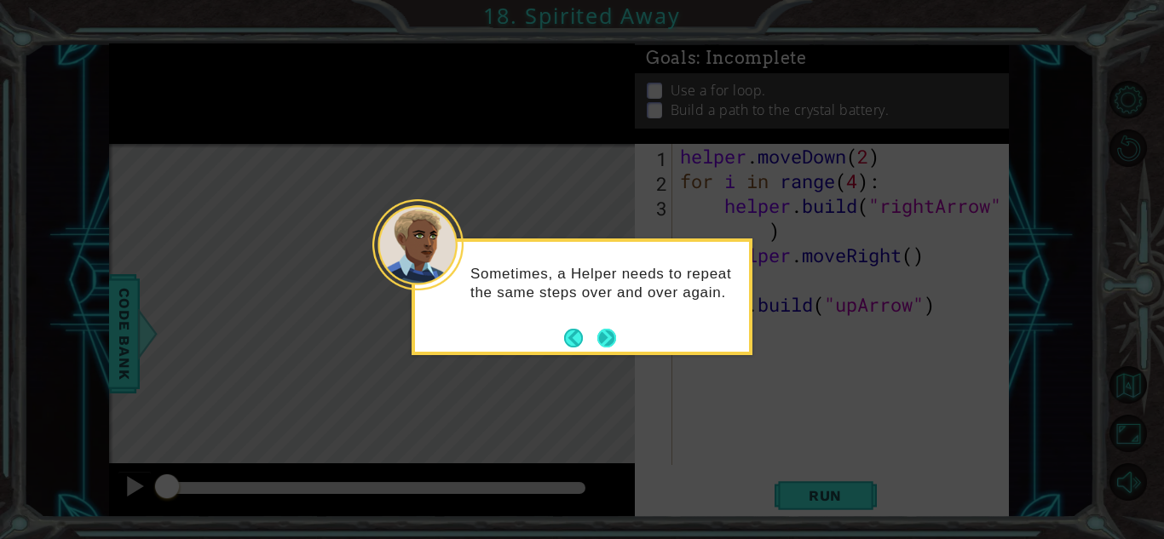
click at [610, 330] on button "Next" at bounding box center [606, 338] width 19 height 19
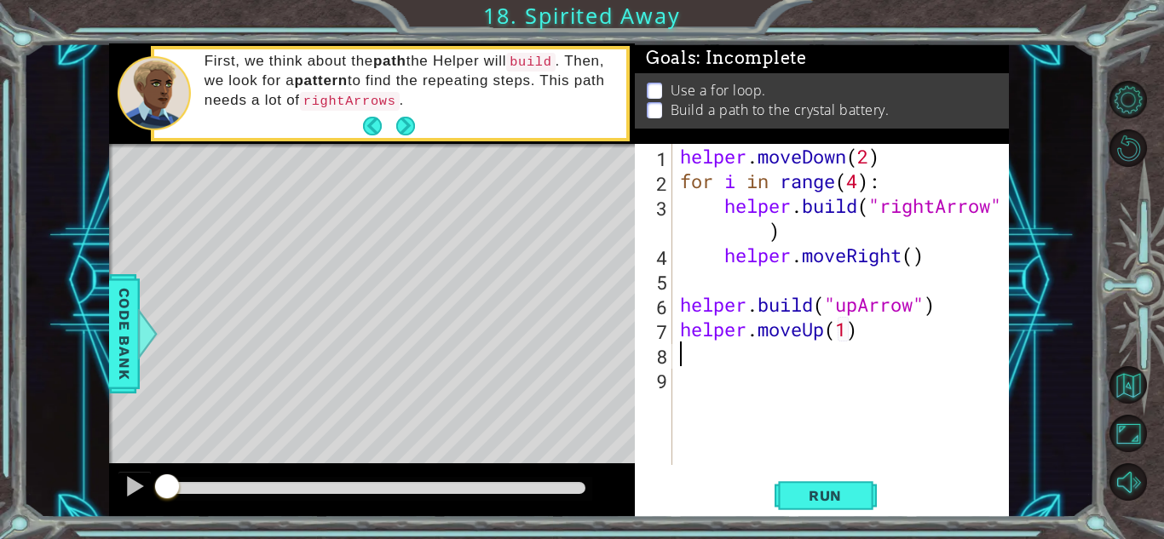
scroll to position [0, 8]
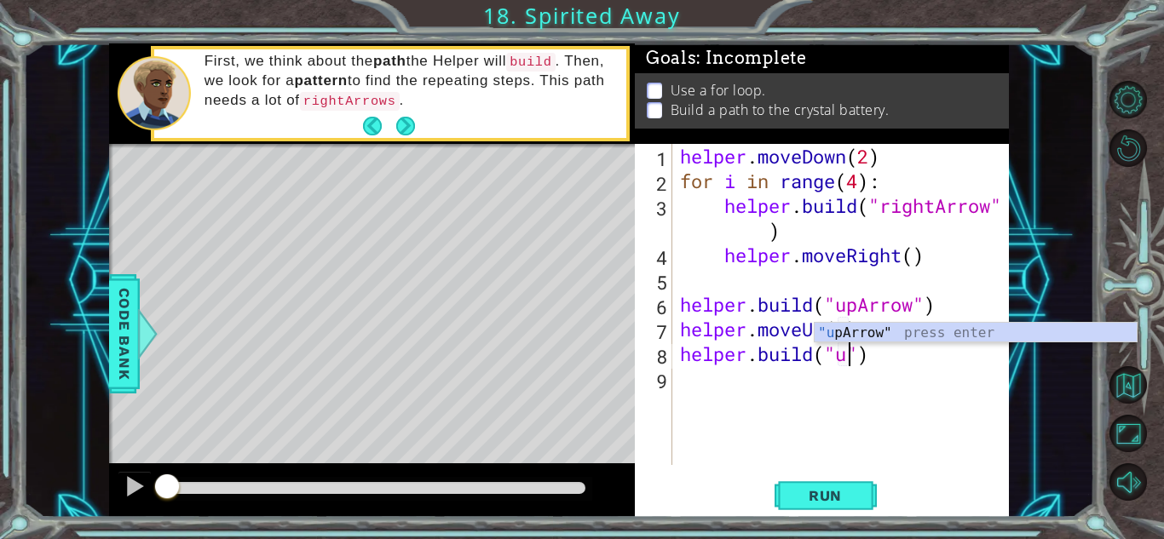
type textarea "helper.build("upArrow")"
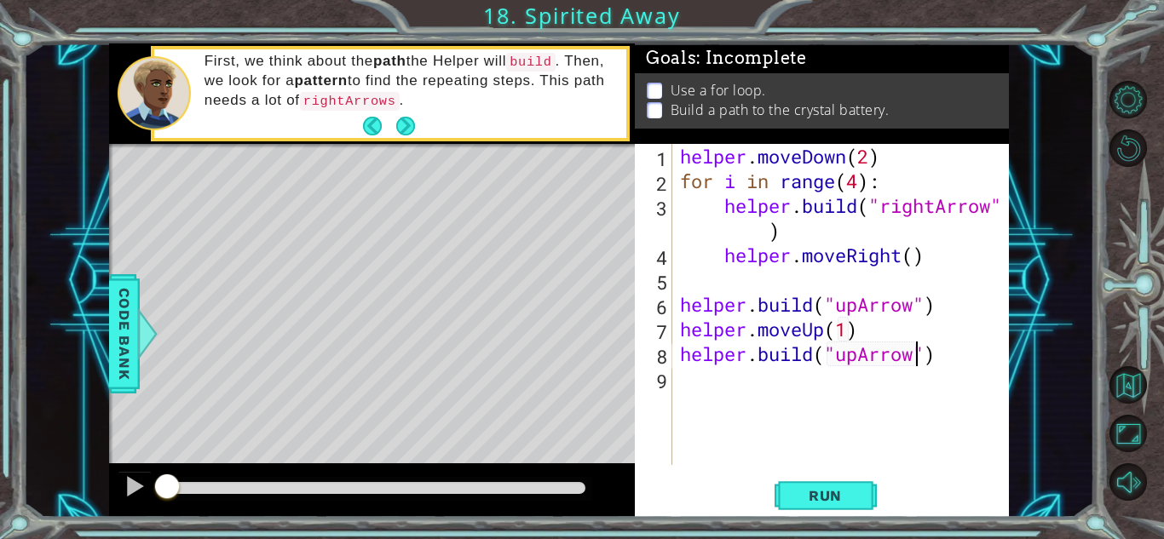
scroll to position [0, 0]
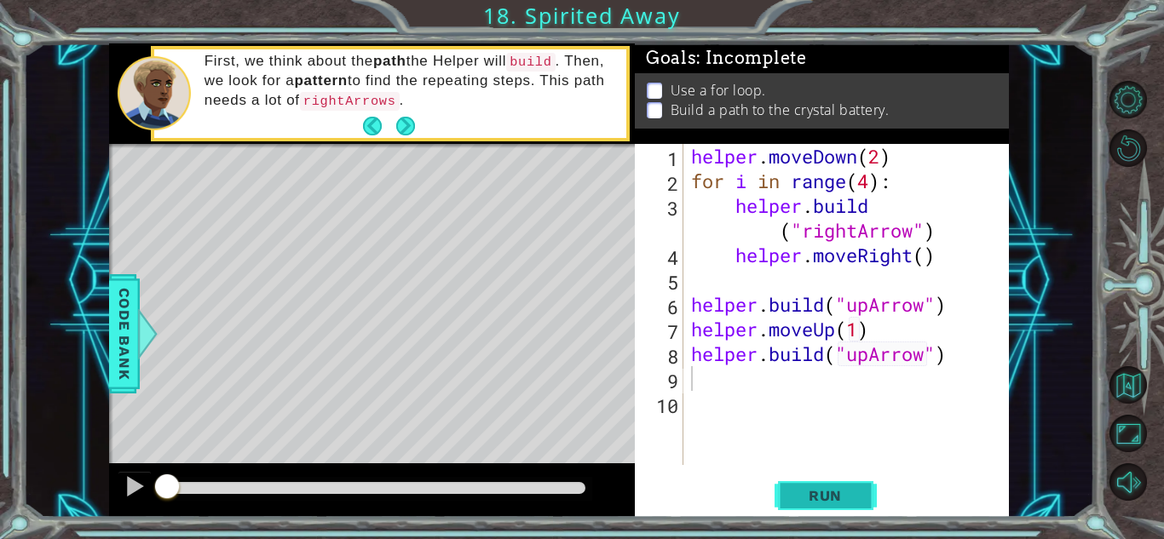
click at [820, 488] on span "Run" at bounding box center [825, 496] width 67 height 17
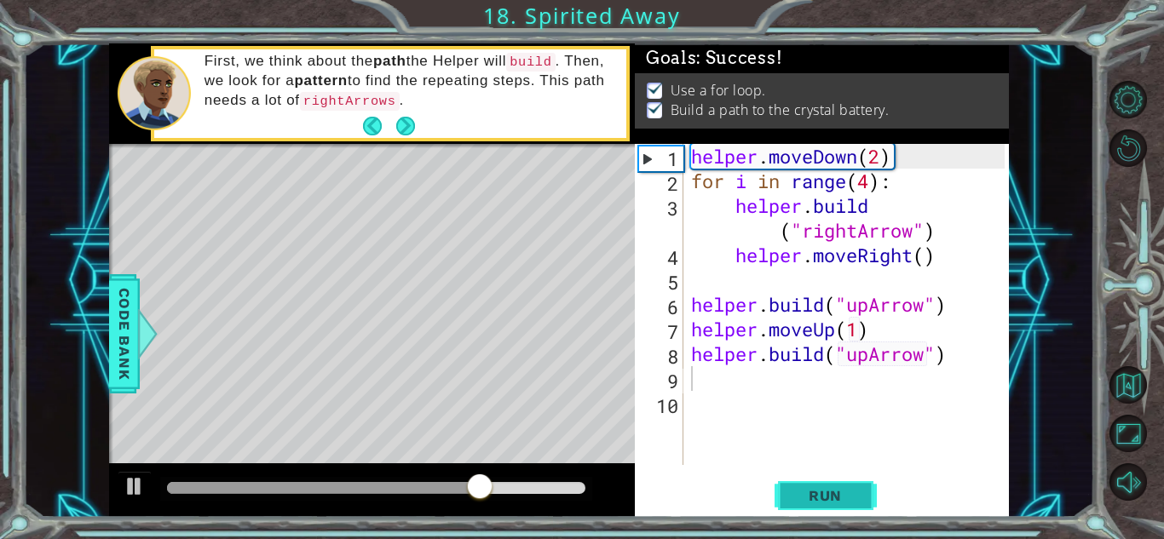
click at [820, 488] on span "Run" at bounding box center [825, 496] width 67 height 17
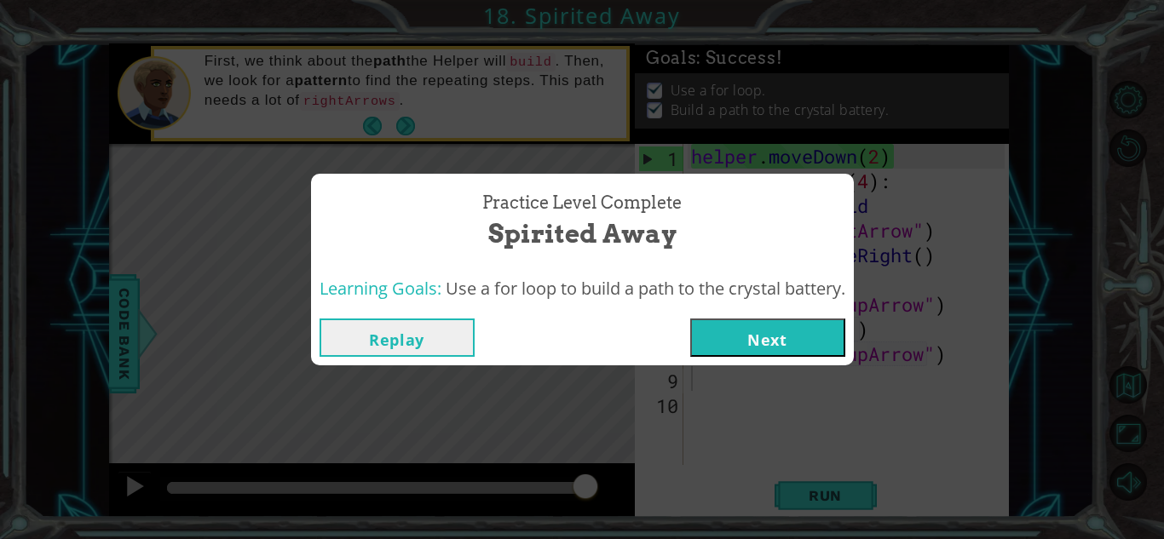
click at [777, 326] on button "Next" at bounding box center [767, 338] width 155 height 38
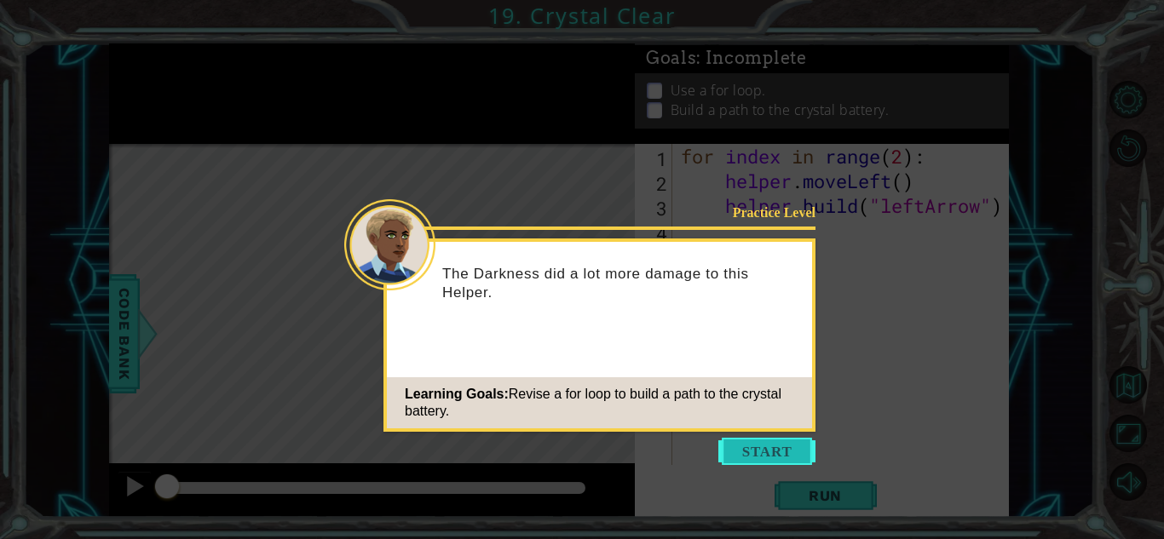
click at [765, 456] on button "Start" at bounding box center [766, 451] width 97 height 27
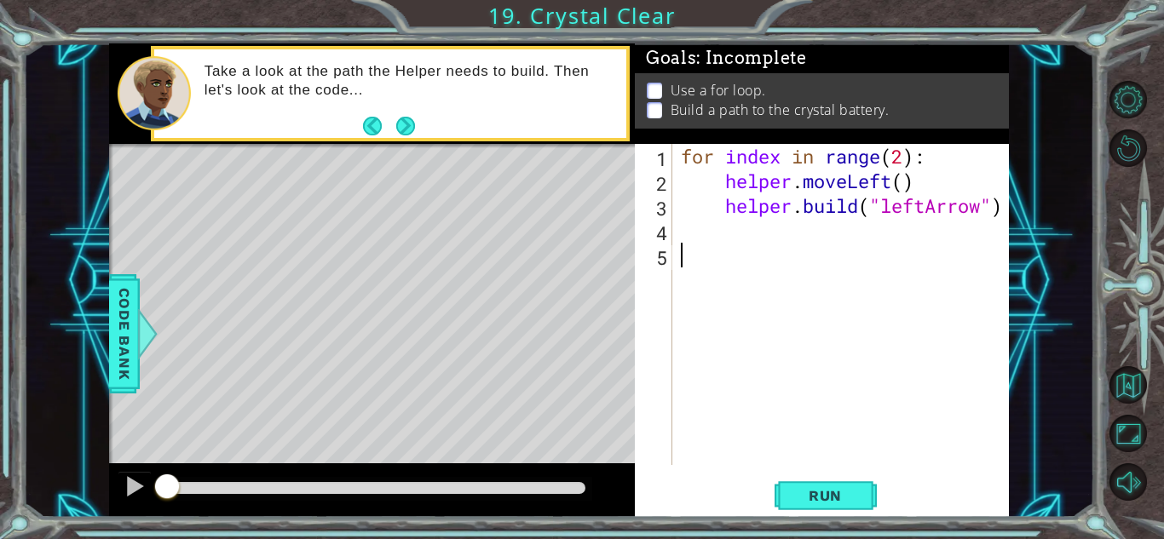
click at [888, 179] on div "for index in range ( 2 ) : helper . moveLeft ( ) helper . build ( "leftArrow" )" at bounding box center [846, 329] width 336 height 371
click at [904, 191] on div "for index in range ( 2 ) : helper . moveLeft ( ) helper . build ( "leftArrow" )" at bounding box center [846, 329] width 336 height 371
click at [824, 488] on span "Run" at bounding box center [825, 496] width 67 height 17
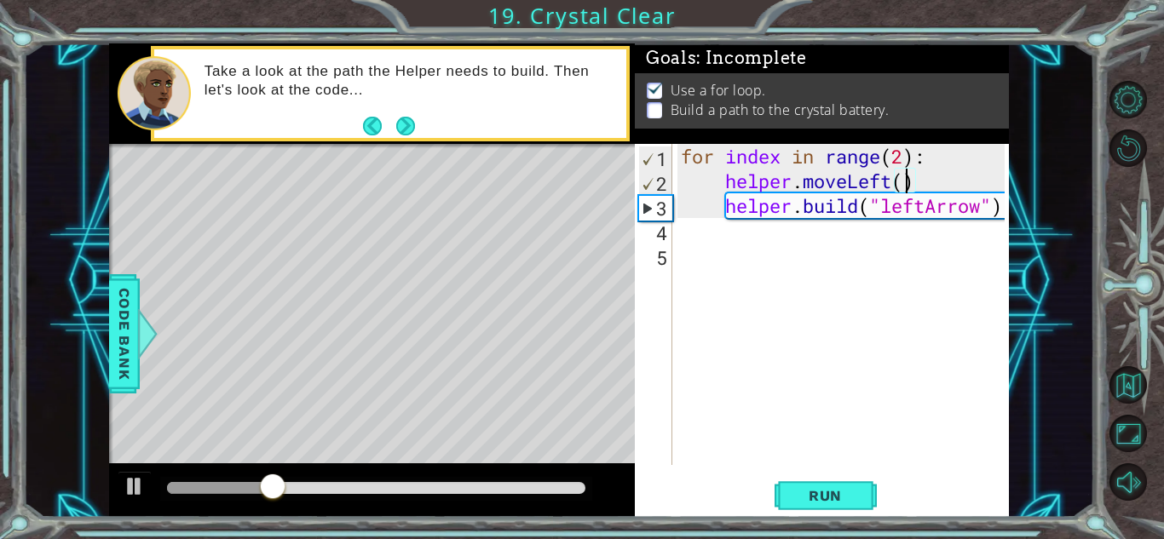
type textarea "helper.moveLeft(1)"
click at [788, 233] on div "for index in range ( 2 ) : helper . moveLeft ( 1 ) helper . build ( "leftArrow"…" at bounding box center [846, 329] width 336 height 371
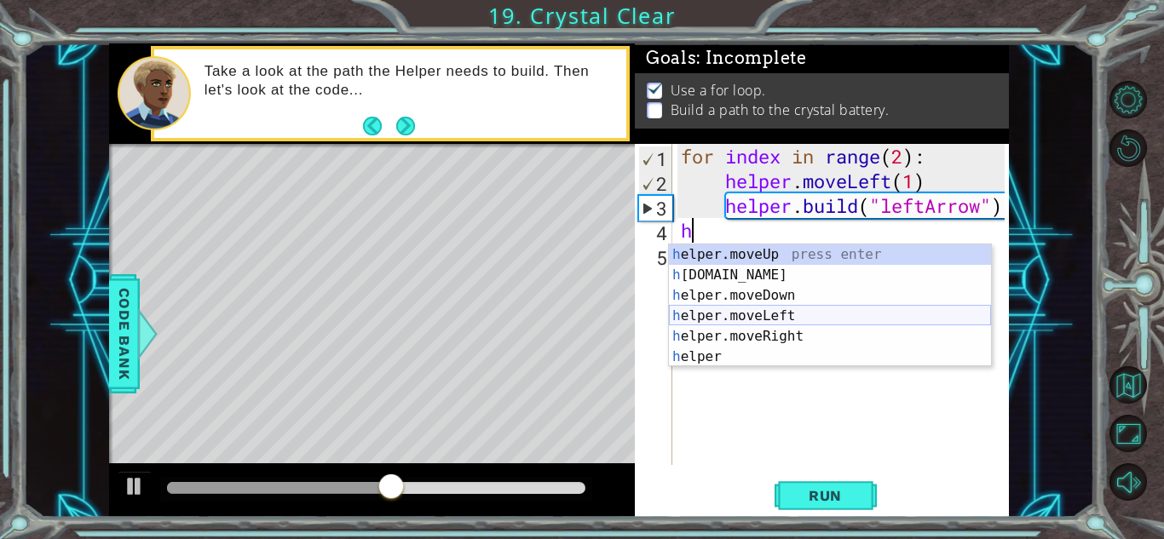
click at [759, 313] on div "h elper.moveUp press enter h elper.build press enter h elper.moveDown press ent…" at bounding box center [830, 327] width 322 height 164
type textarea "helper.moveLeft(1)"
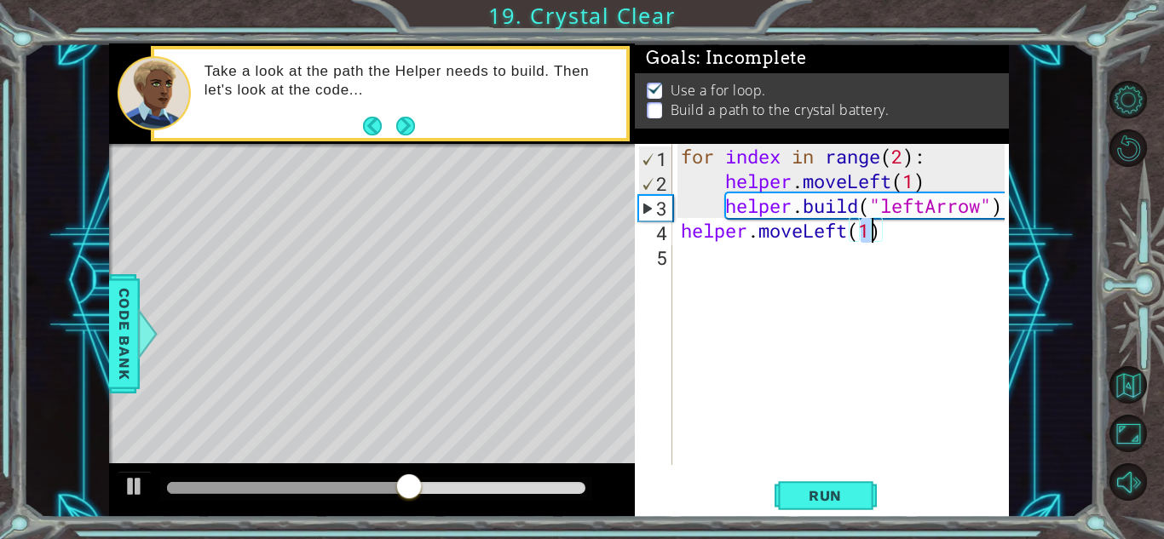
click at [750, 257] on div "for index in range ( 2 ) : helper . moveLeft ( 1 ) helper . build ( "leftArrow"…" at bounding box center [846, 329] width 336 height 371
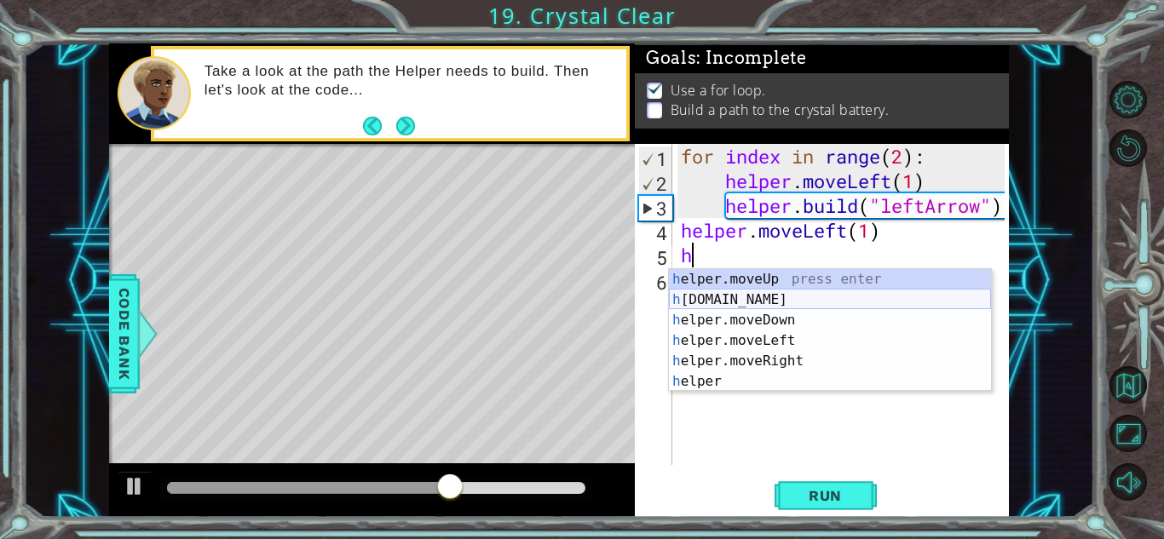
click at [752, 297] on div "h elper.moveUp press enter h elper.build press enter h elper.moveDown press ent…" at bounding box center [830, 351] width 322 height 164
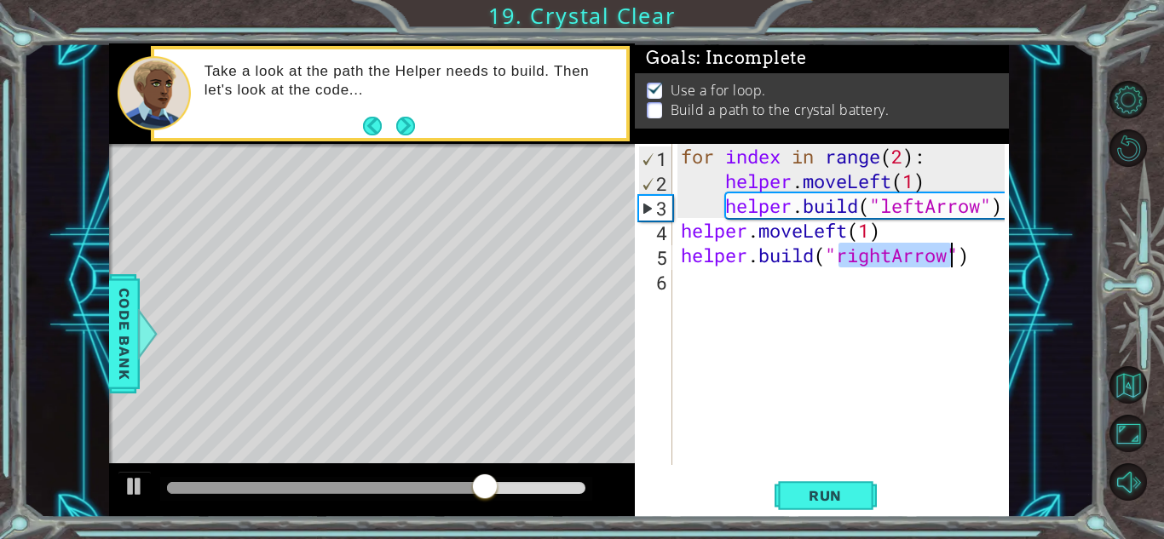
click at [891, 250] on div "for index in range ( 2 ) : helper . moveLeft ( 1 ) helper . build ( "leftArrow"…" at bounding box center [841, 304] width 327 height 321
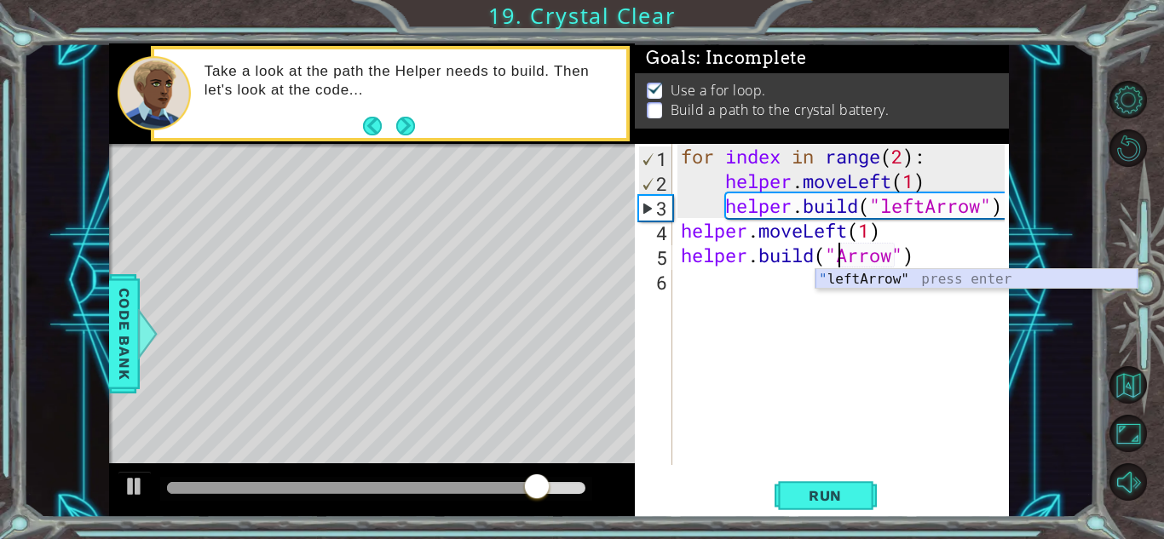
click at [910, 283] on div "" leftArrow" press enter" at bounding box center [977, 299] width 322 height 61
type textarea "[DOMAIN_NAME]("leftArrow")"
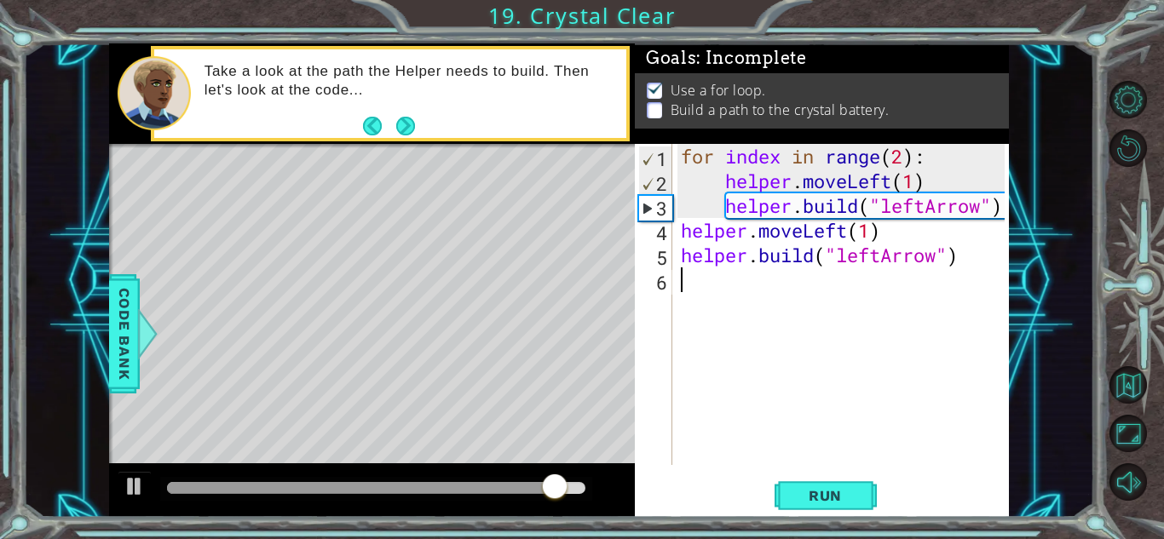
click at [830, 295] on div "for index in range ( 2 ) : helper . moveLeft ( 1 ) helper . build ( "leftArrow"…" at bounding box center [846, 329] width 336 height 371
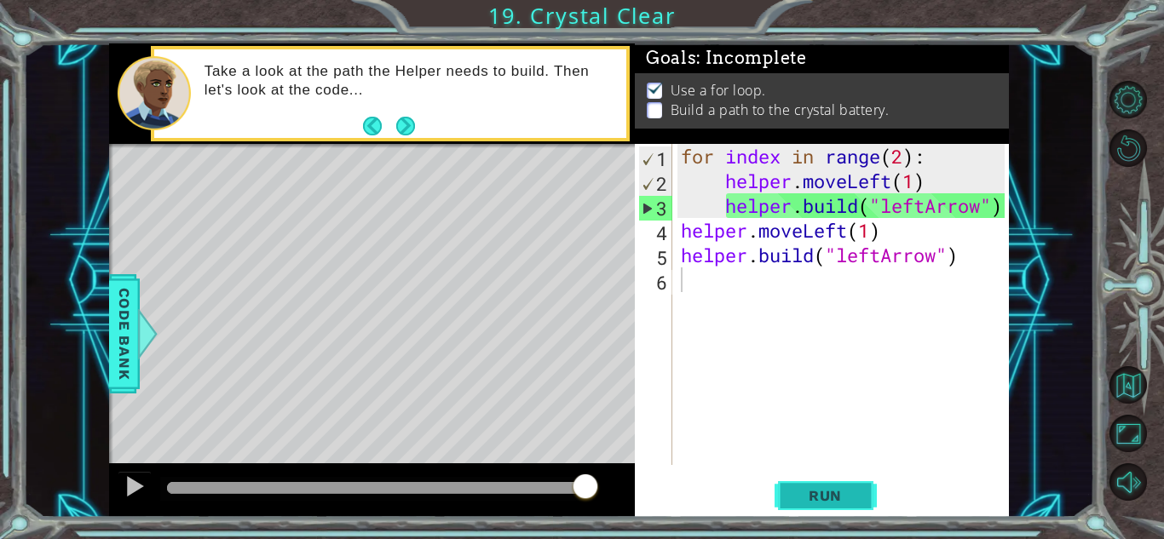
click at [845, 482] on button "Run" at bounding box center [826, 496] width 102 height 38
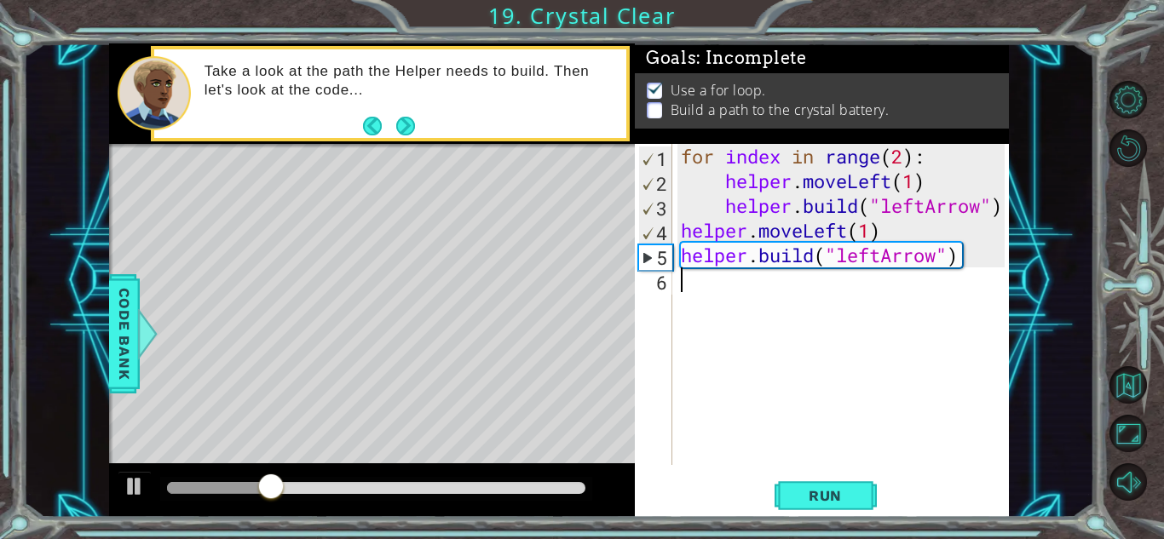
click at [775, 322] on div "for index in range ( 2 ) : helper . moveLeft ( 1 ) helper . build ( "leftArrow"…" at bounding box center [846, 329] width 336 height 371
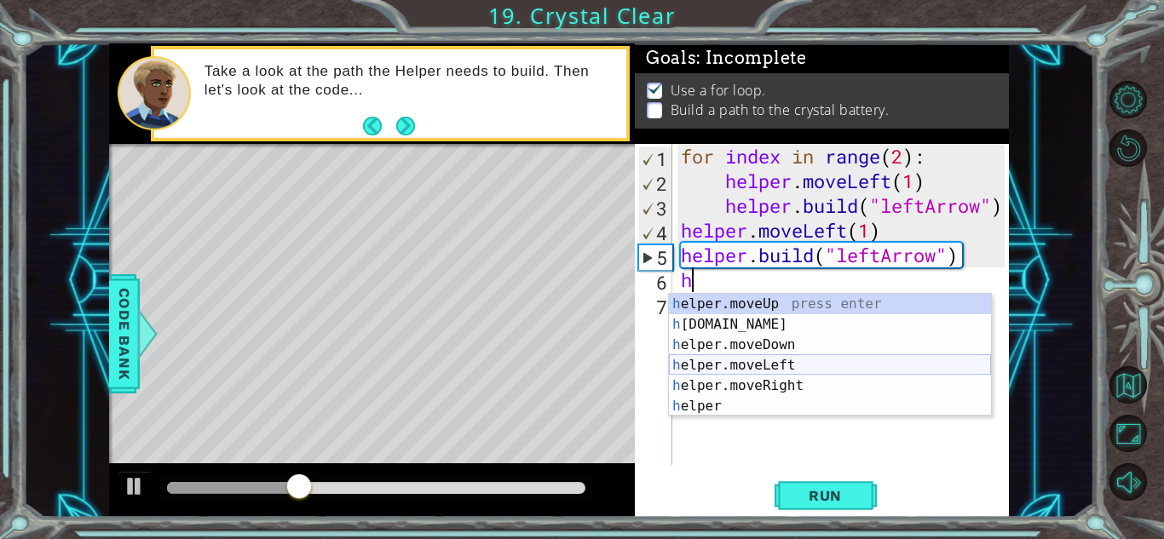
click at [786, 367] on div "h elper.moveUp press enter h elper.build press enter h elper.moveDown press ent…" at bounding box center [830, 376] width 322 height 164
type textarea "helper.moveLeft(1)"
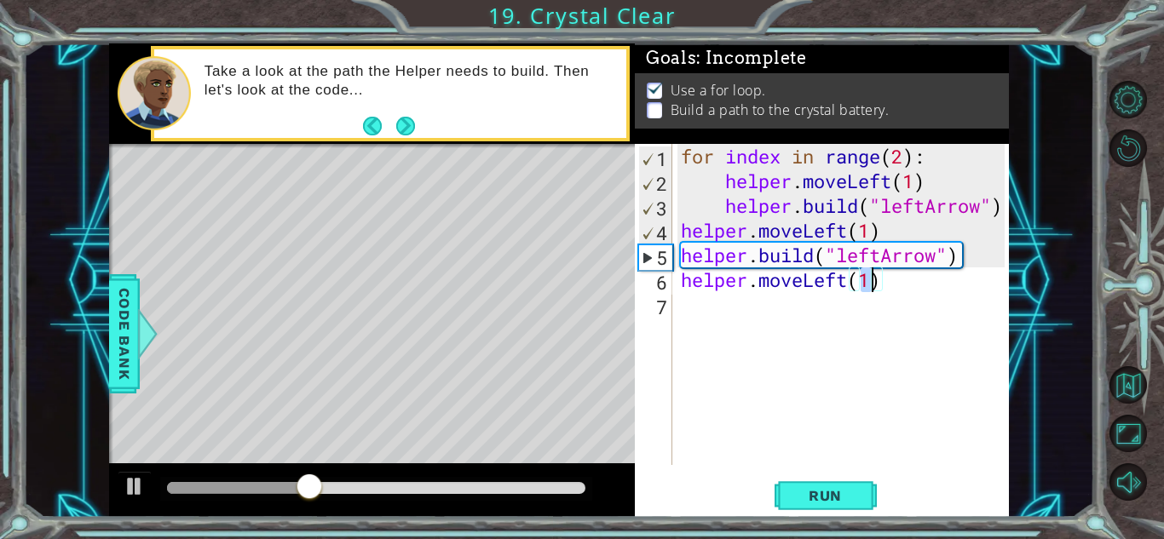
click at [705, 317] on div "for index in range ( 2 ) : helper . moveLeft ( 1 ) helper . build ( "leftArrow"…" at bounding box center [846, 329] width 336 height 371
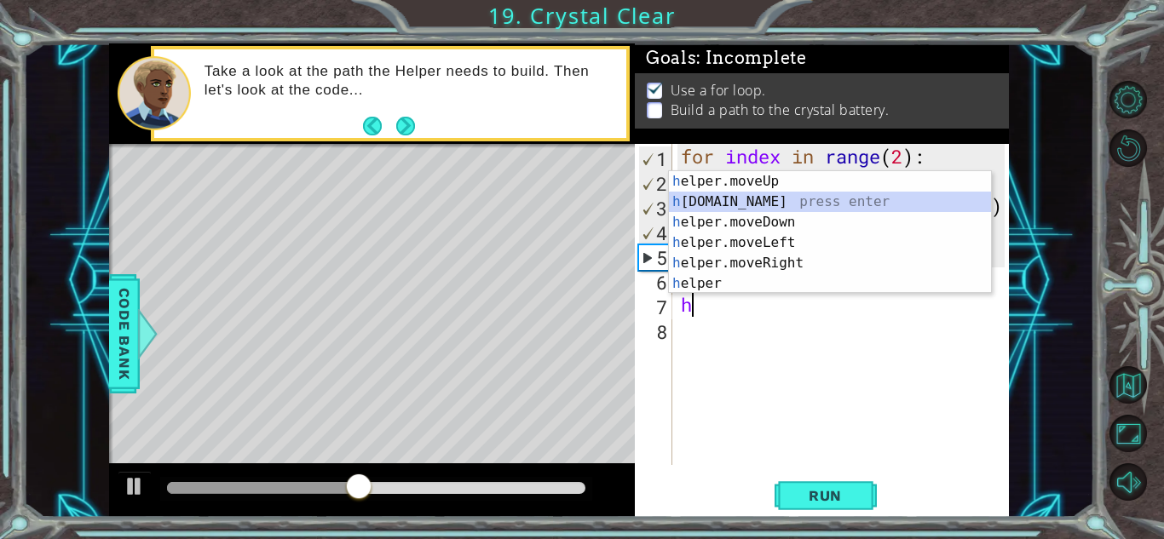
click at [739, 205] on div "h elper.moveUp press enter h elper.build press enter h elper.moveDown press ent…" at bounding box center [830, 253] width 322 height 164
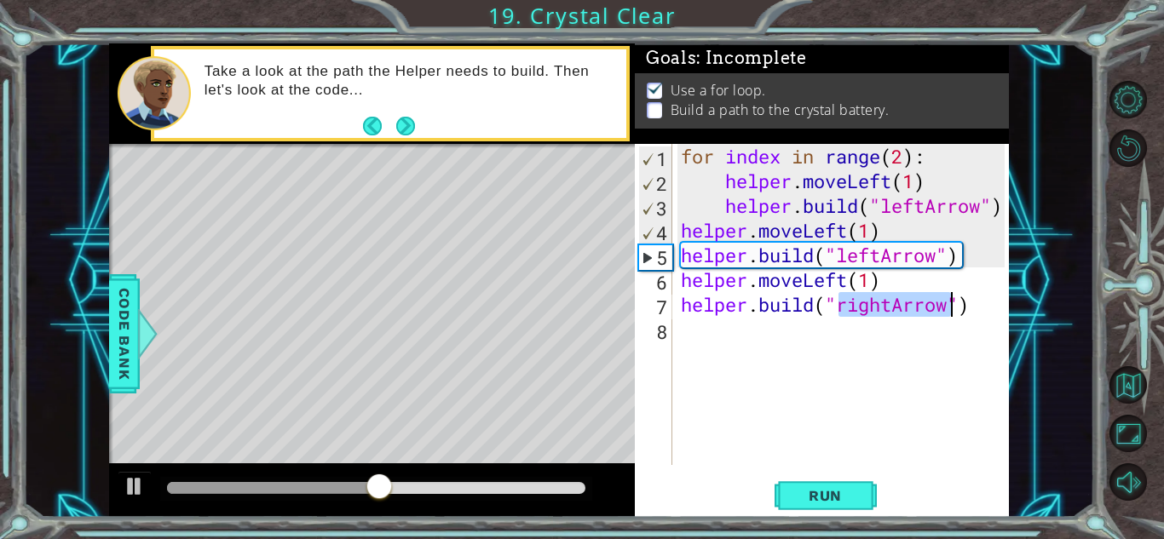
click at [895, 303] on div "for index in range ( 2 ) : helper . moveLeft ( 1 ) helper . build ( "leftArrow"…" at bounding box center [841, 304] width 327 height 321
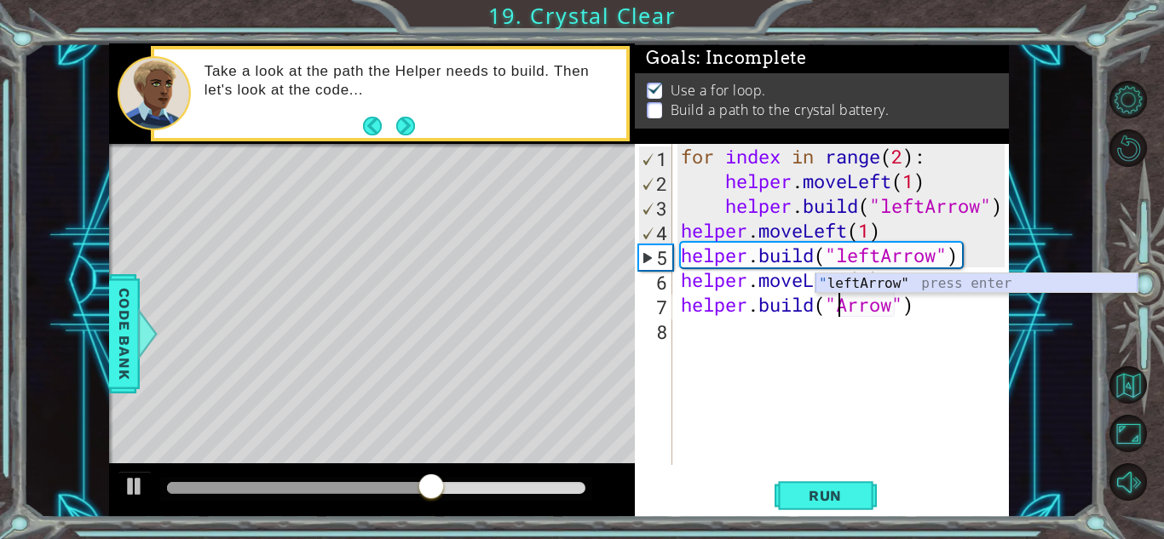
click at [1007, 286] on div "" leftArrow" press enter" at bounding box center [977, 304] width 322 height 61
type textarea "[DOMAIN_NAME]("leftArrow")"
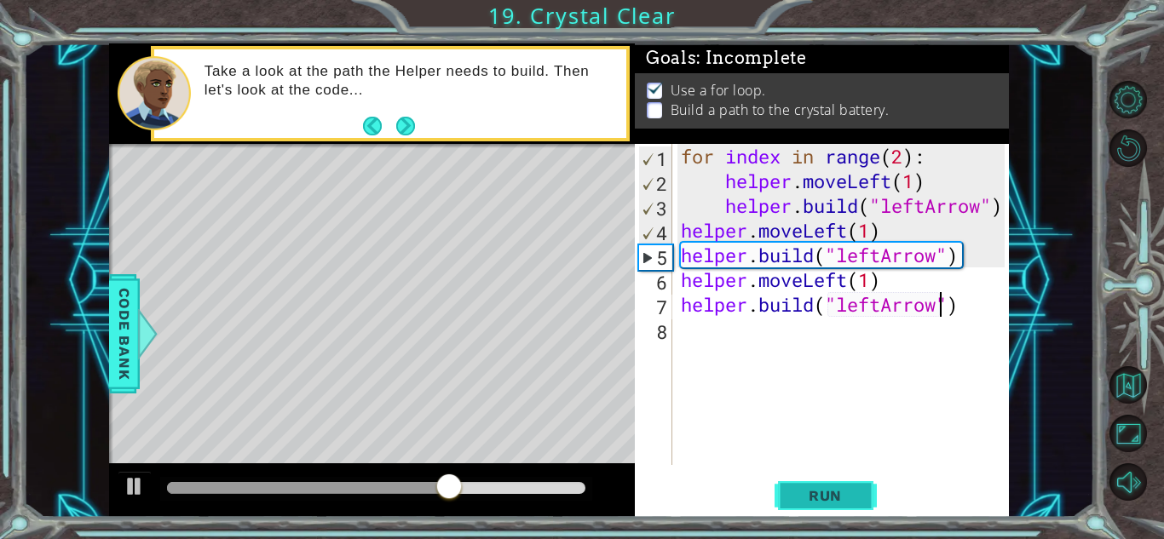
click at [794, 499] on span "Run" at bounding box center [825, 496] width 67 height 17
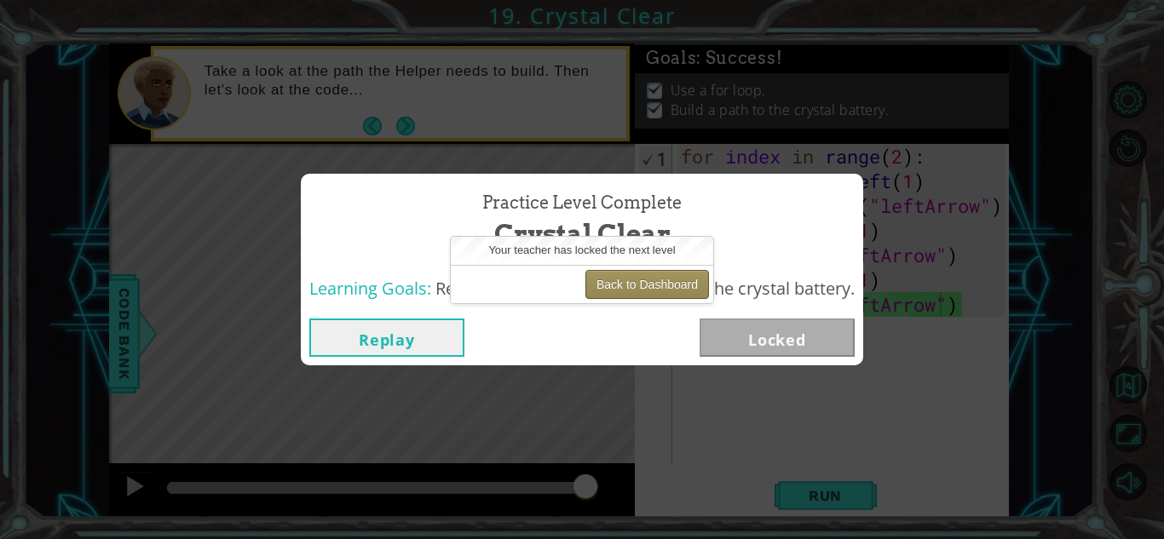
click at [678, 289] on button "Back to Dashboard" at bounding box center [648, 284] width 124 height 29
click at [682, 289] on button "Back to Dashboard" at bounding box center [648, 284] width 124 height 29
click at [677, 280] on button "Back to Dashboard" at bounding box center [648, 284] width 124 height 29
click at [669, 285] on button "Back to Dashboard" at bounding box center [648, 284] width 124 height 29
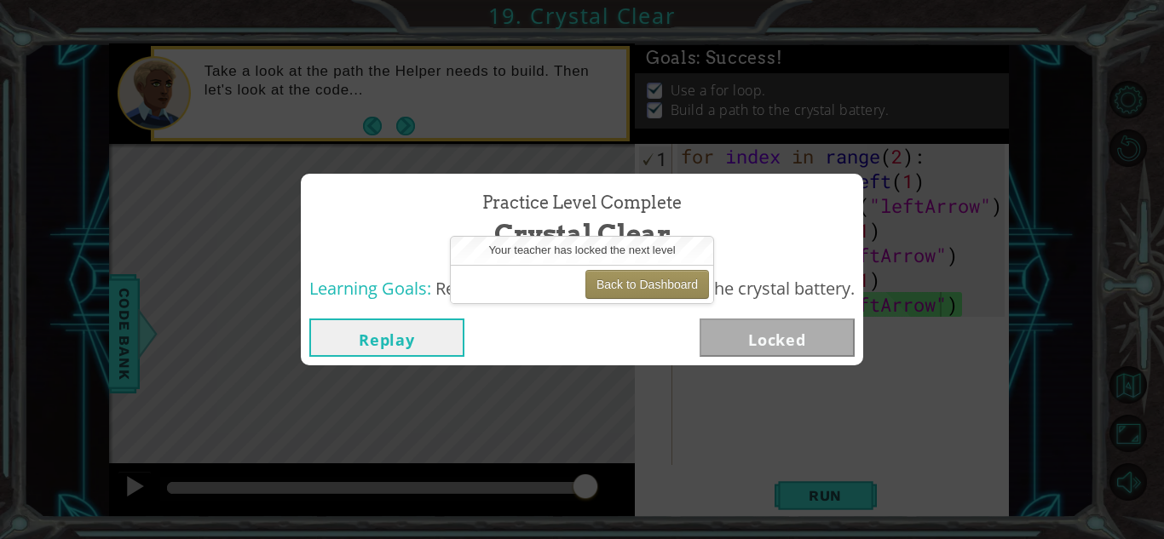
click at [373, 357] on div "Replay Locked" at bounding box center [582, 337] width 563 height 55
click at [618, 283] on button "Back to Dashboard" at bounding box center [648, 284] width 124 height 29
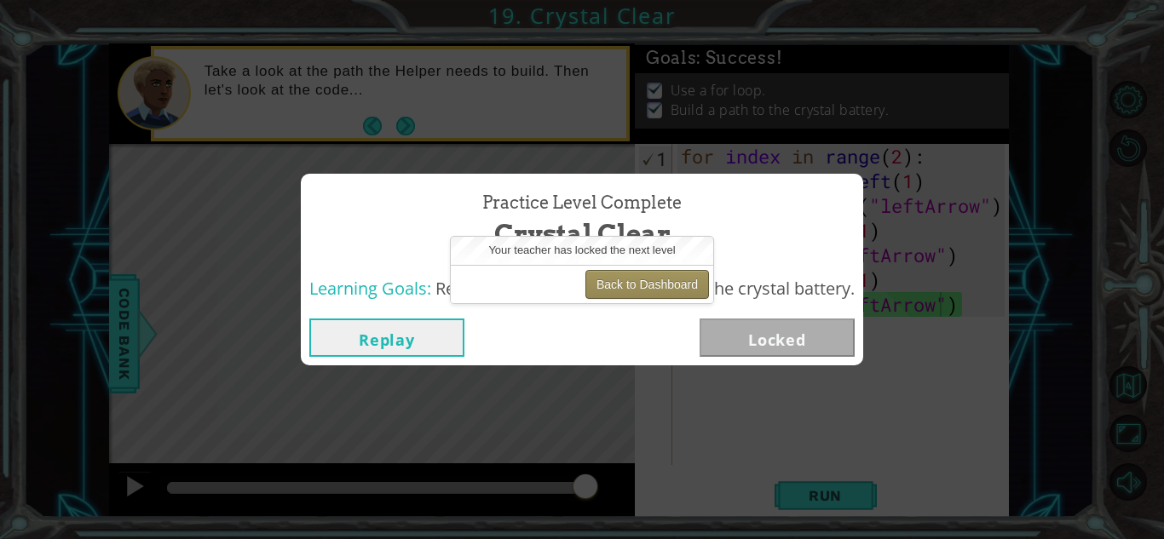
click at [618, 283] on button "Back to Dashboard" at bounding box center [648, 284] width 124 height 29
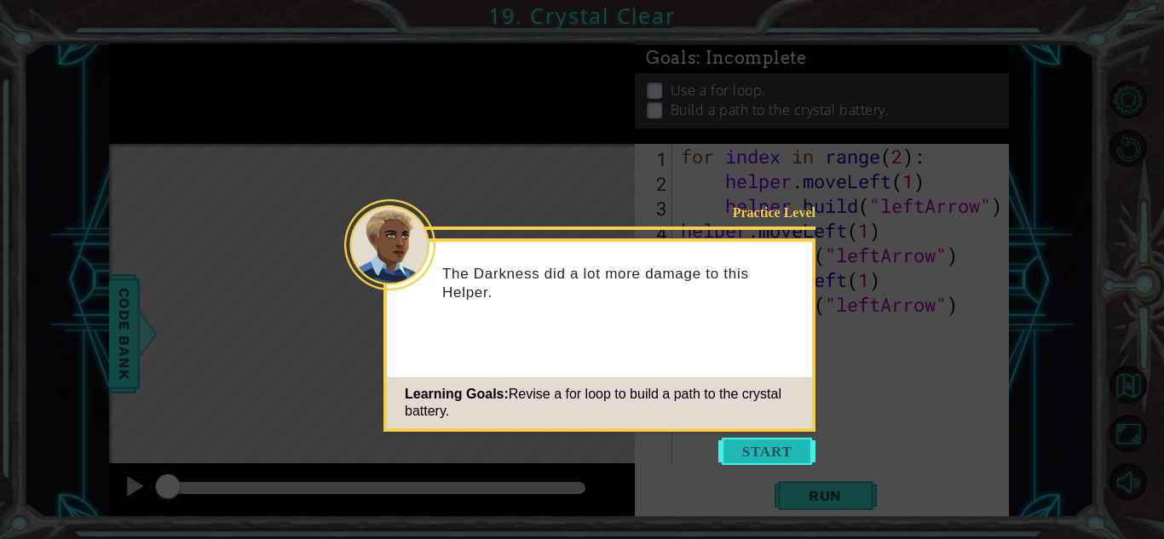
click at [765, 445] on button "Start" at bounding box center [766, 451] width 97 height 27
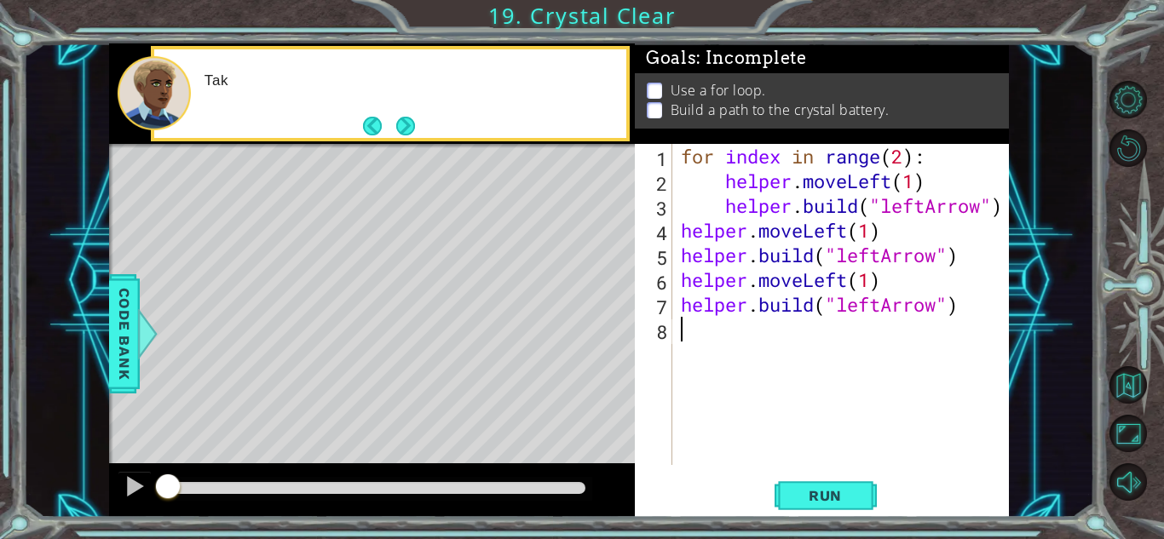
click at [830, 515] on div "1 2 3 4 5 6 7 8 for index in range ( 2 ) : helper . moveLeft ( 1 ) helper . bui…" at bounding box center [822, 330] width 374 height 373
click at [828, 502] on span "Run" at bounding box center [825, 496] width 67 height 17
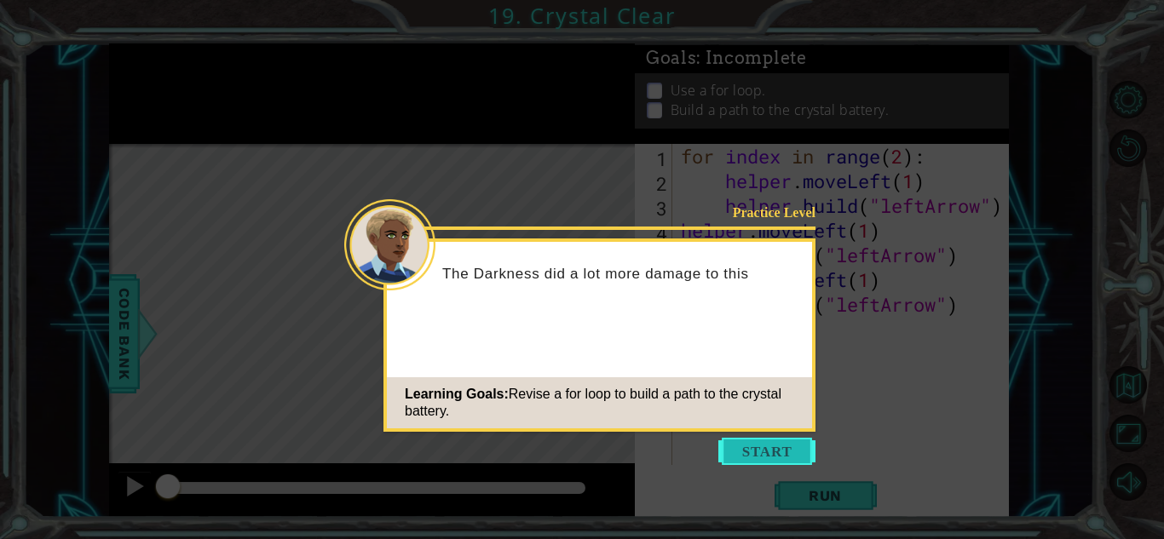
click at [769, 444] on button "Start" at bounding box center [766, 451] width 97 height 27
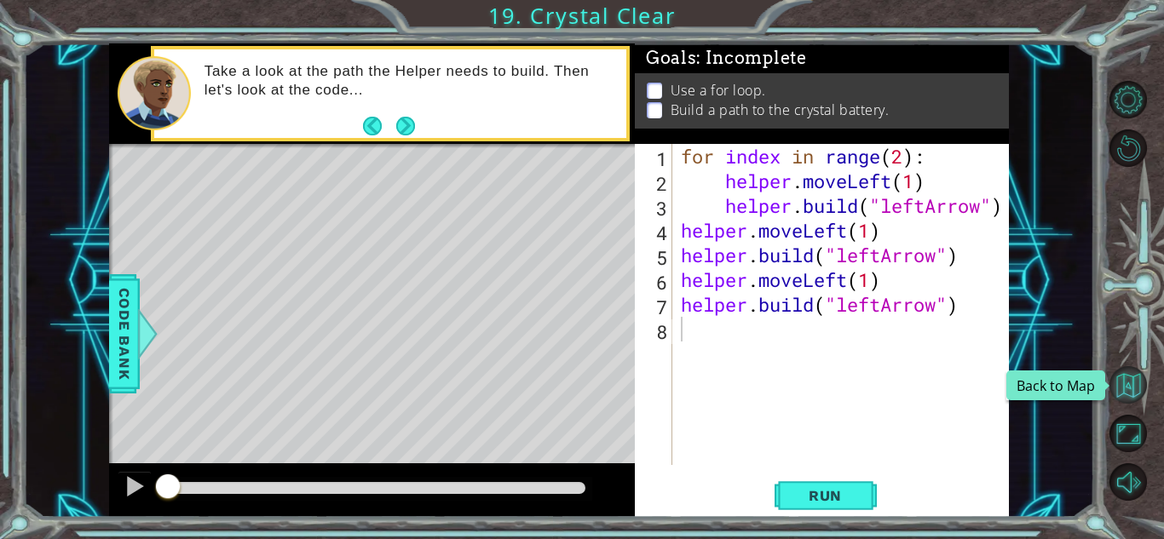
click at [1125, 388] on button "Back to Map" at bounding box center [1129, 385] width 38 height 38
